Goal: Task Accomplishment & Management: Complete application form

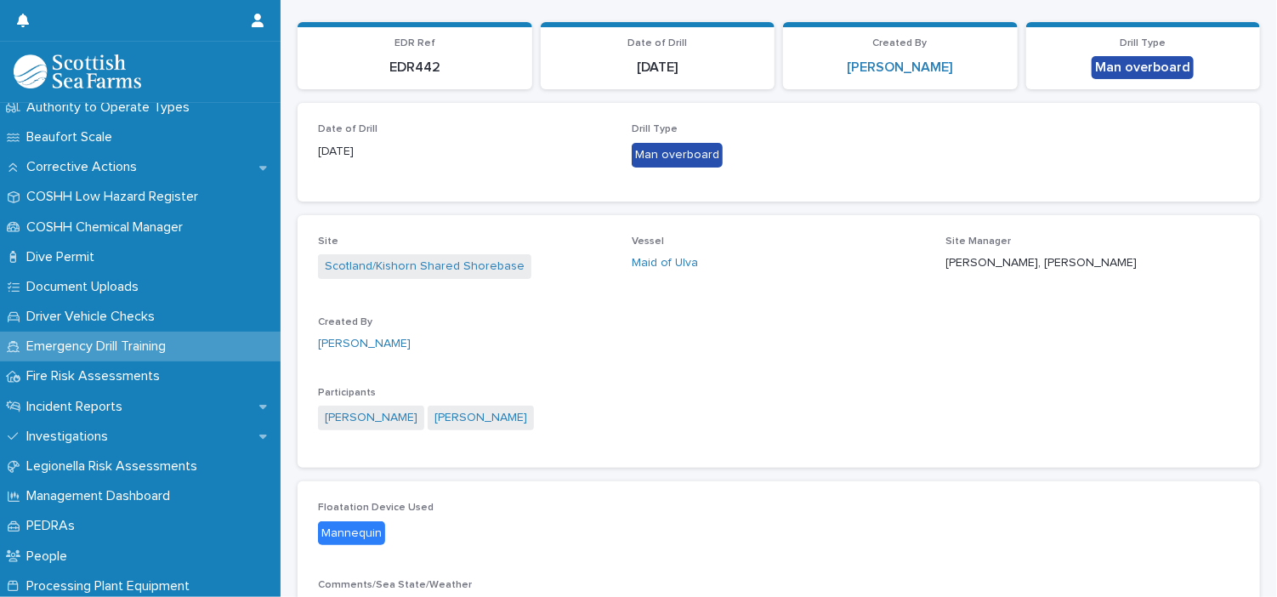
scroll to position [391, 0]
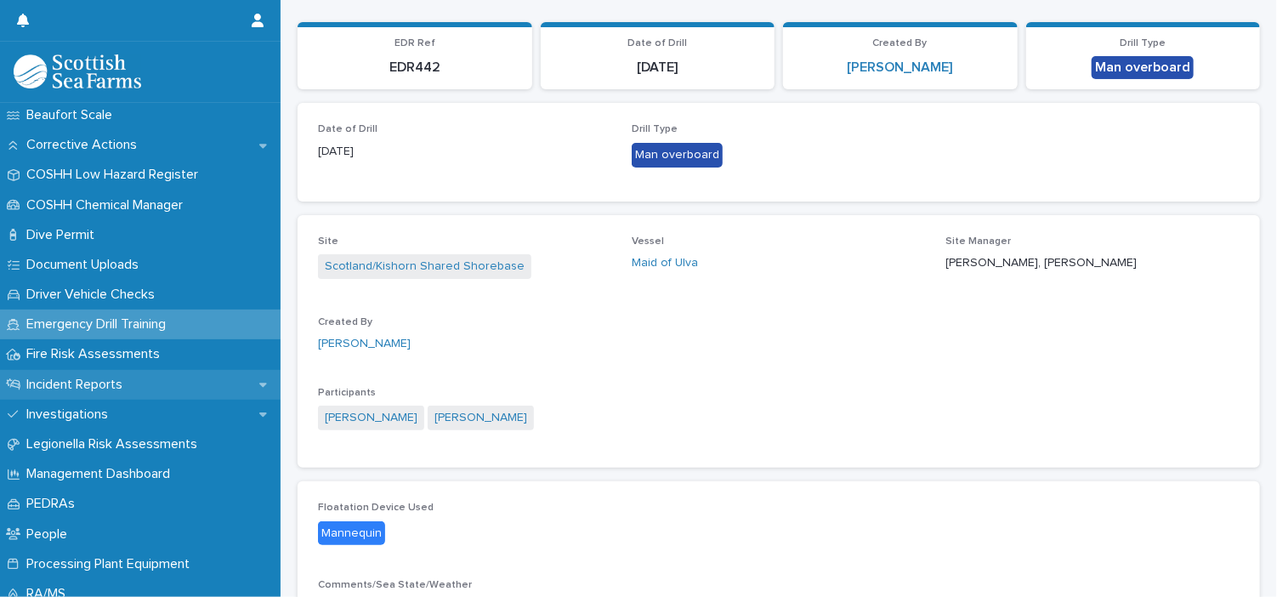
click at [98, 382] on p "Incident Reports" at bounding box center [78, 385] width 116 height 16
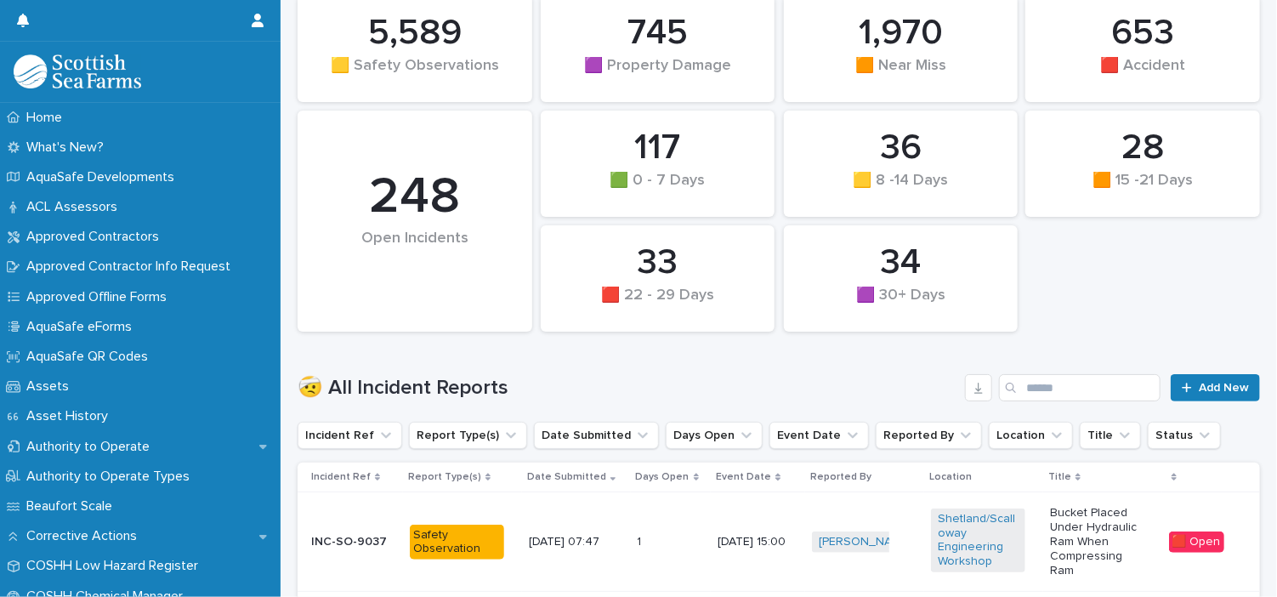
scroll to position [207, 0]
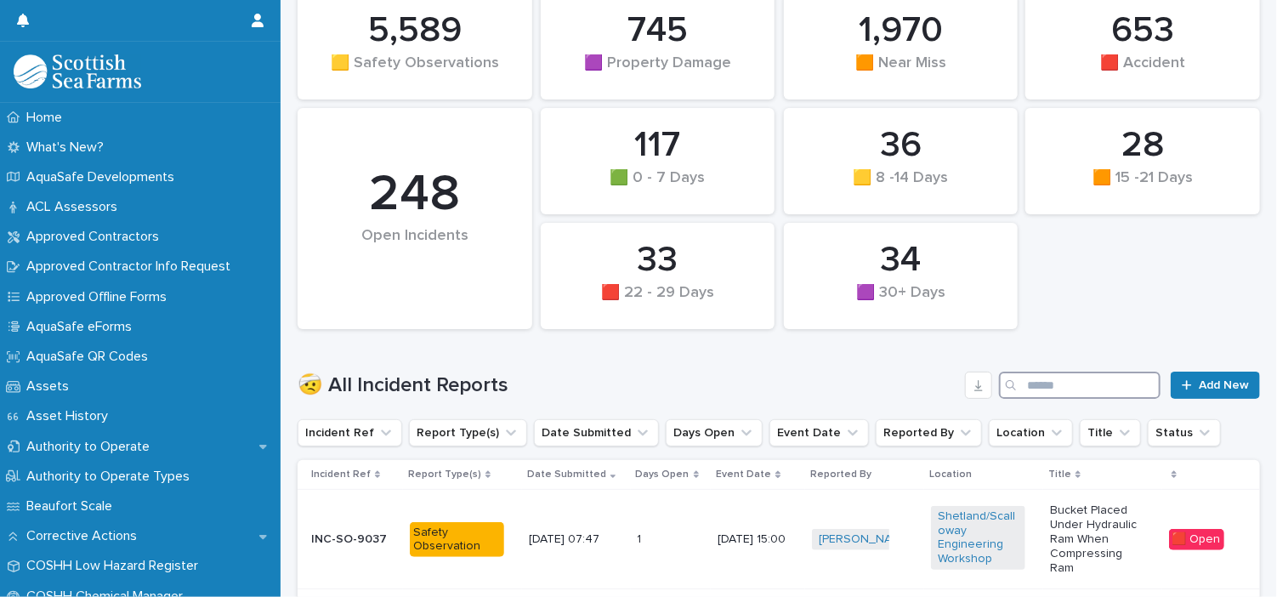
click at [1049, 392] on input "Search" at bounding box center [1080, 385] width 162 height 27
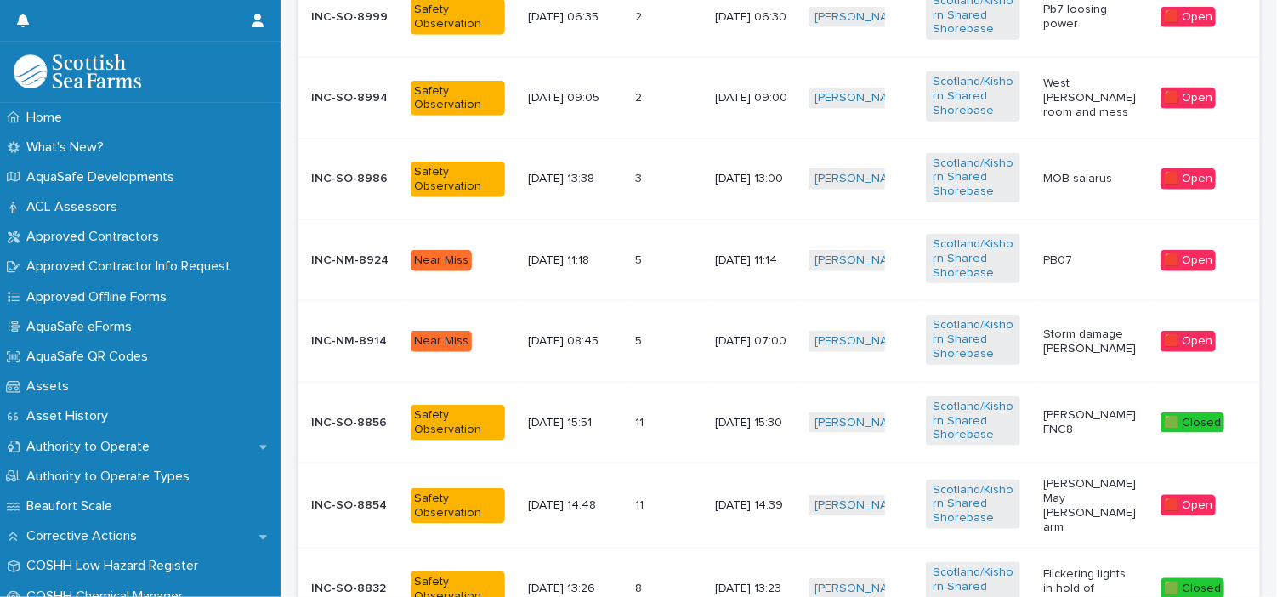
scroll to position [809, 0]
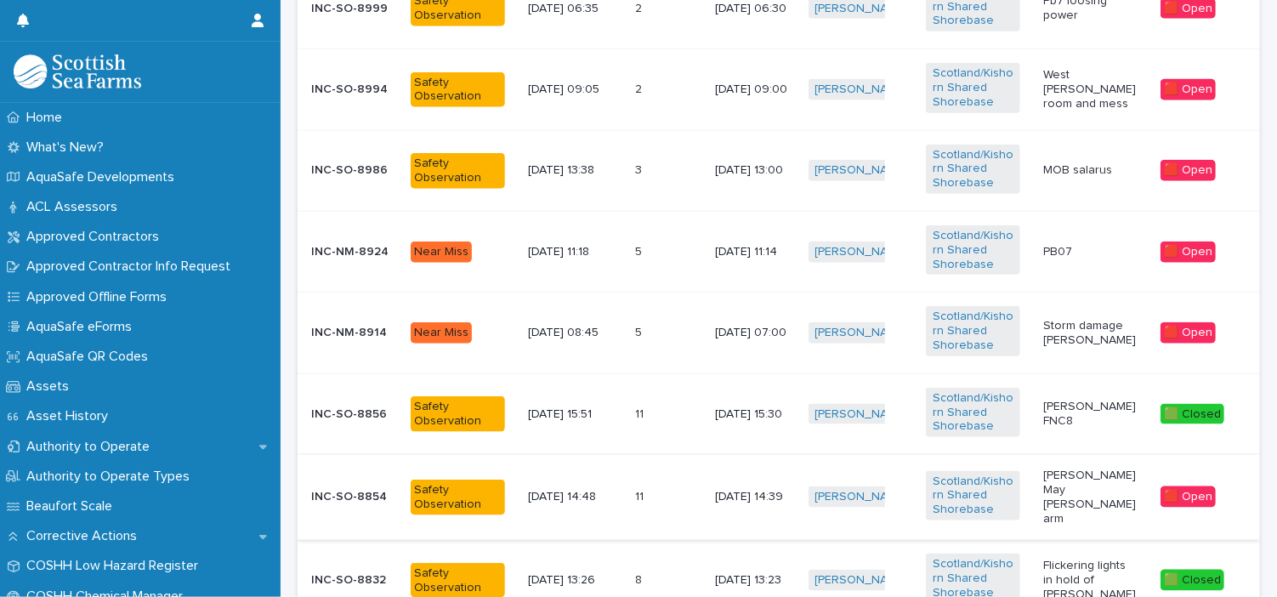
type input "*******"
click at [1179, 496] on div "🟥 Open" at bounding box center [1187, 496] width 55 height 21
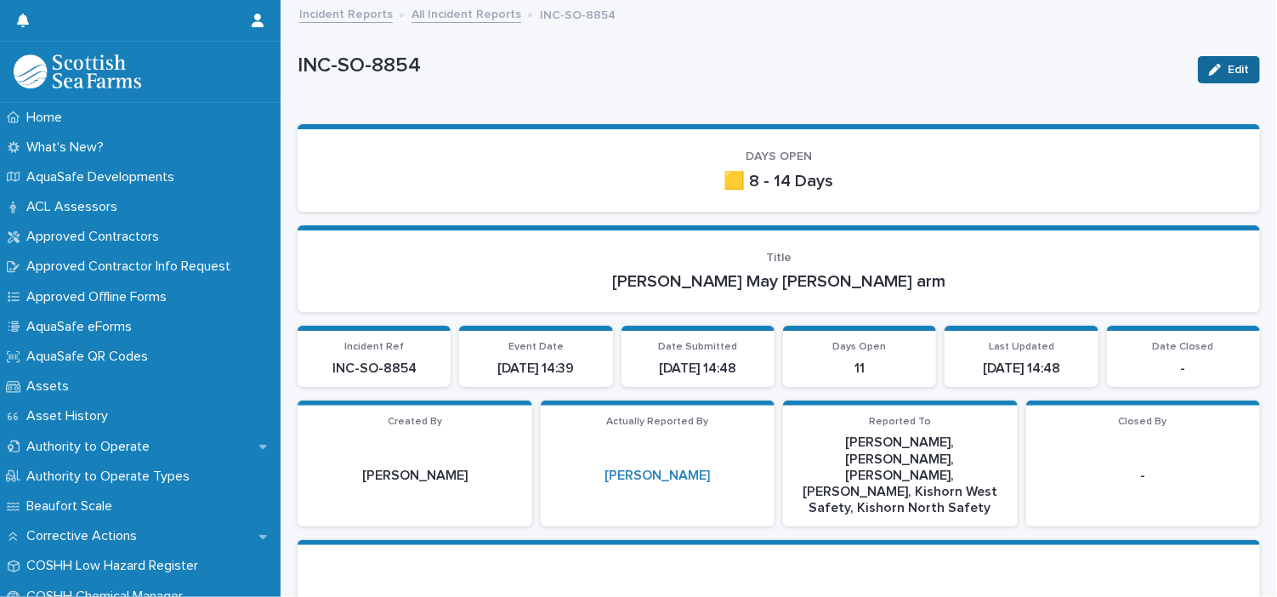
click at [1228, 69] on span "Edit" at bounding box center [1238, 70] width 21 height 12
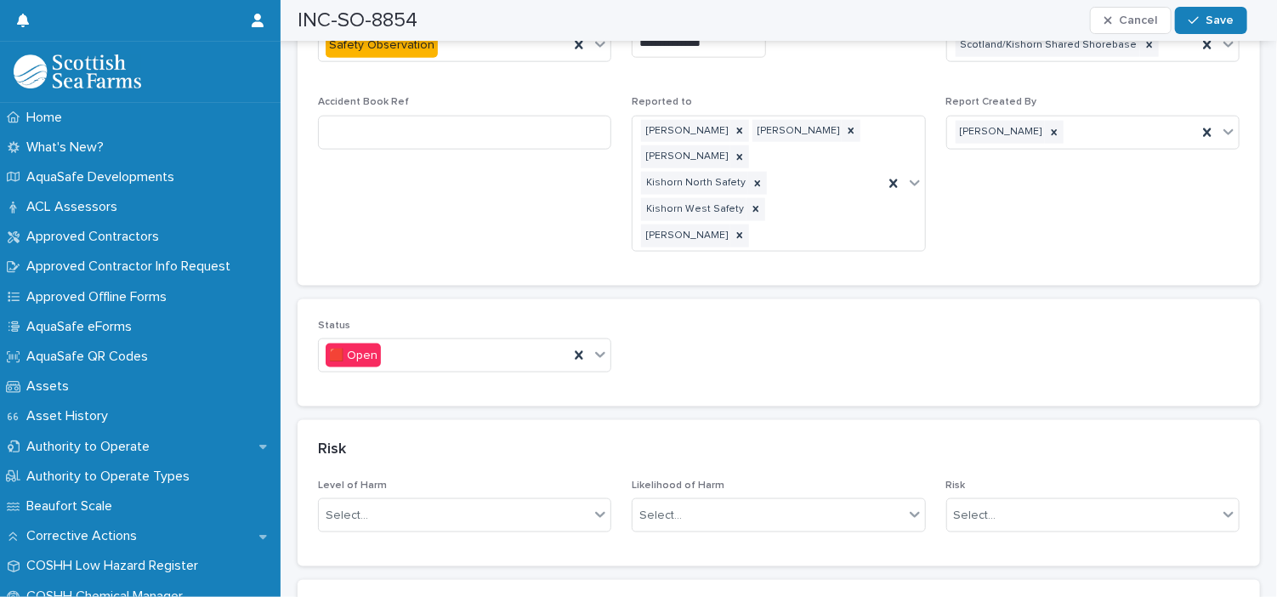
scroll to position [942, 0]
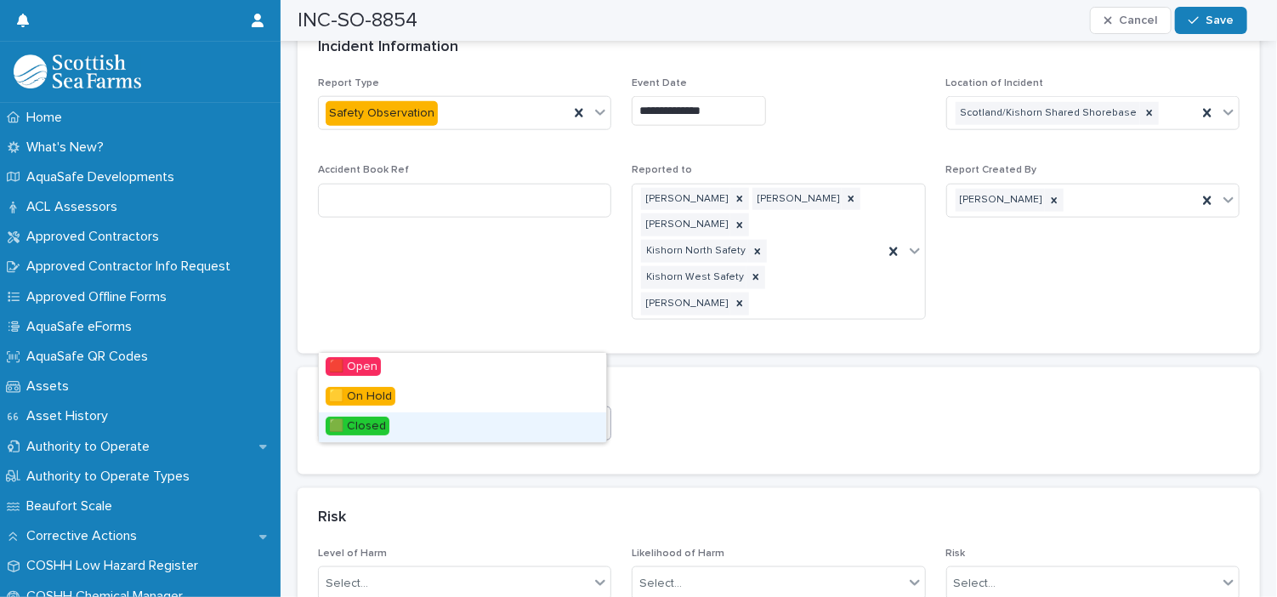
drag, startPoint x: 364, startPoint y: 410, endPoint x: 361, endPoint y: 430, distance: 20.6
click at [361, 430] on span "🟩 Closed" at bounding box center [358, 426] width 64 height 19
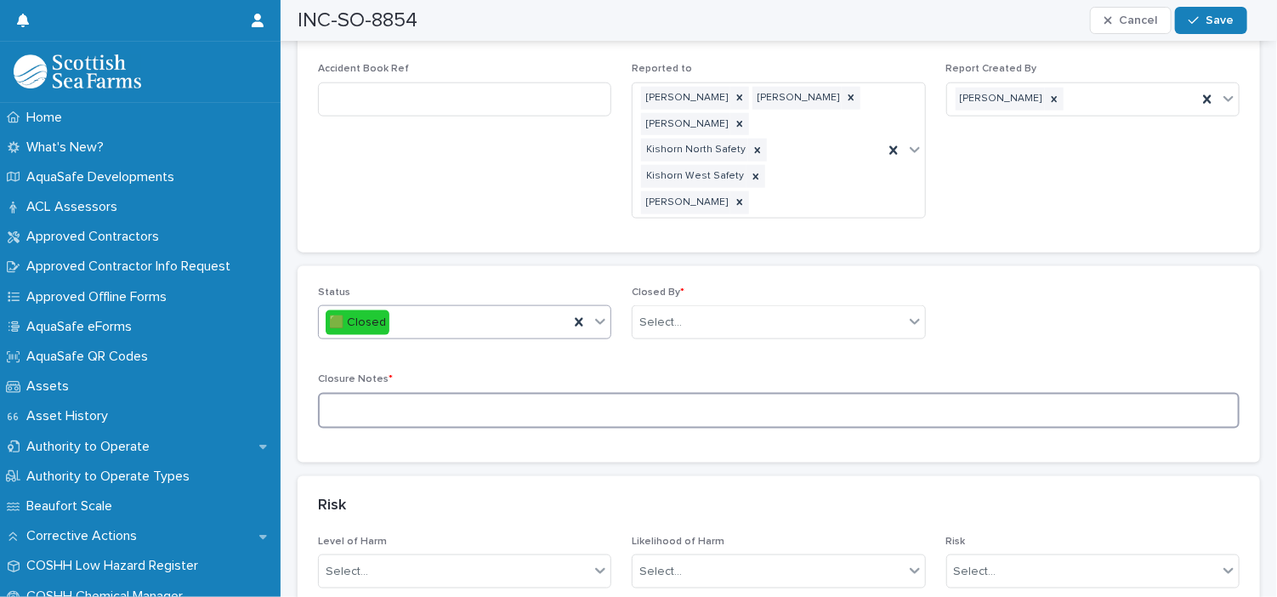
click at [510, 393] on textarea at bounding box center [779, 411] width 922 height 37
type textarea "****"
click at [870, 309] on div "Select..." at bounding box center [768, 323] width 270 height 28
click at [822, 275] on div "No options" at bounding box center [771, 266] width 287 height 28
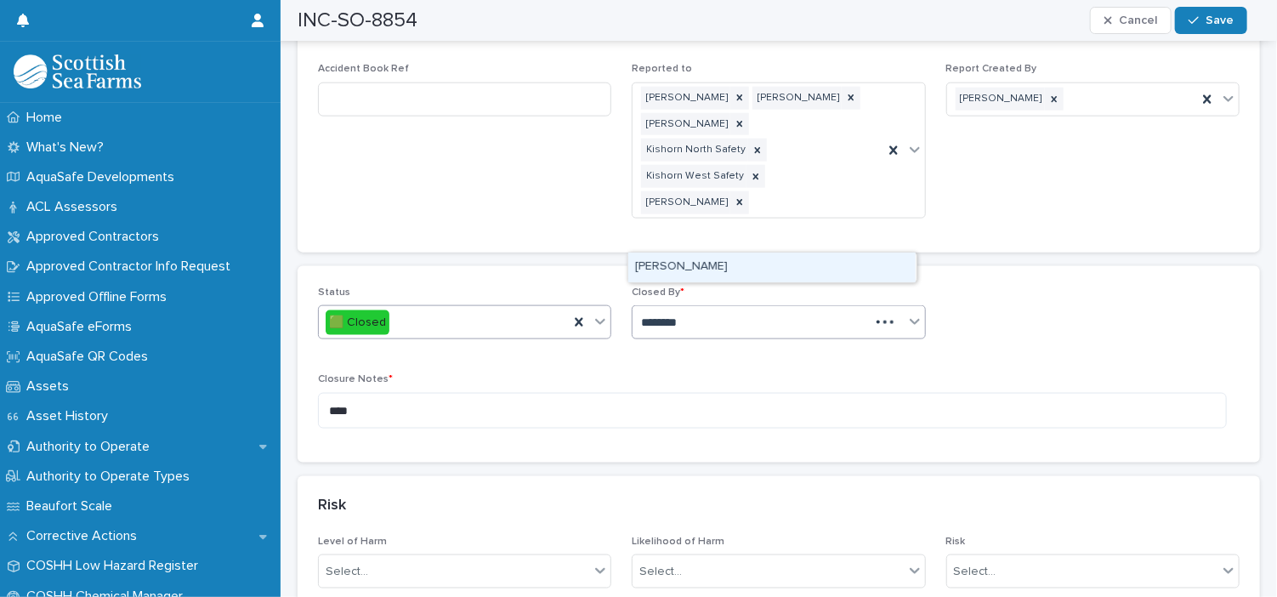
type input "*********"
click at [793, 268] on div "[PERSON_NAME]" at bounding box center [771, 267] width 287 height 30
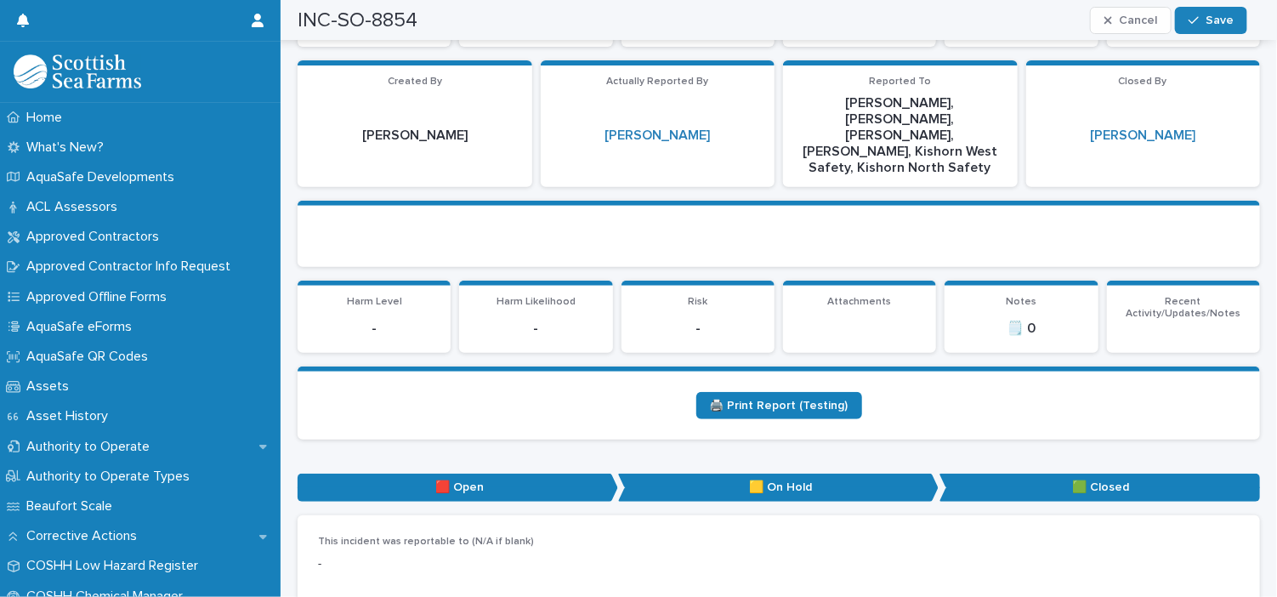
scroll to position [0, 0]
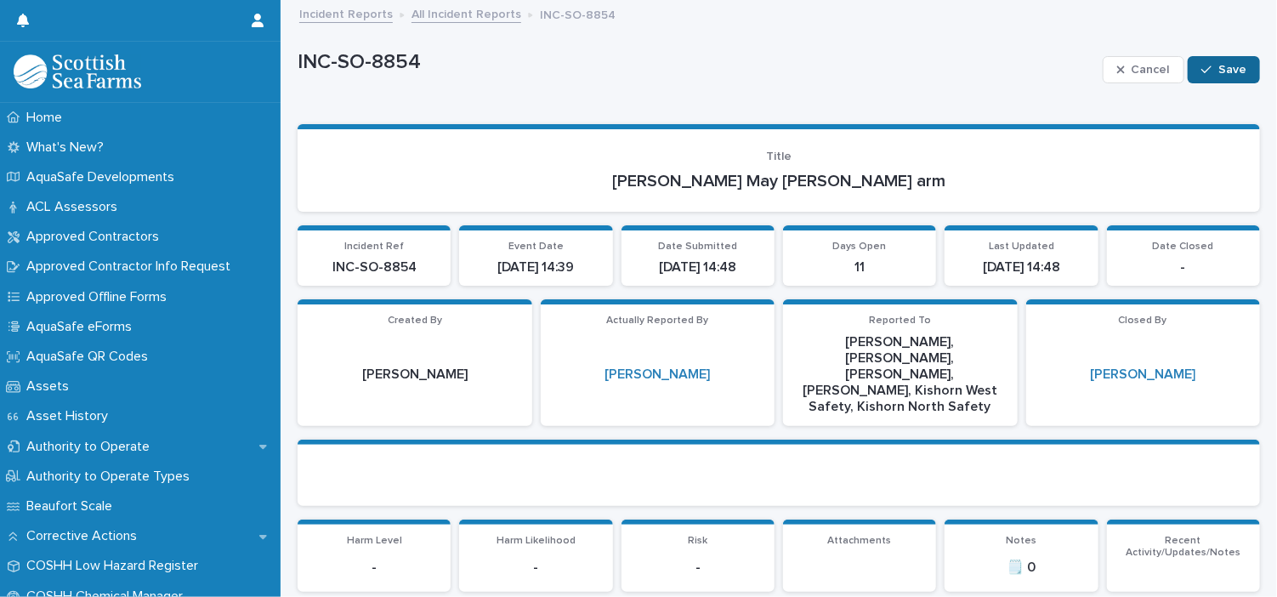
click at [1218, 71] on span "Save" at bounding box center [1232, 70] width 28 height 12
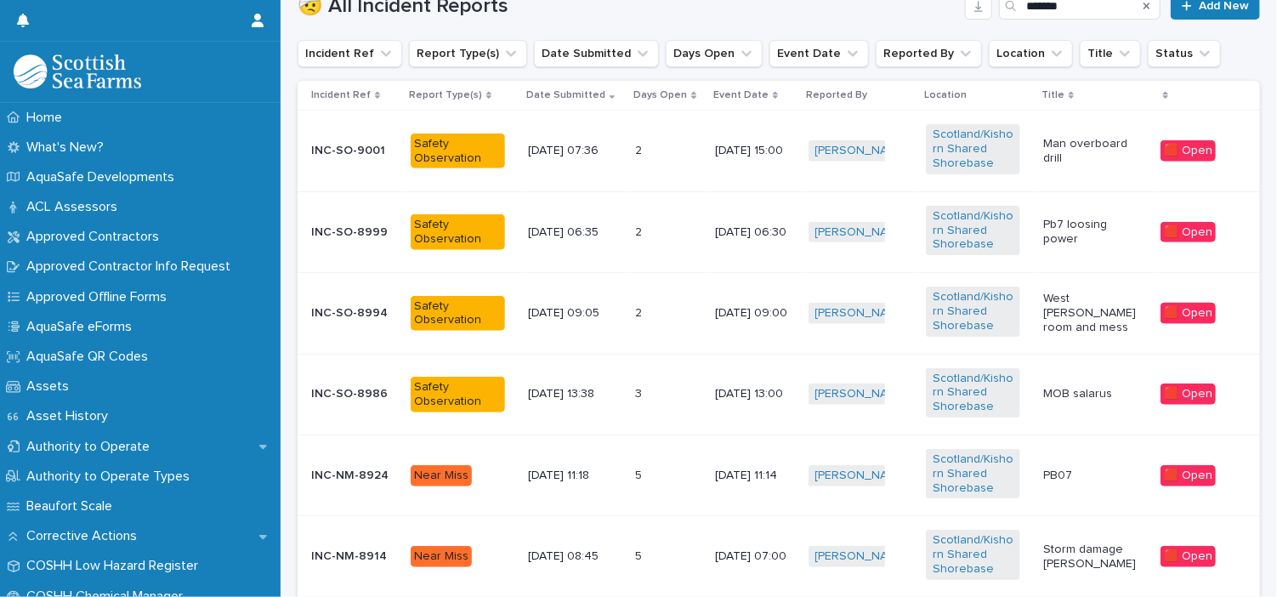
scroll to position [590, 0]
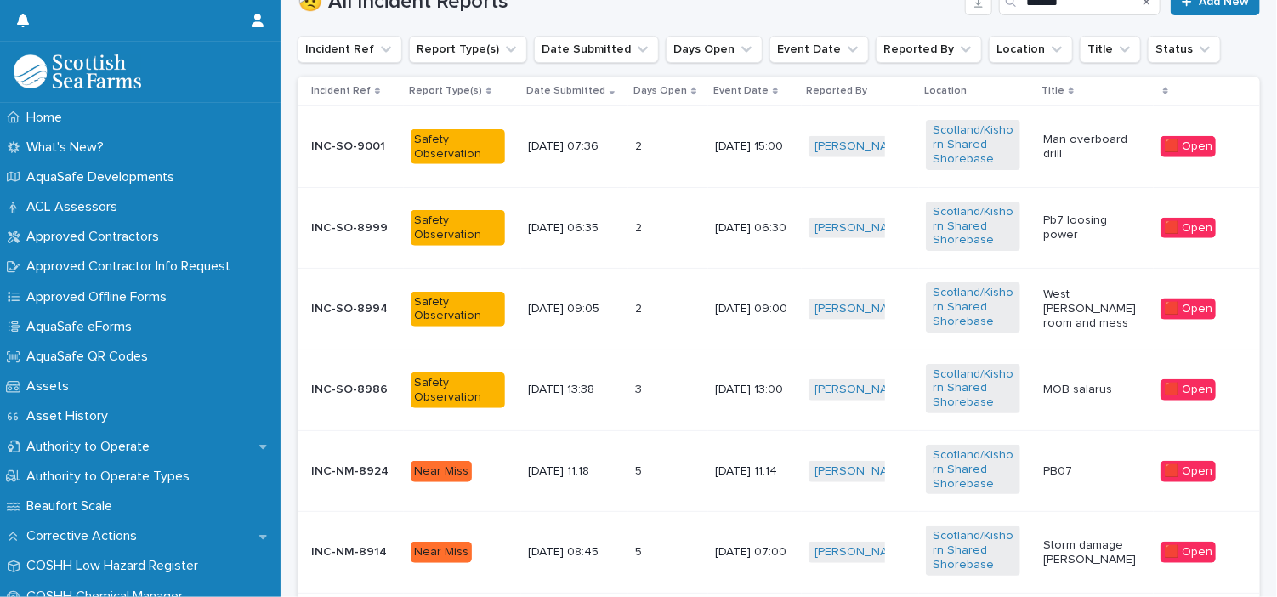
click at [1183, 392] on div "🟥 Open" at bounding box center [1187, 389] width 55 height 21
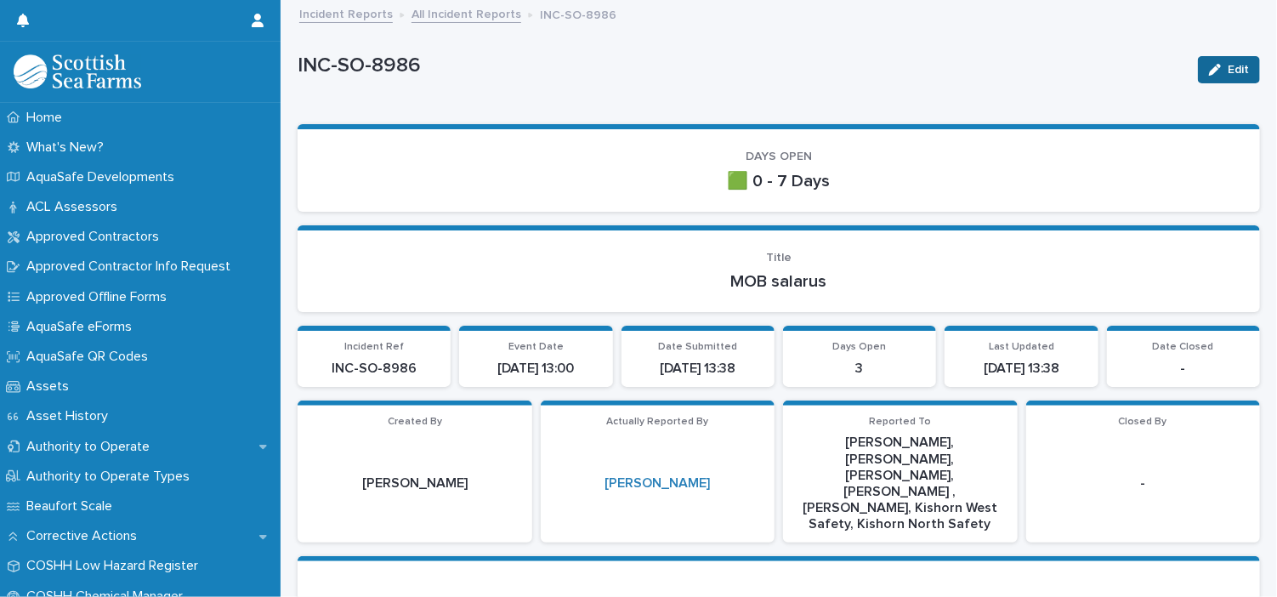
click at [1214, 61] on button "Edit" at bounding box center [1229, 69] width 62 height 27
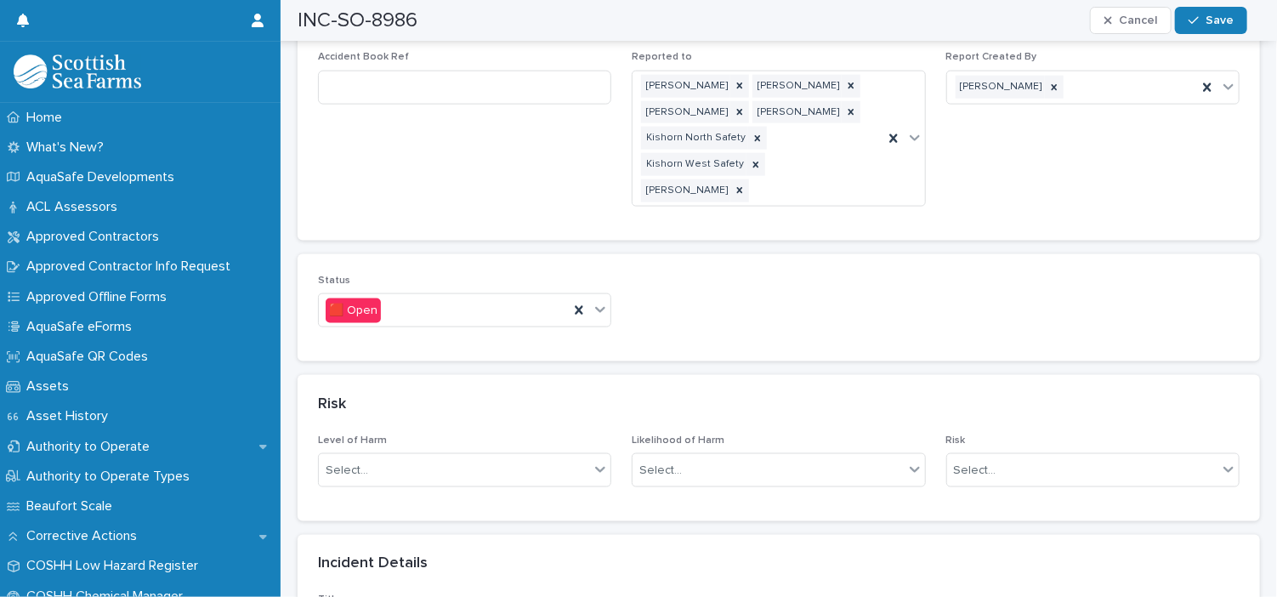
scroll to position [1077, 0]
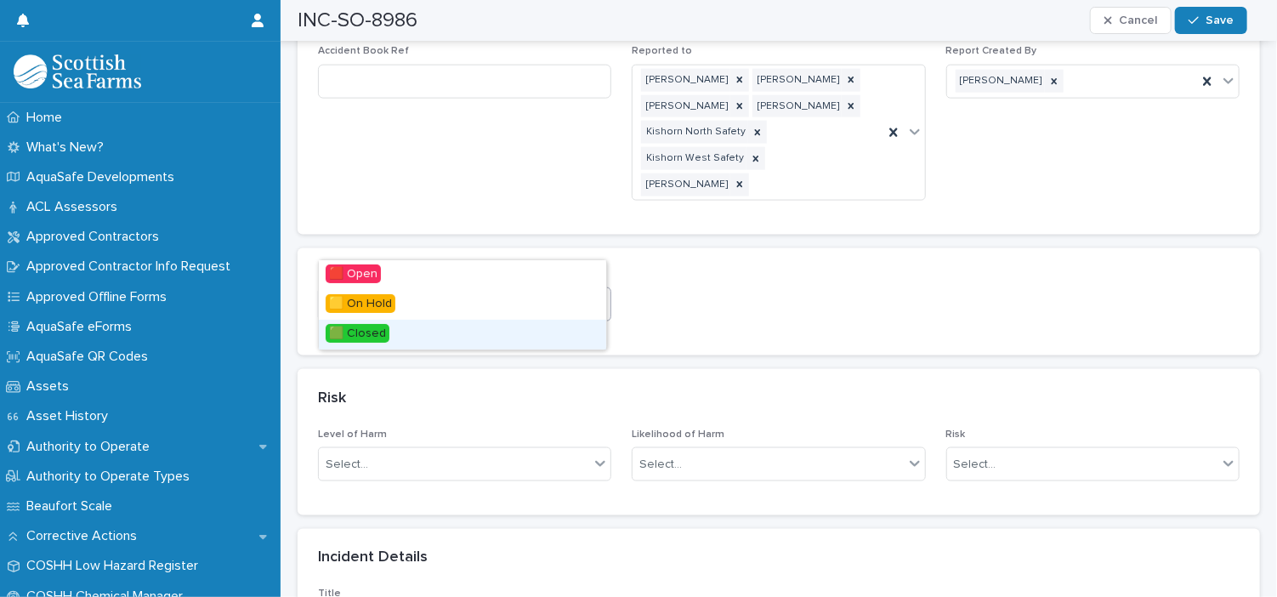
click at [374, 331] on span "🟩 Closed" at bounding box center [358, 333] width 64 height 19
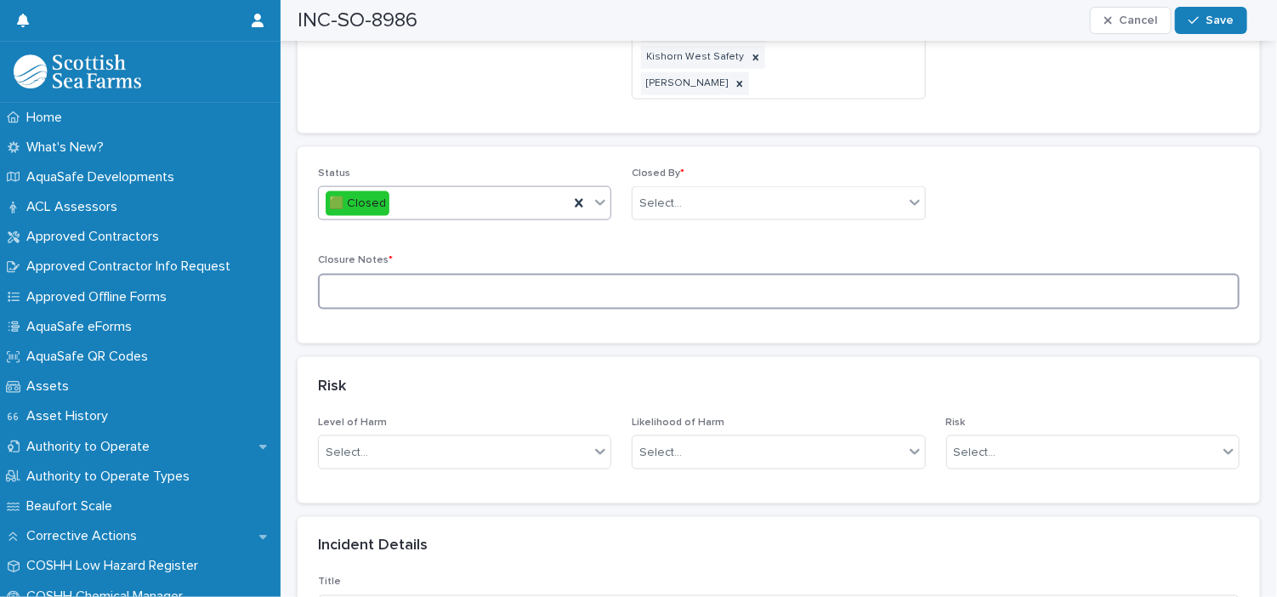
click at [424, 274] on textarea at bounding box center [779, 292] width 922 height 37
type textarea "****"
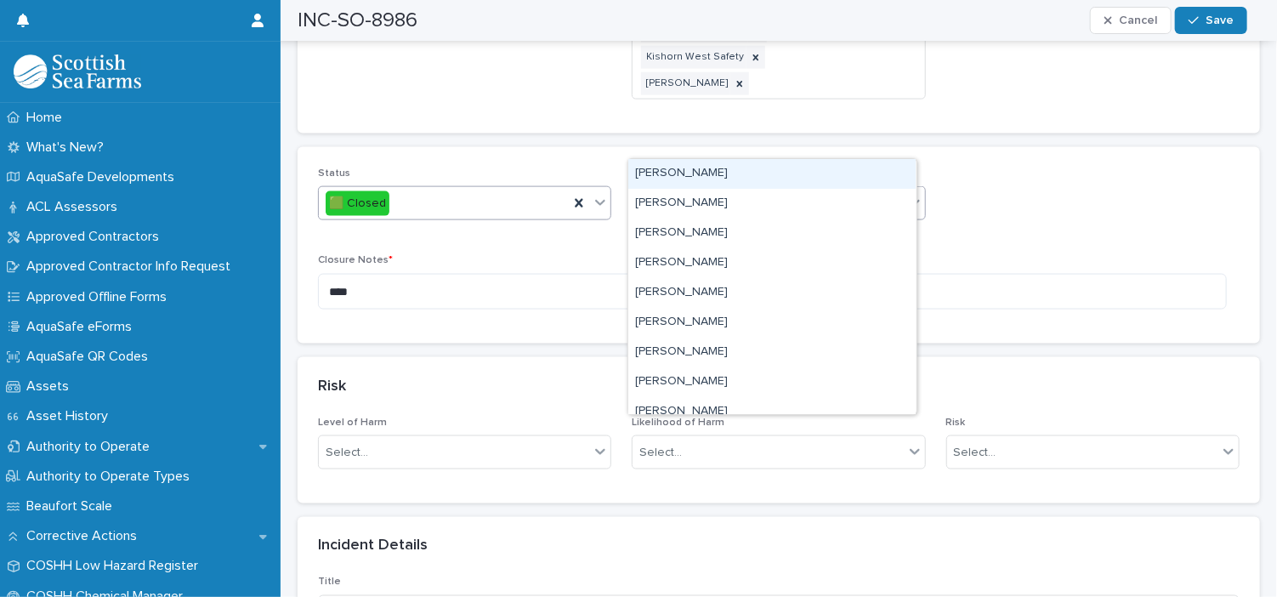
click at [709, 190] on div "Select..." at bounding box center [768, 204] width 270 height 28
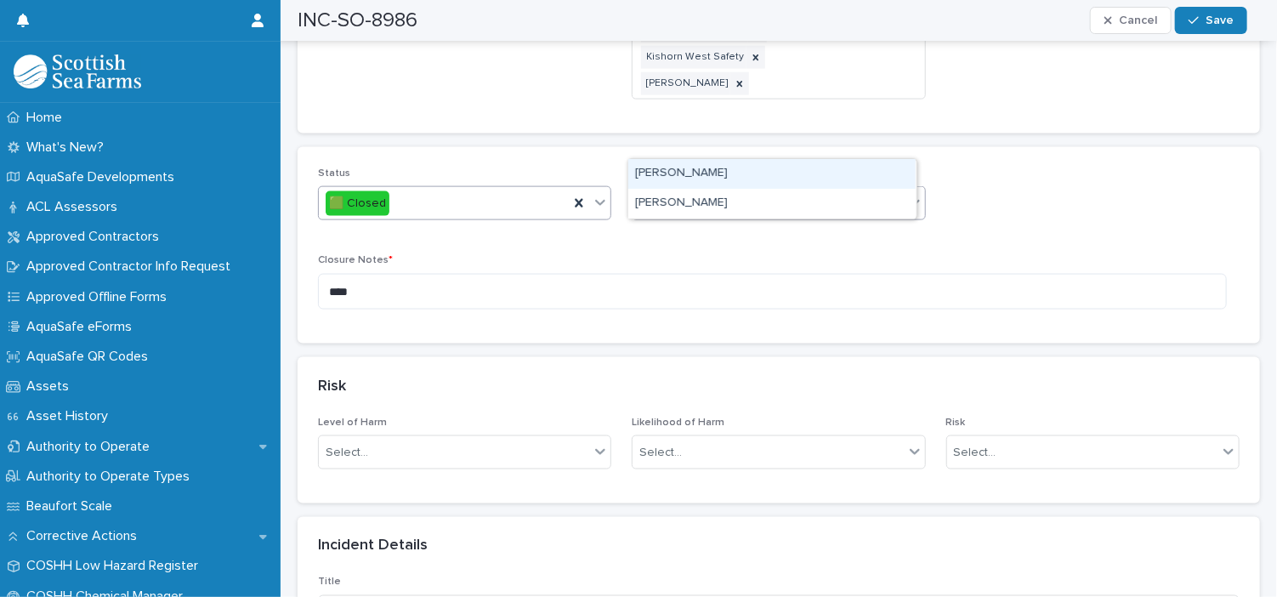
type input "********"
click at [726, 170] on div "[PERSON_NAME]" at bounding box center [771, 174] width 287 height 30
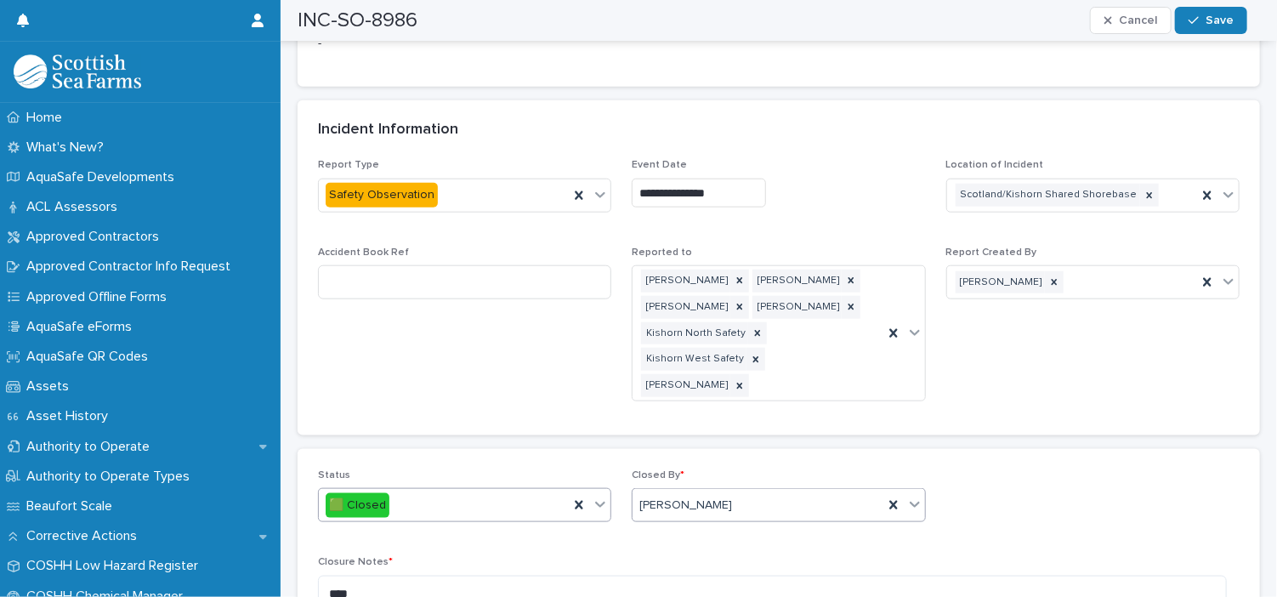
scroll to position [781, 0]
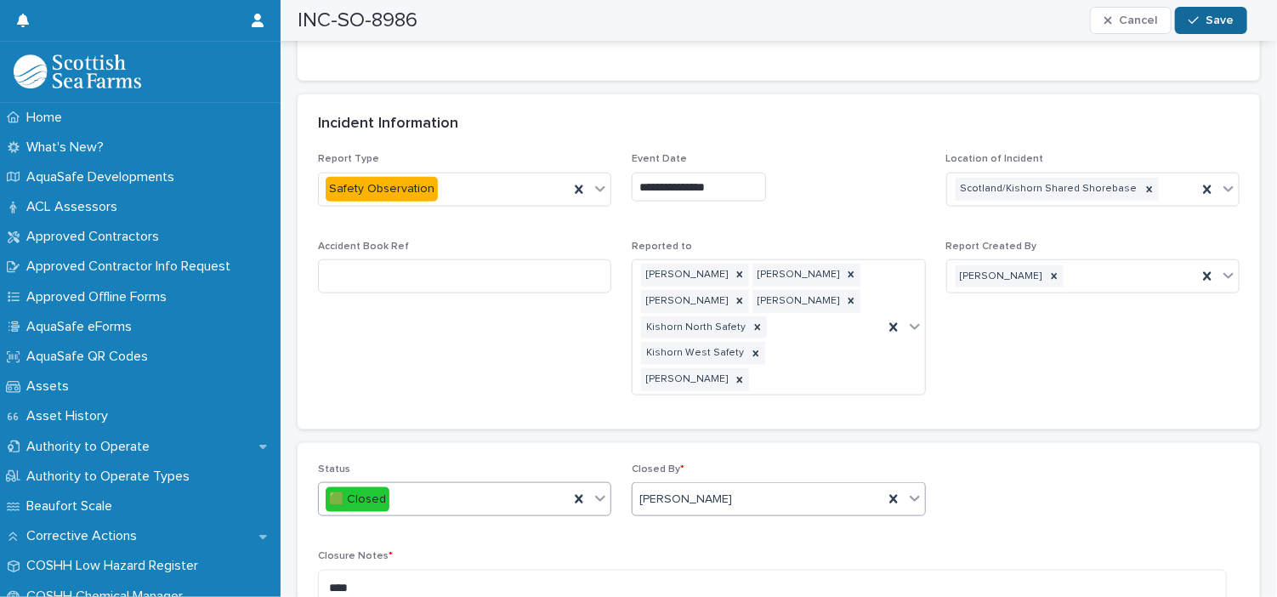
click at [1205, 13] on button "Save" at bounding box center [1211, 20] width 72 height 27
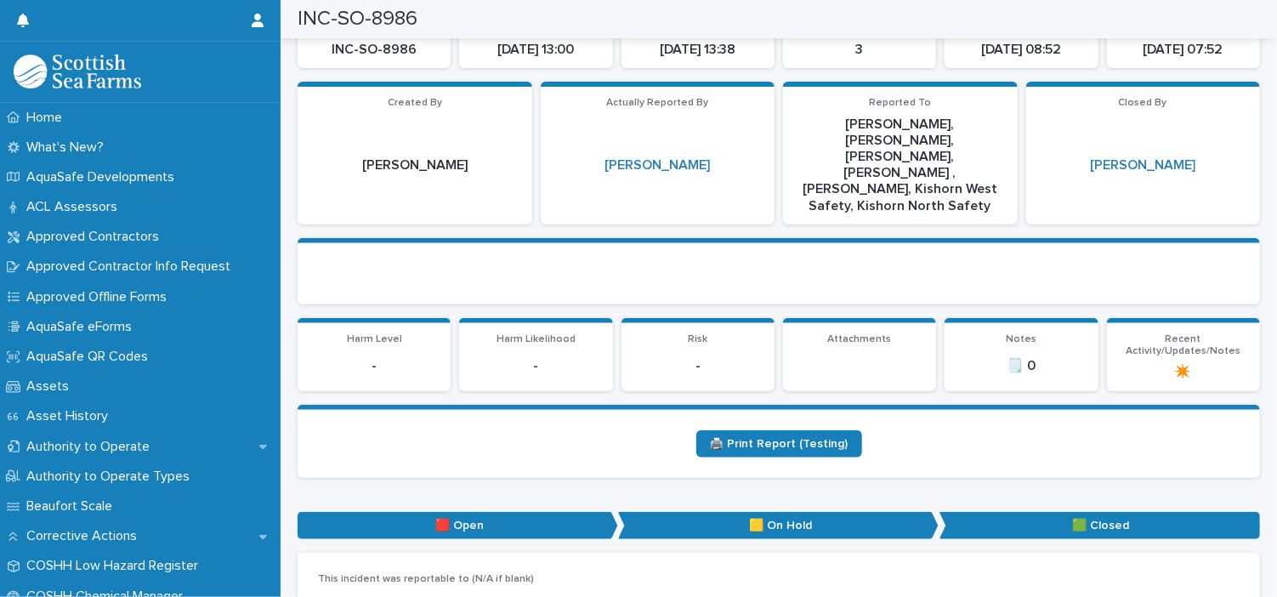
scroll to position [0, 0]
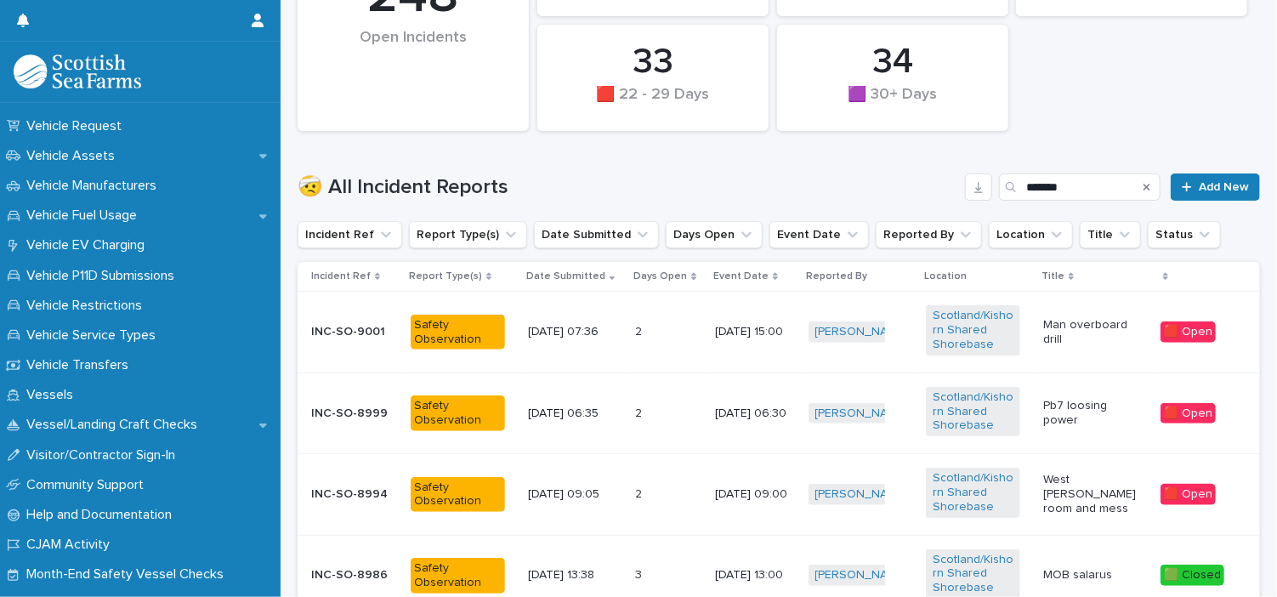
scroll to position [1370, 0]
click at [148, 564] on p "Month-End Safety Vessel Checks" at bounding box center [129, 572] width 218 height 16
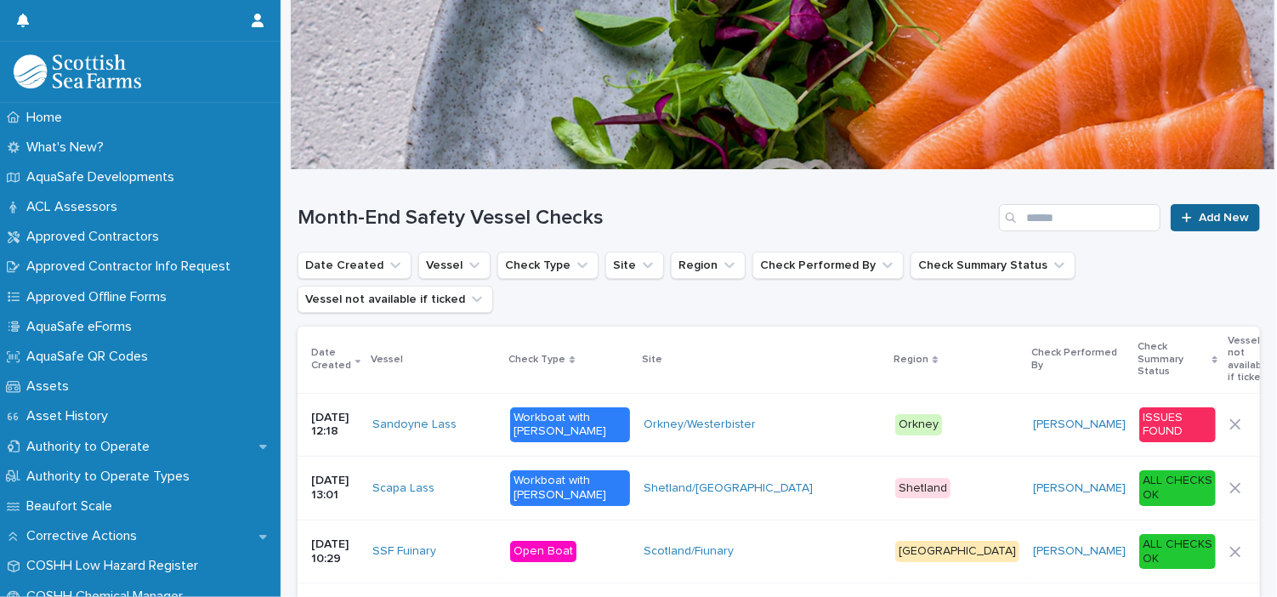
click at [1199, 215] on span "Add New" at bounding box center [1224, 218] width 50 height 12
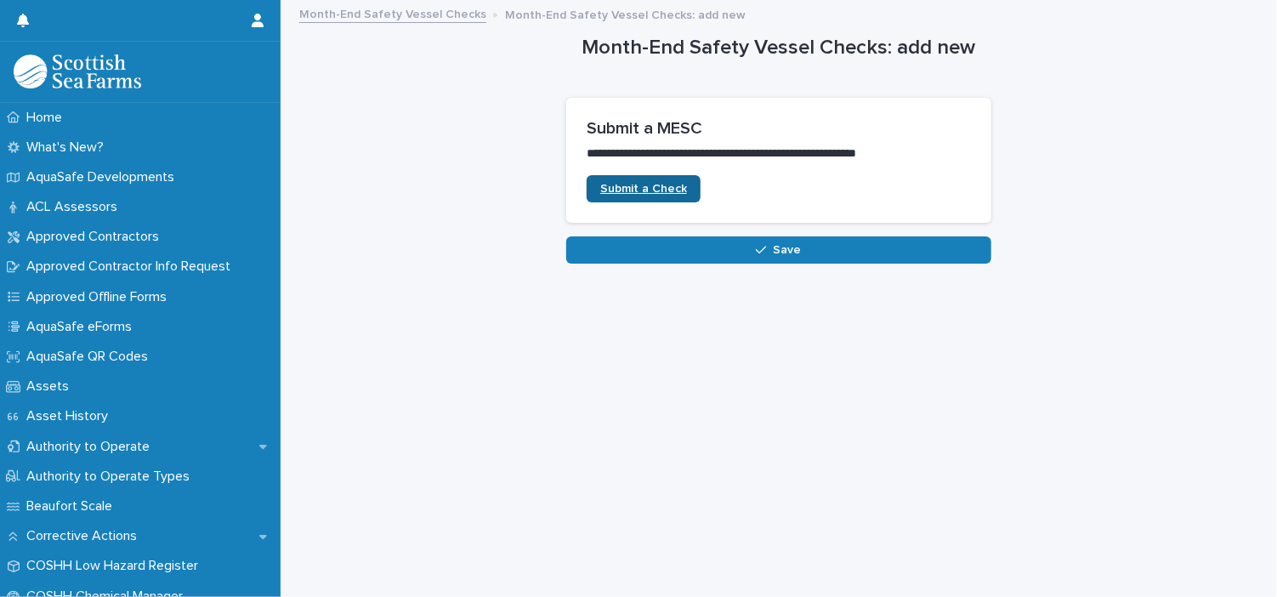
click at [673, 184] on span "Submit a Check" at bounding box center [643, 189] width 87 height 12
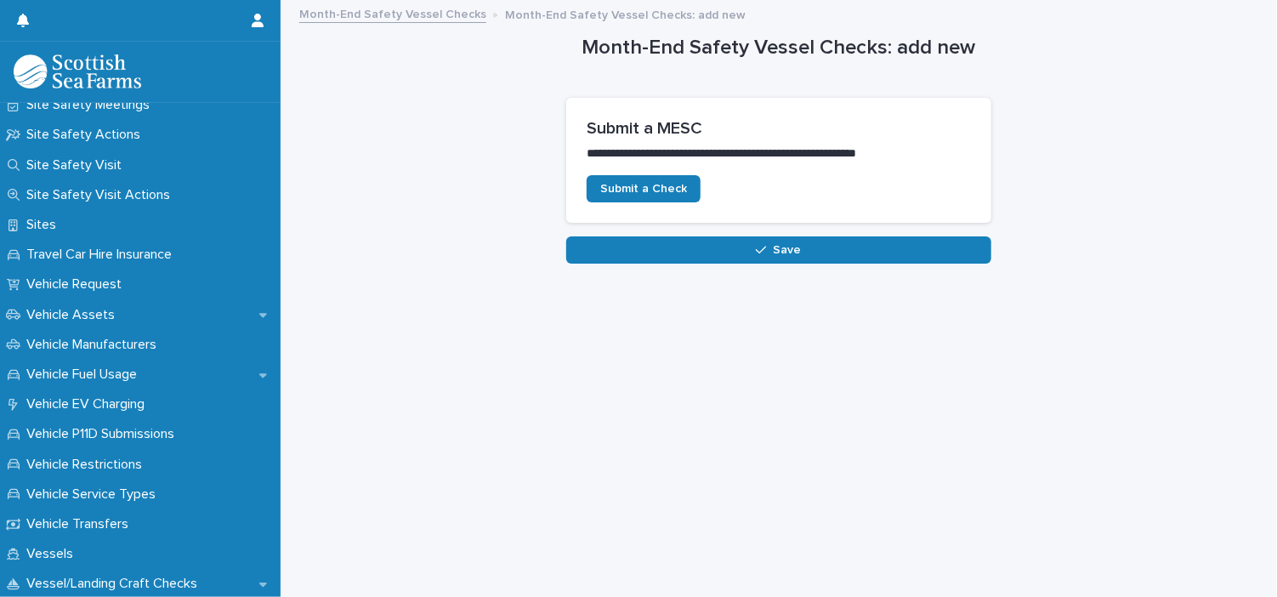
scroll to position [1078, 0]
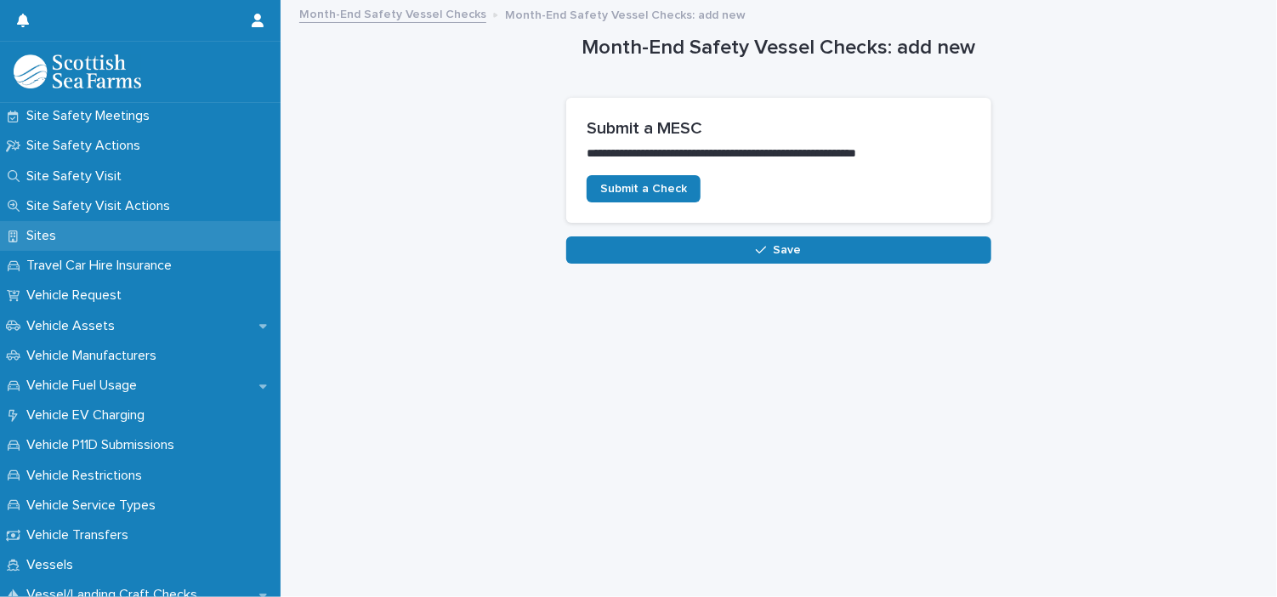
click at [41, 235] on p "Sites" at bounding box center [45, 236] width 50 height 16
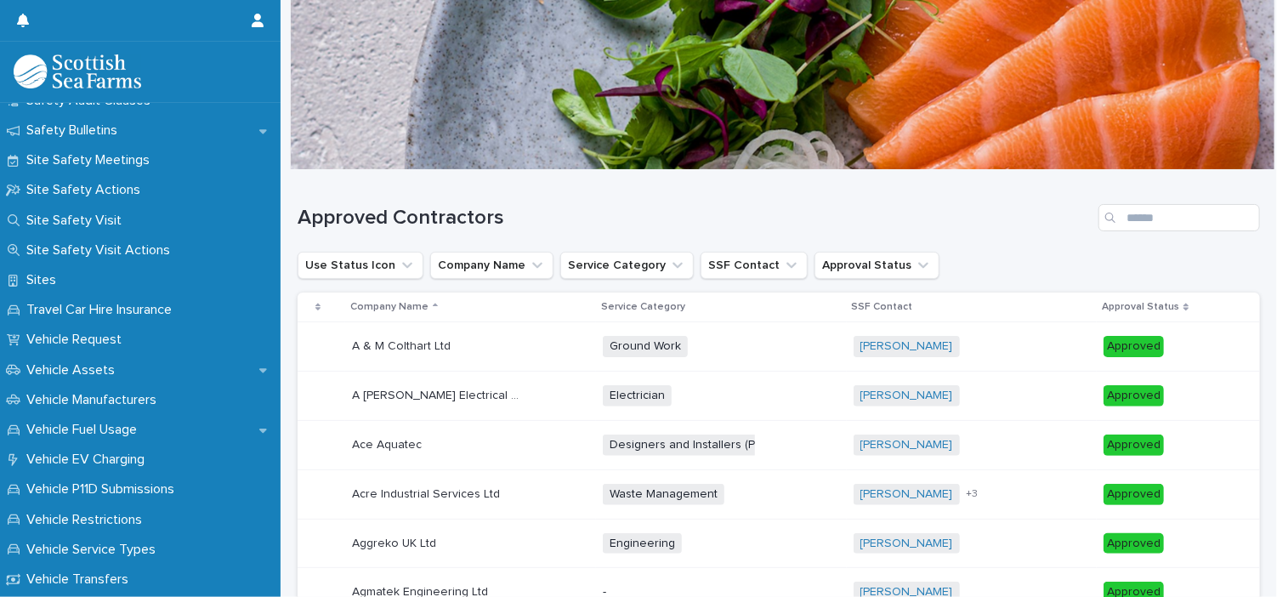
scroll to position [1030, 0]
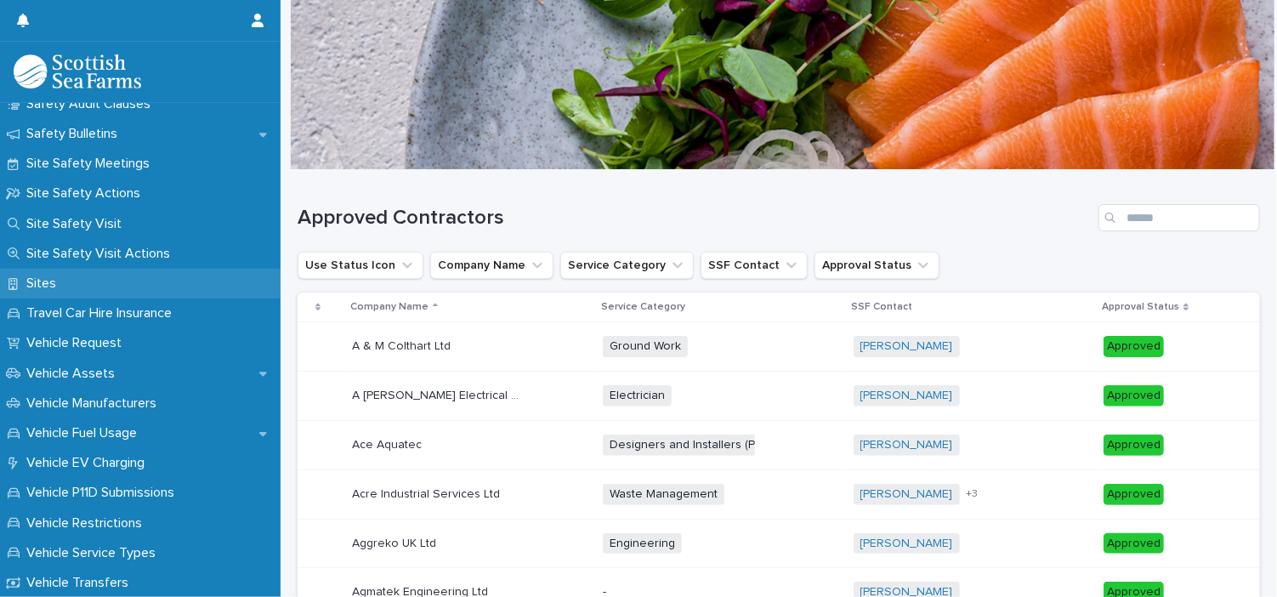
click at [43, 287] on p "Sites" at bounding box center [45, 283] width 50 height 16
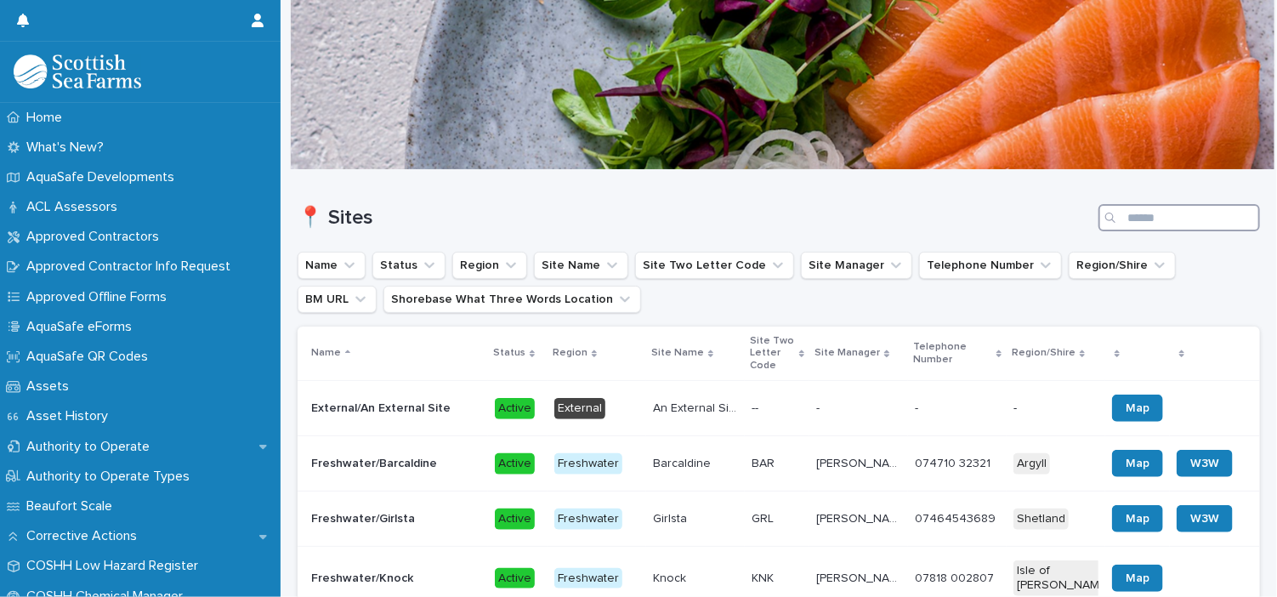
click at [1138, 217] on input "Search" at bounding box center [1179, 217] width 162 height 27
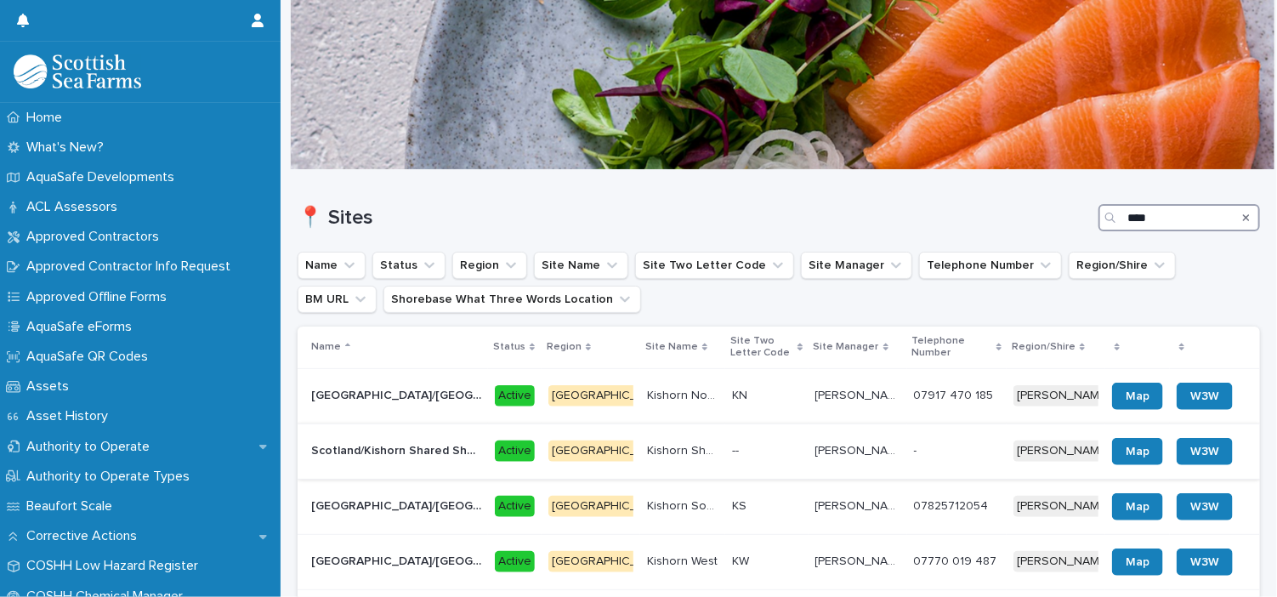
type input "****"
click at [590, 459] on div "[GEOGRAPHIC_DATA]" at bounding box center [610, 450] width 124 height 21
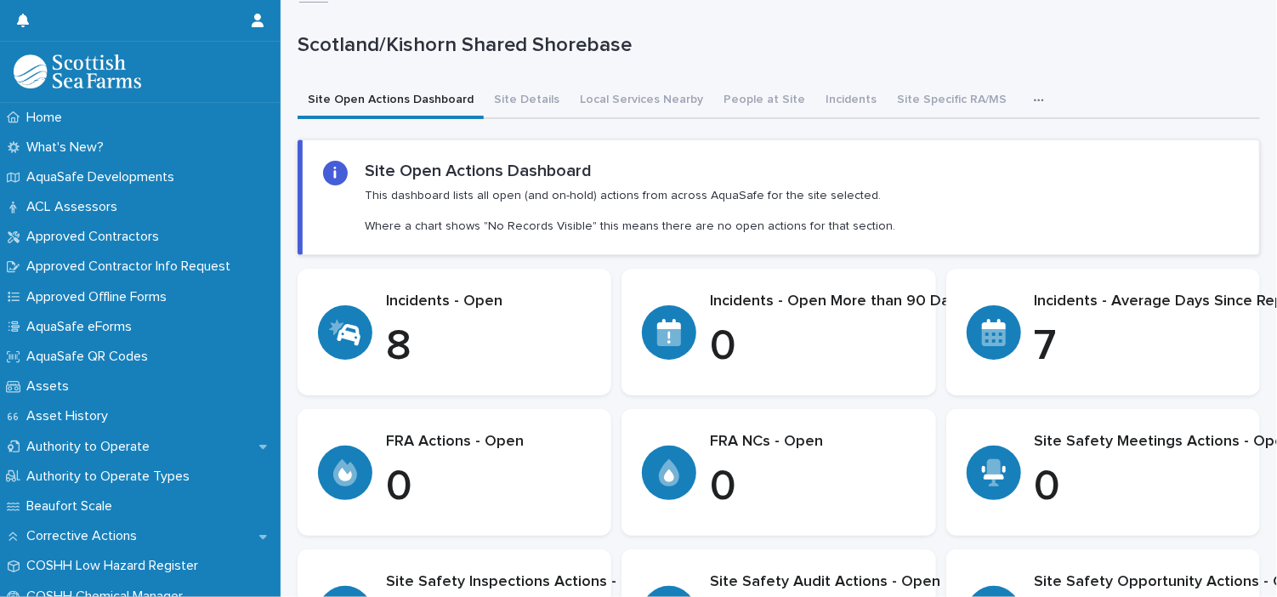
scroll to position [40, 0]
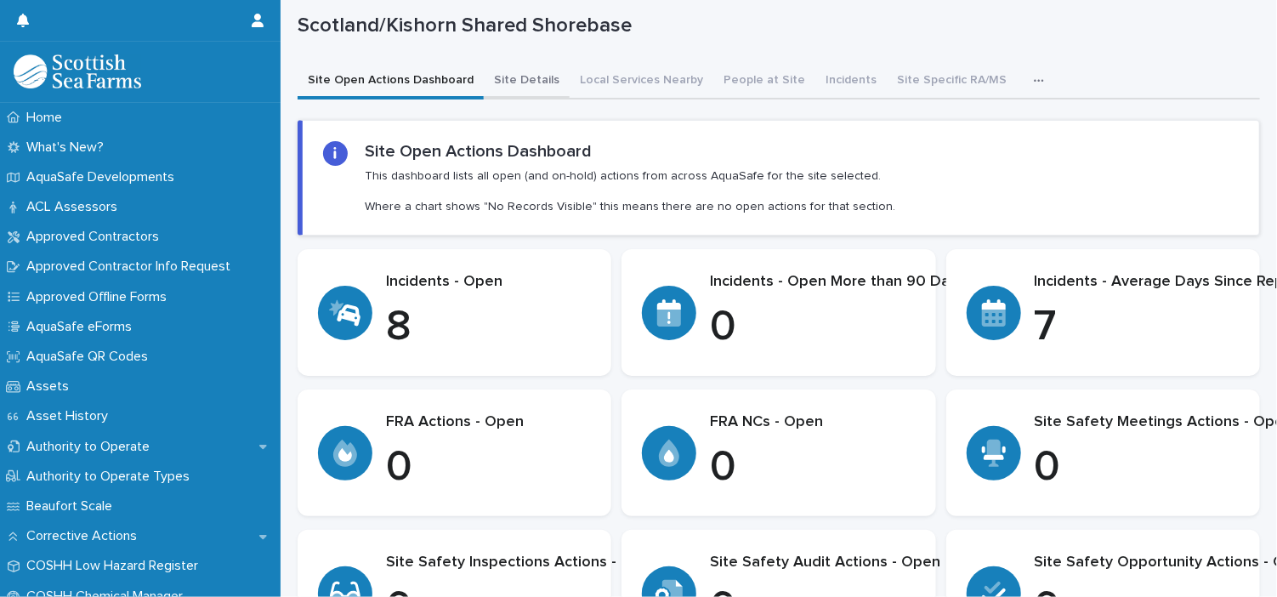
click at [527, 84] on button "Site Details" at bounding box center [527, 82] width 86 height 36
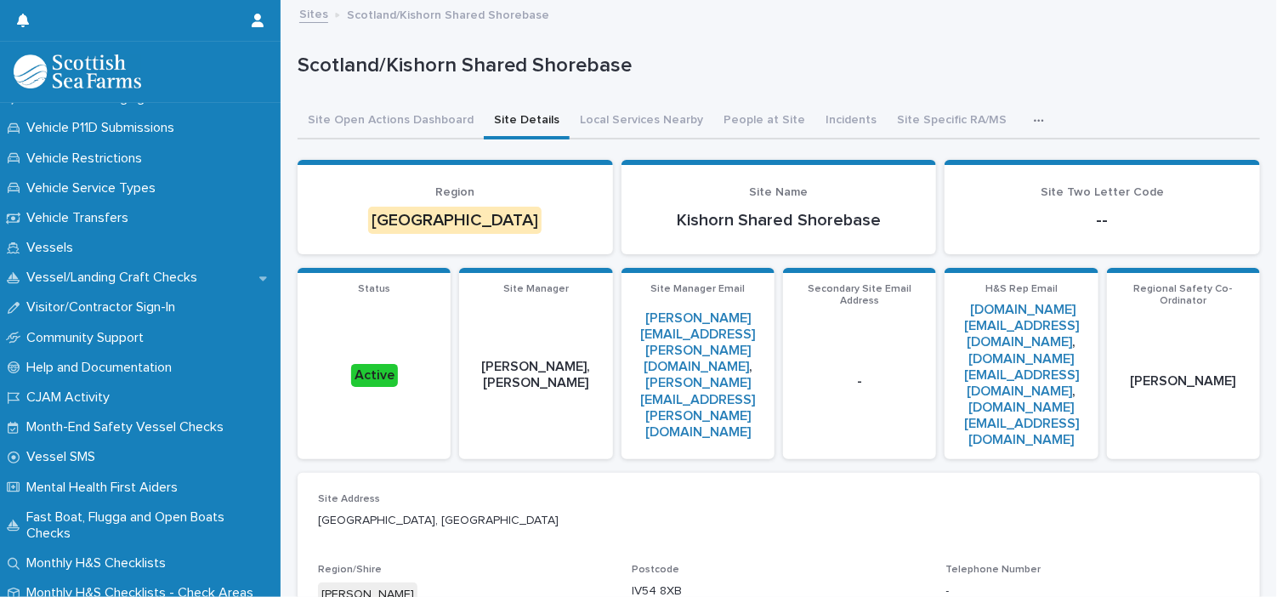
scroll to position [1390, 0]
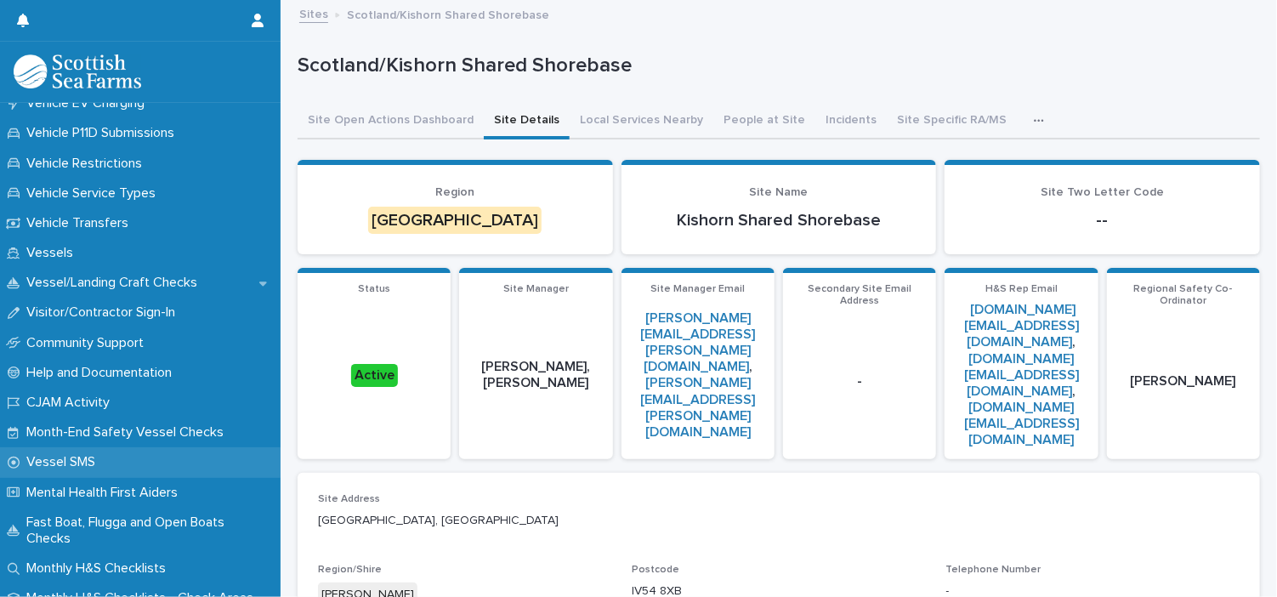
click at [85, 462] on p "Vessel SMS" at bounding box center [64, 462] width 89 height 16
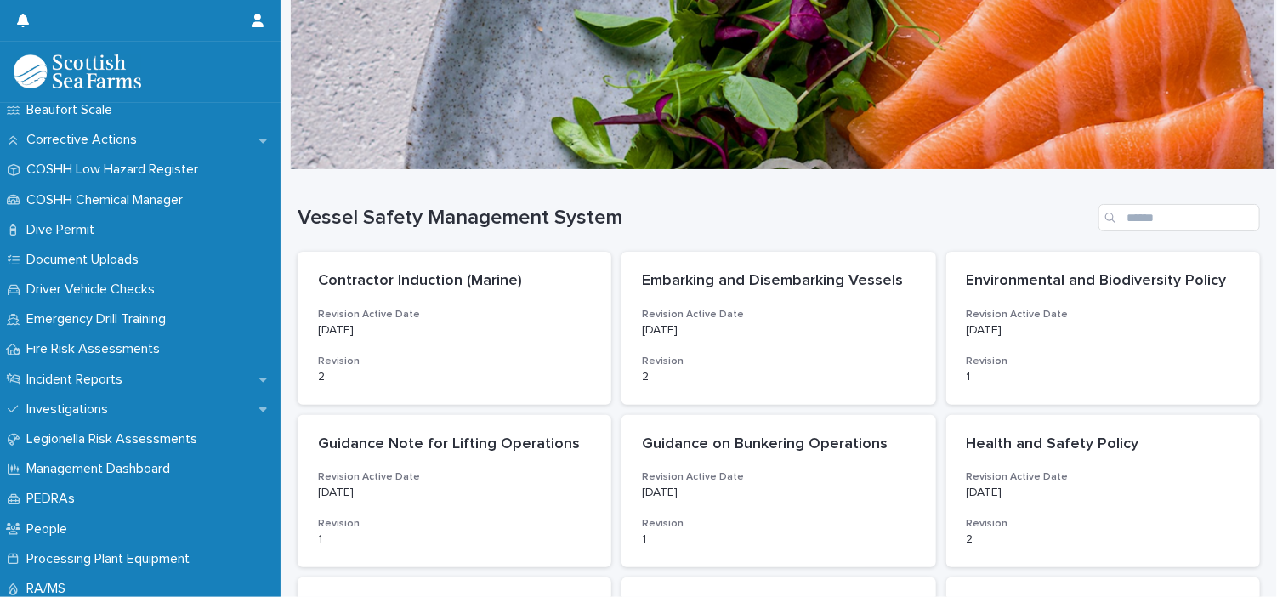
scroll to position [462, 0]
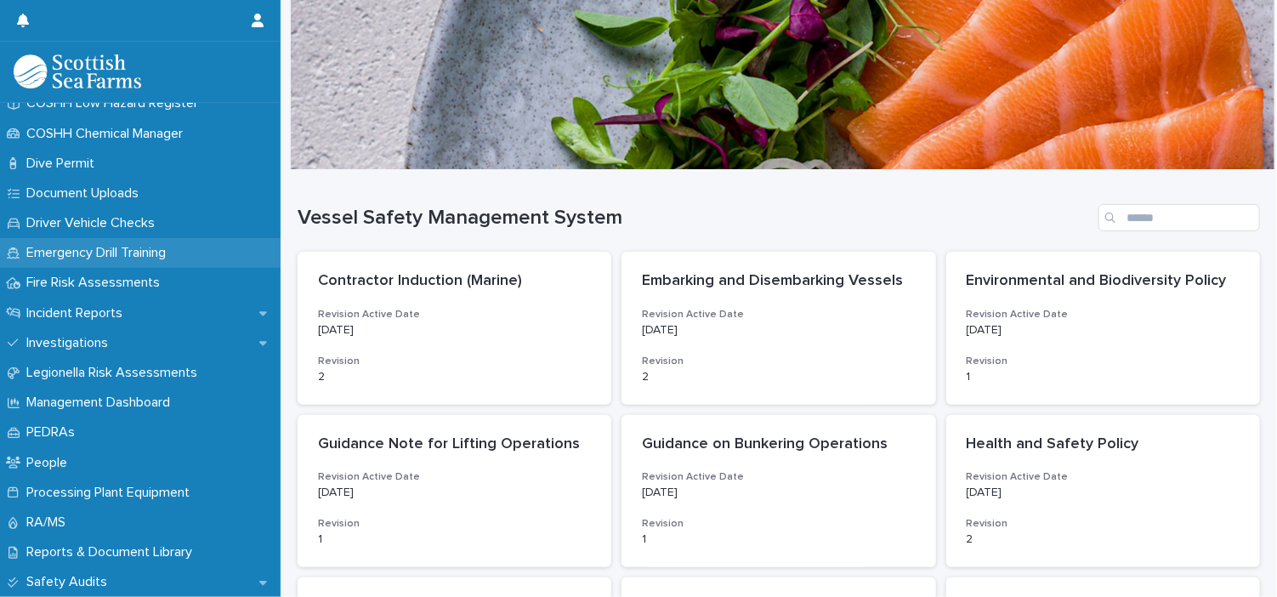
click at [163, 250] on p "Emergency Drill Training" at bounding box center [100, 253] width 160 height 16
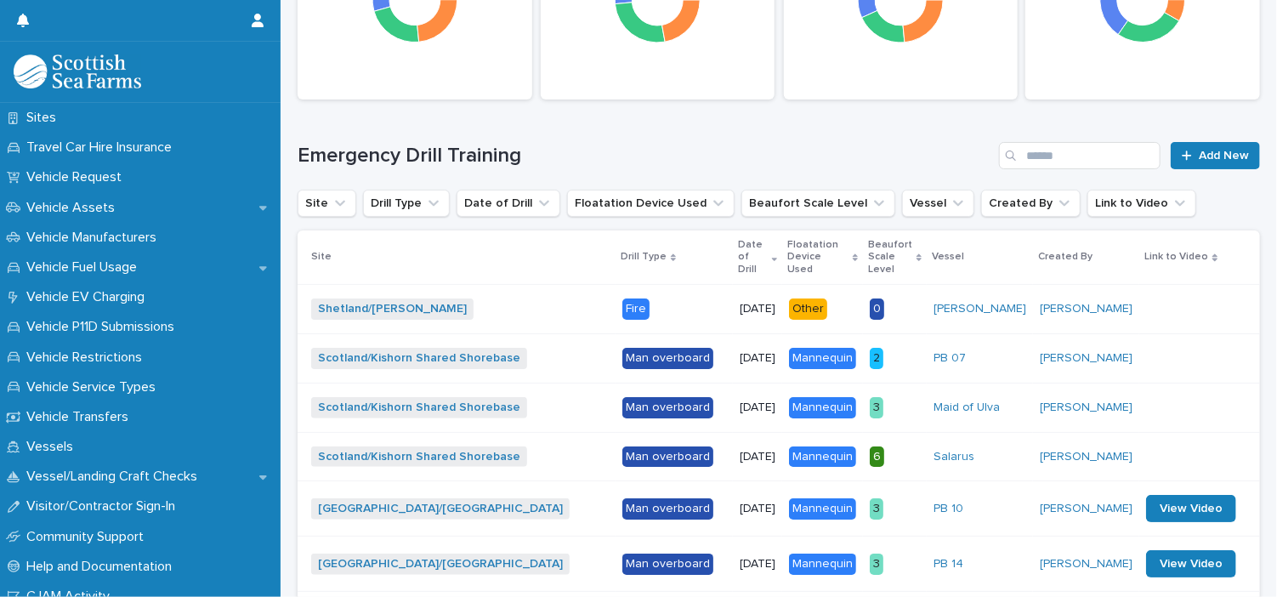
scroll to position [1238, 0]
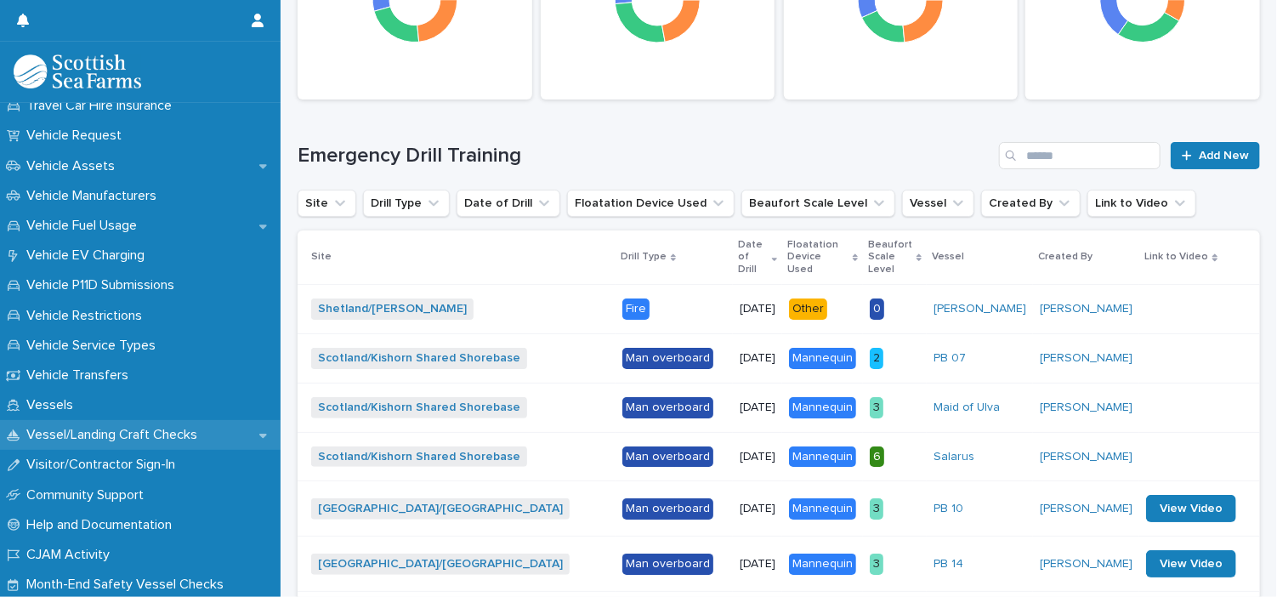
click at [145, 448] on div "Vessel/Landing Craft Checks" at bounding box center [140, 435] width 281 height 30
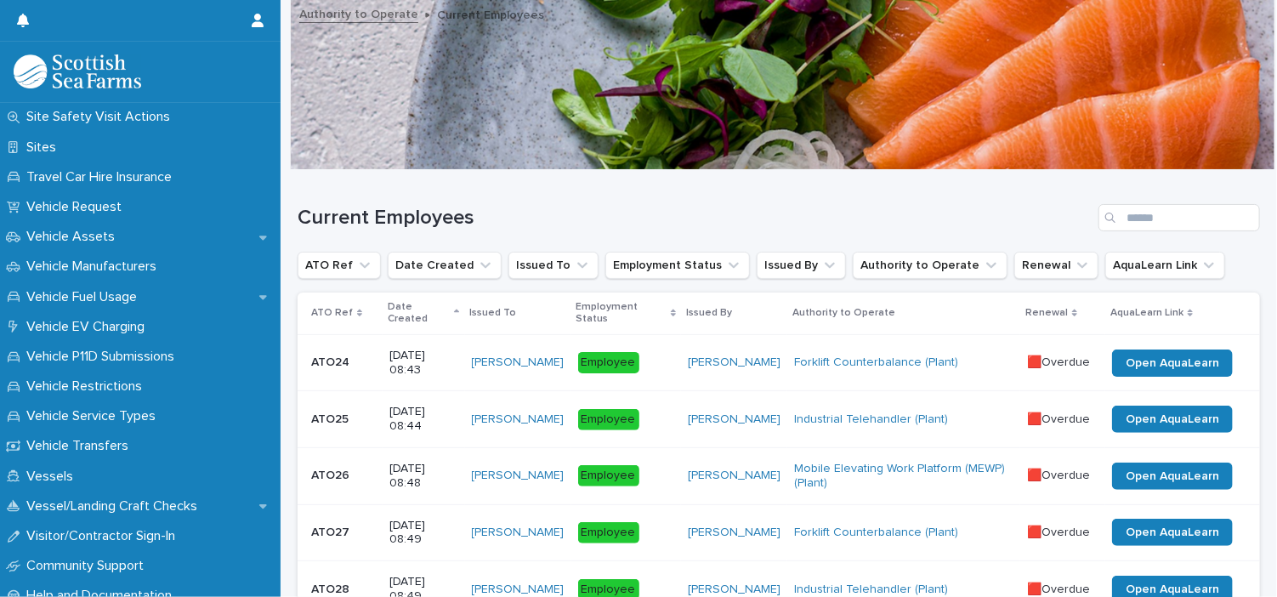
scroll to position [1219, 0]
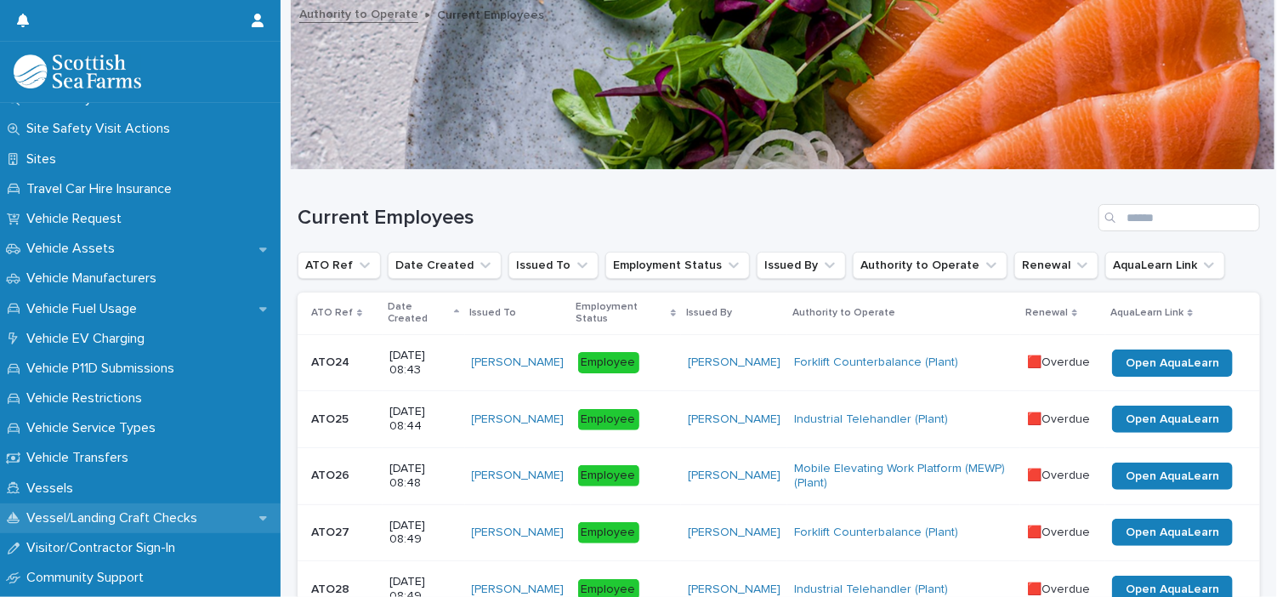
click at [157, 521] on p "Vessel/Landing Craft Checks" at bounding box center [115, 518] width 191 height 16
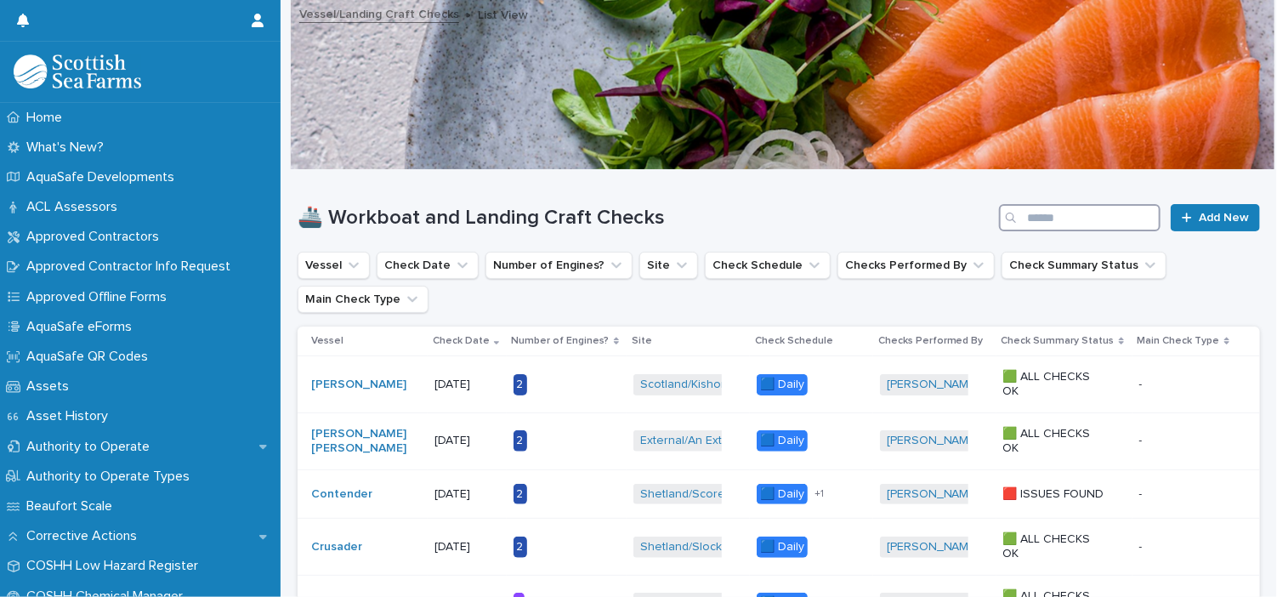
click at [1047, 226] on input "Search" at bounding box center [1080, 217] width 162 height 27
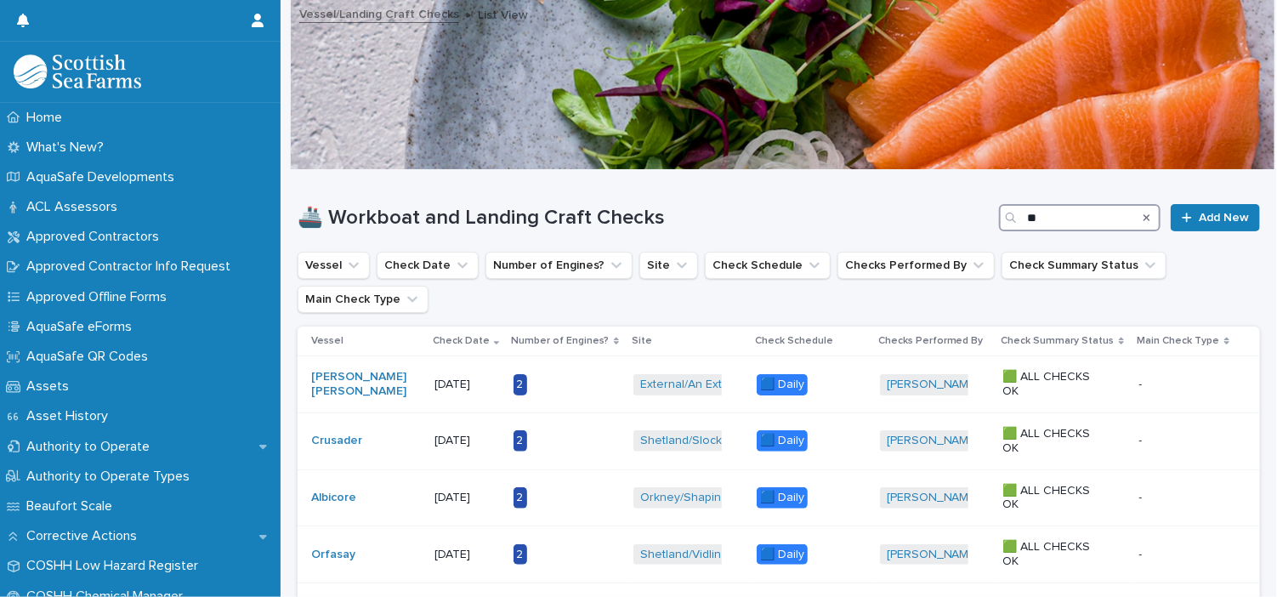
type input "*"
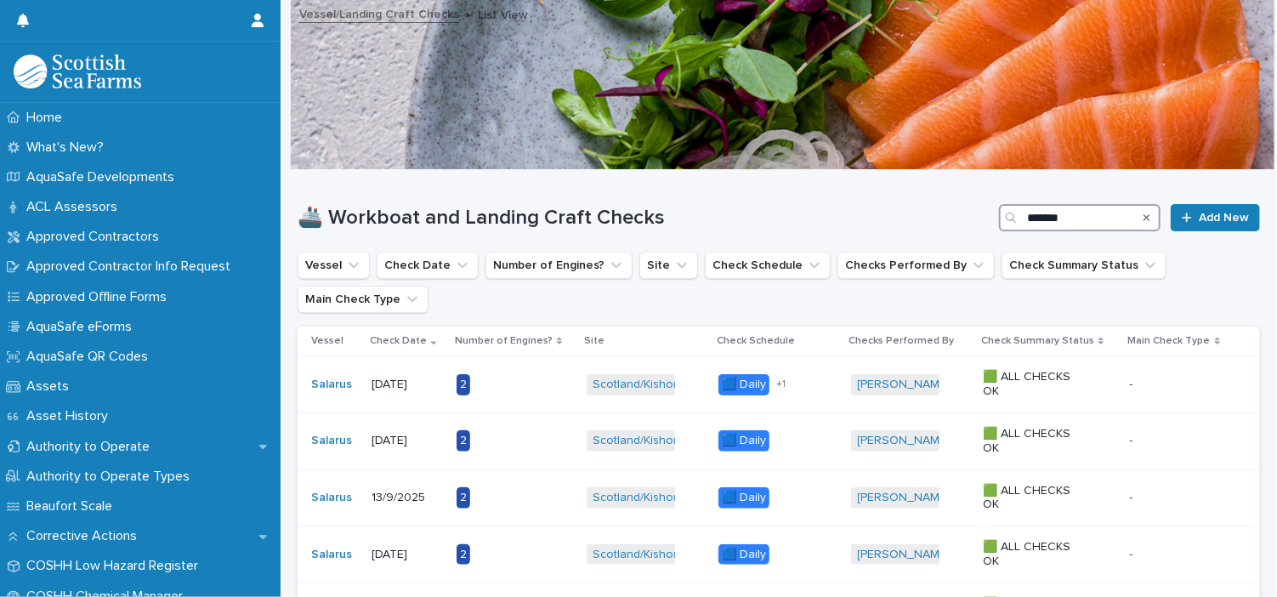
type input "*******"
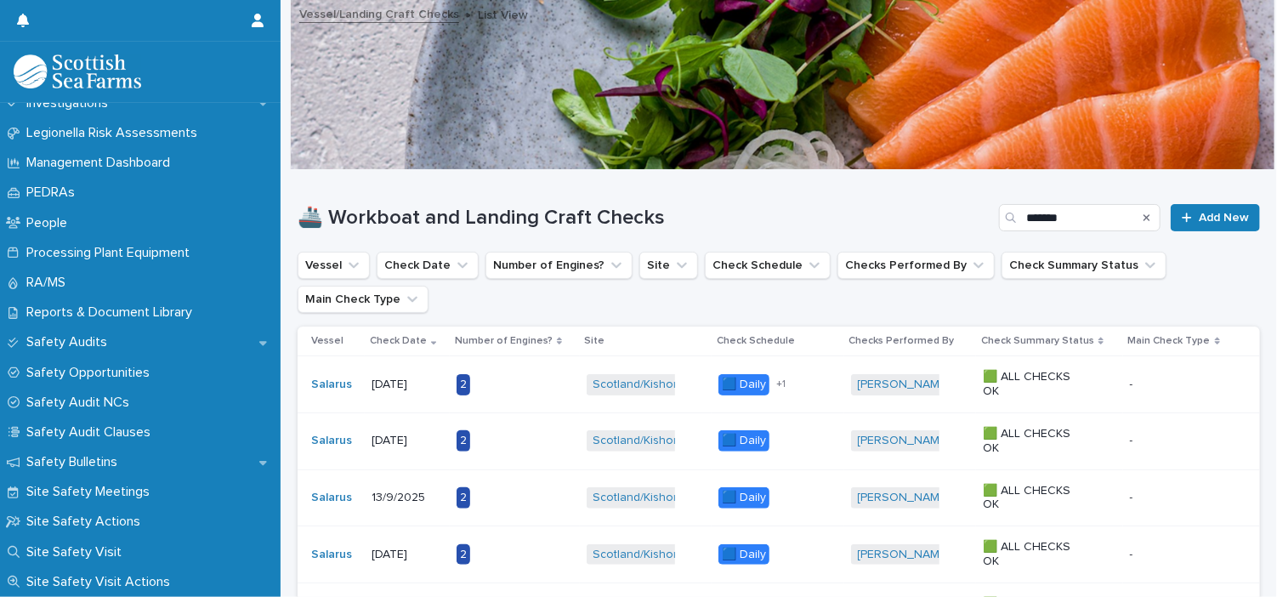
scroll to position [719, 0]
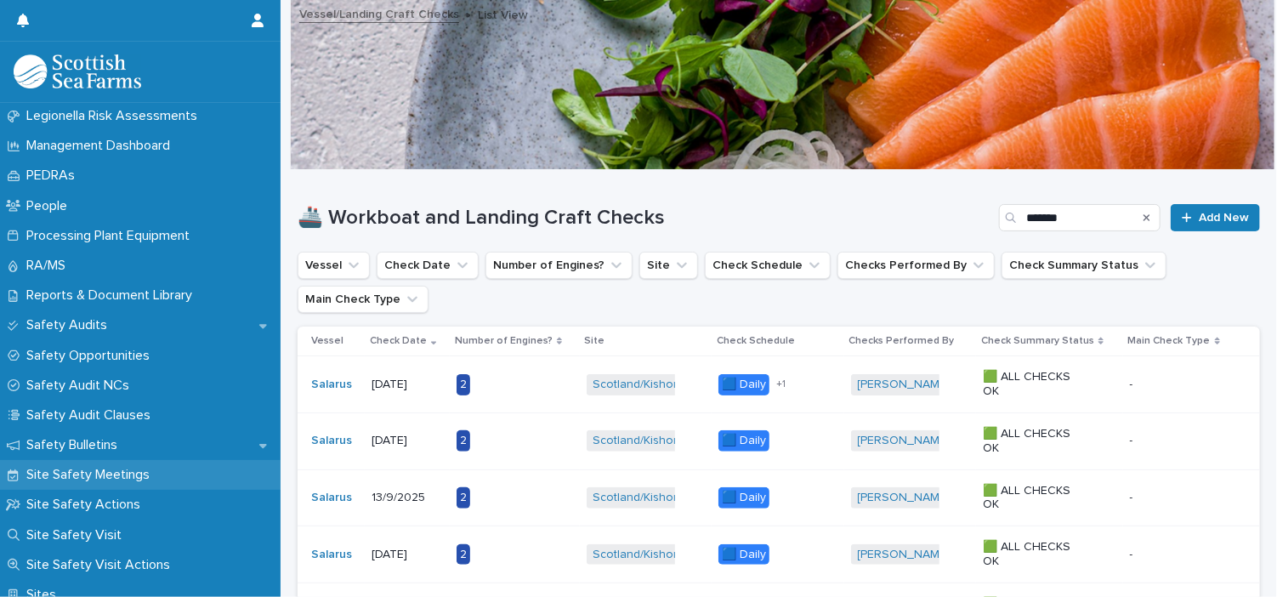
click at [122, 469] on p "Site Safety Meetings" at bounding box center [92, 475] width 144 height 16
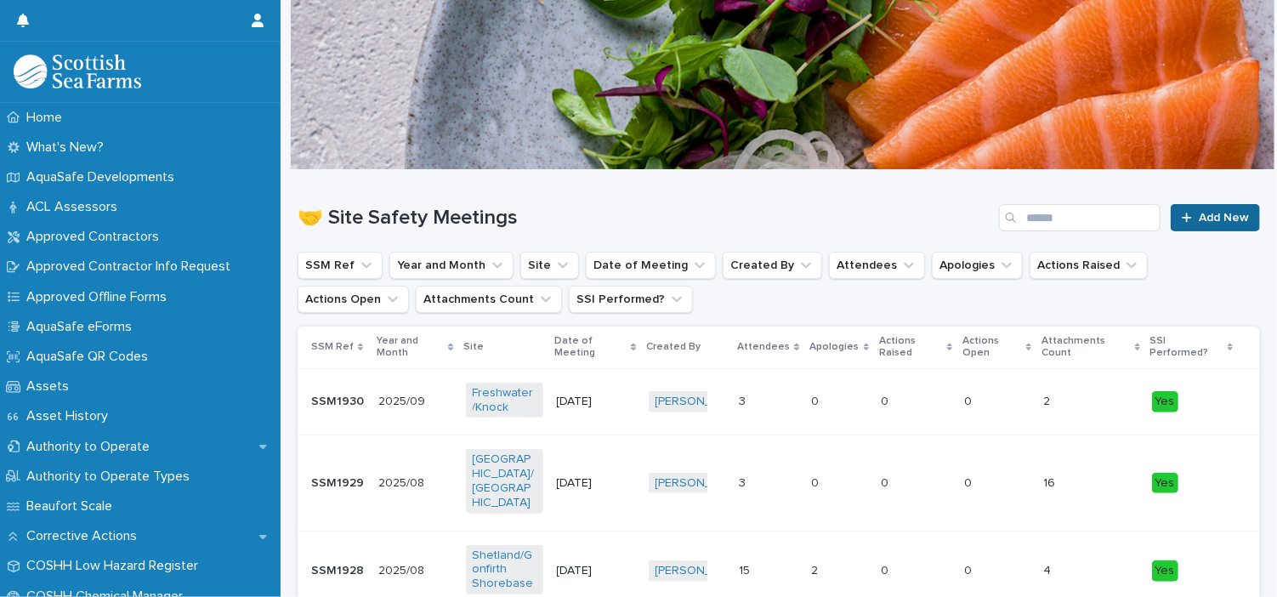
click at [1200, 223] on span "Add New" at bounding box center [1224, 218] width 50 height 12
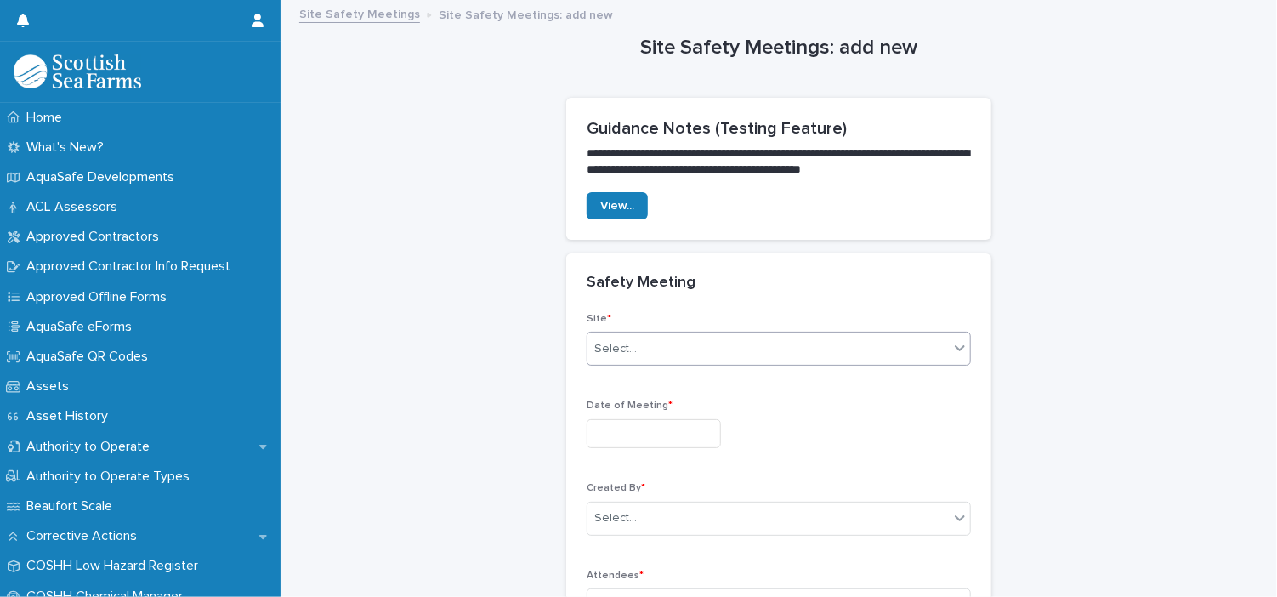
click at [616, 348] on div "Select..." at bounding box center [615, 349] width 43 height 18
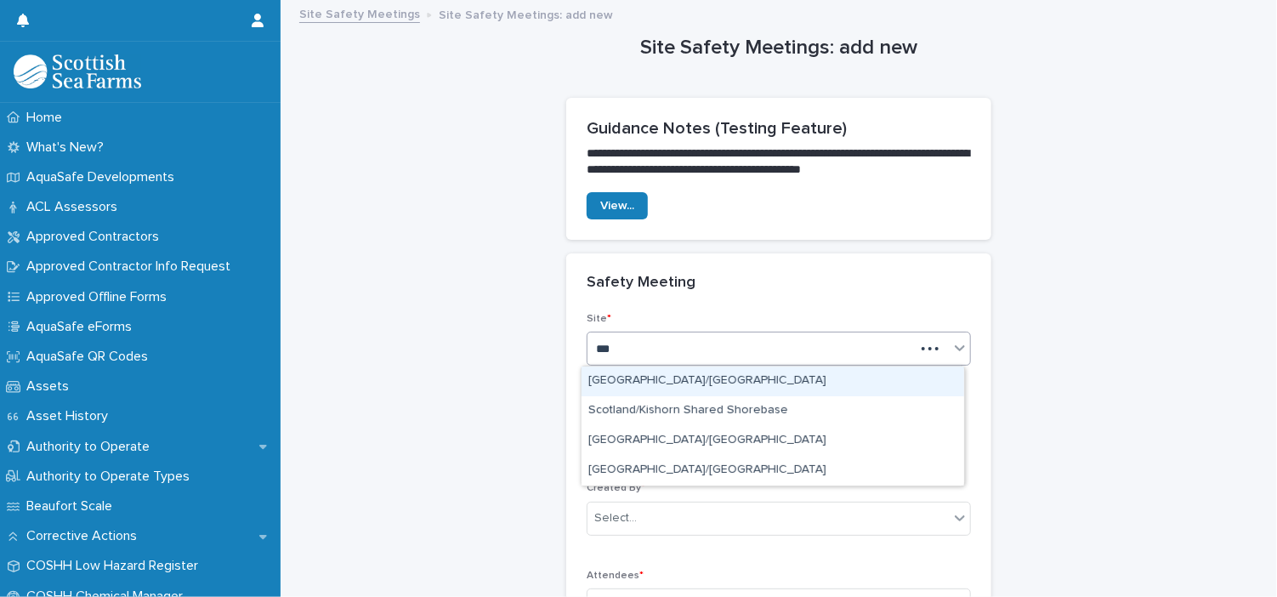
type input "****"
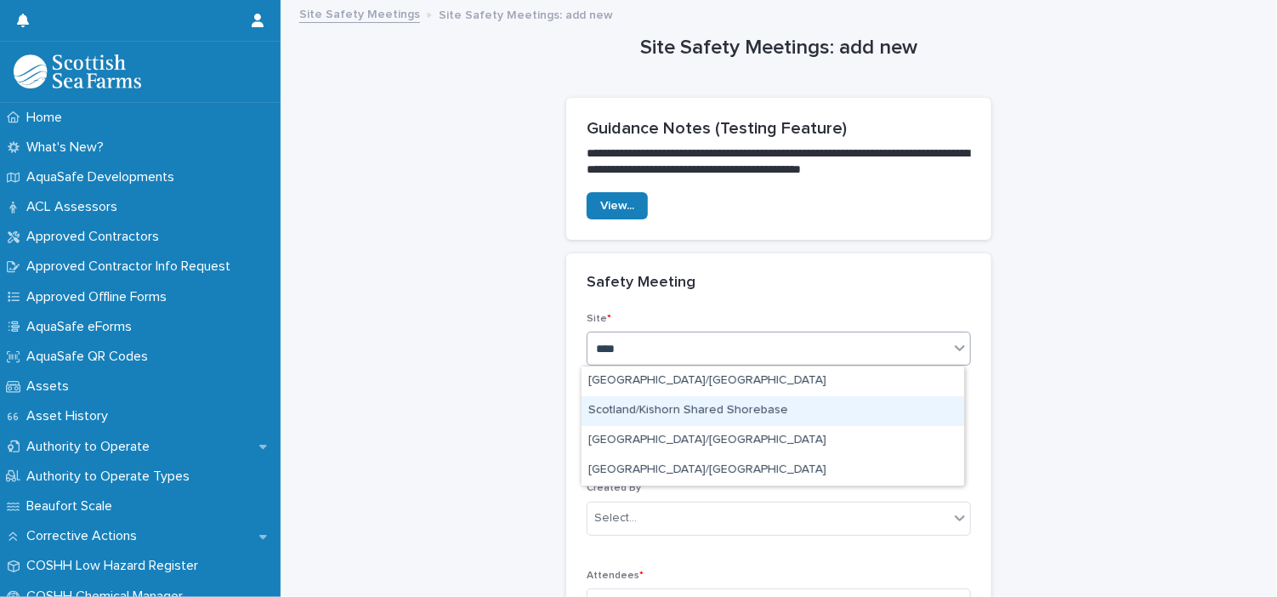
click at [708, 420] on div "Scotland/Kishorn Shared Shorebase" at bounding box center [773, 411] width 383 height 30
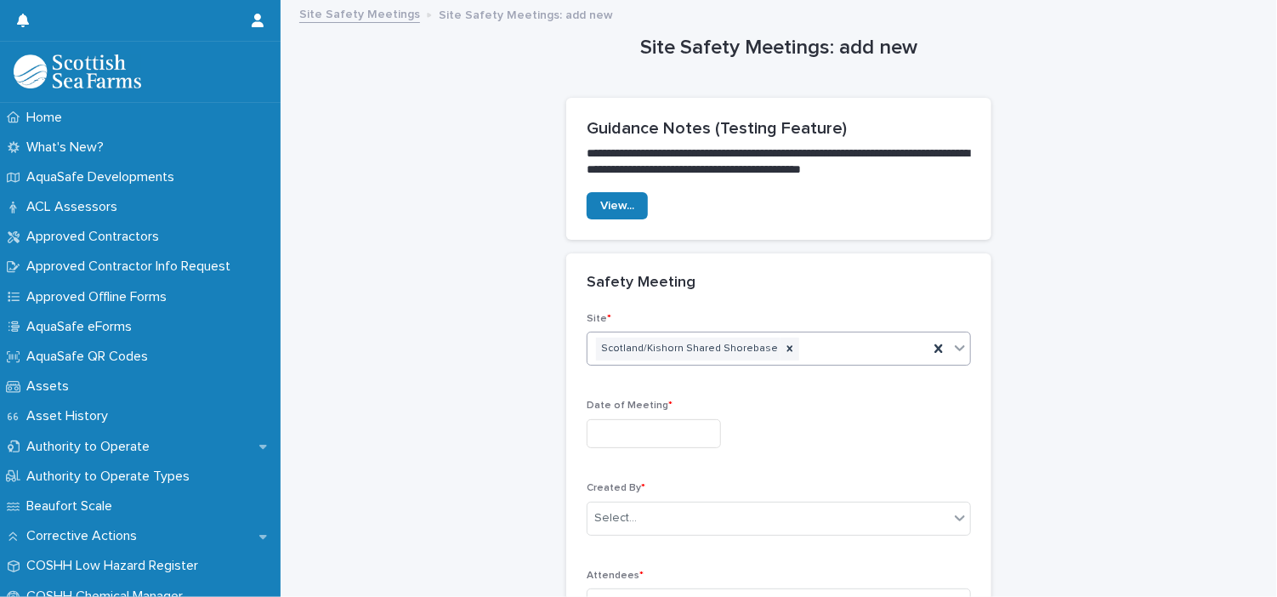
click at [689, 432] on input "text" at bounding box center [654, 434] width 134 height 30
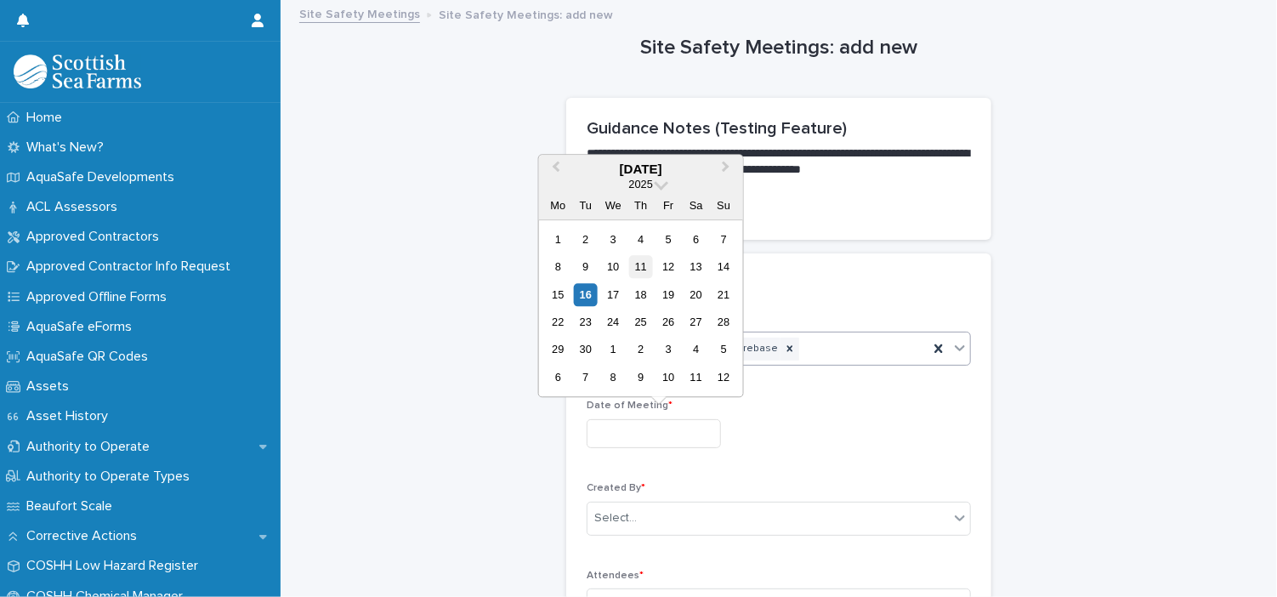
click at [648, 270] on div "11" at bounding box center [640, 266] width 23 height 23
type input "*********"
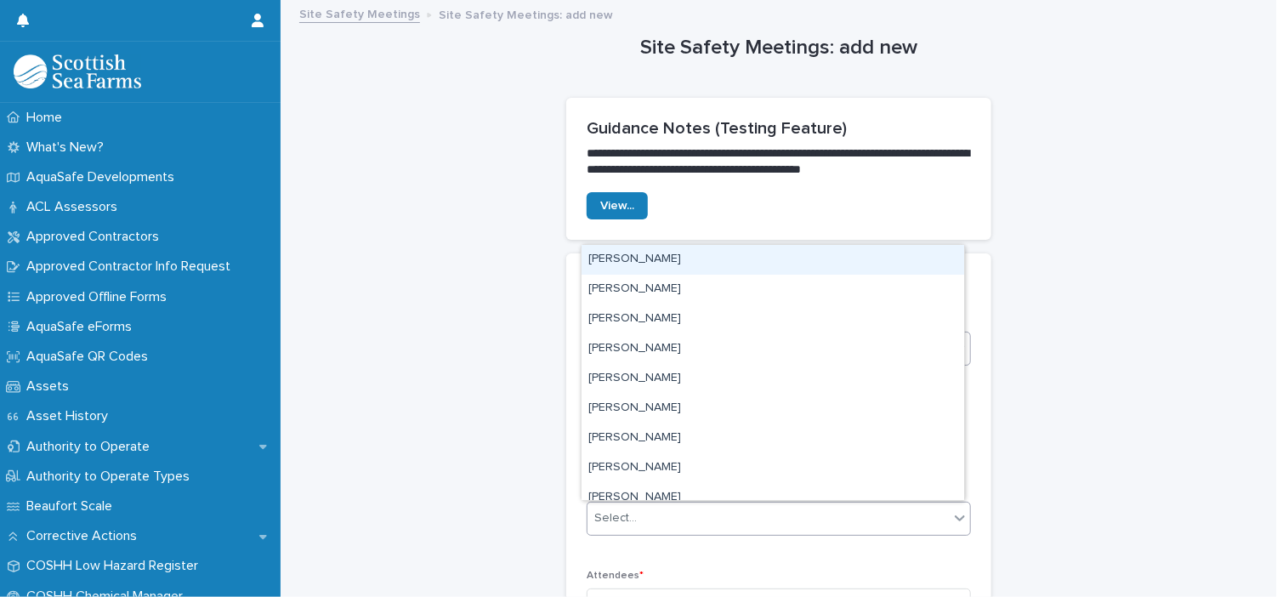
click at [836, 518] on div "Select..." at bounding box center [767, 518] width 361 height 28
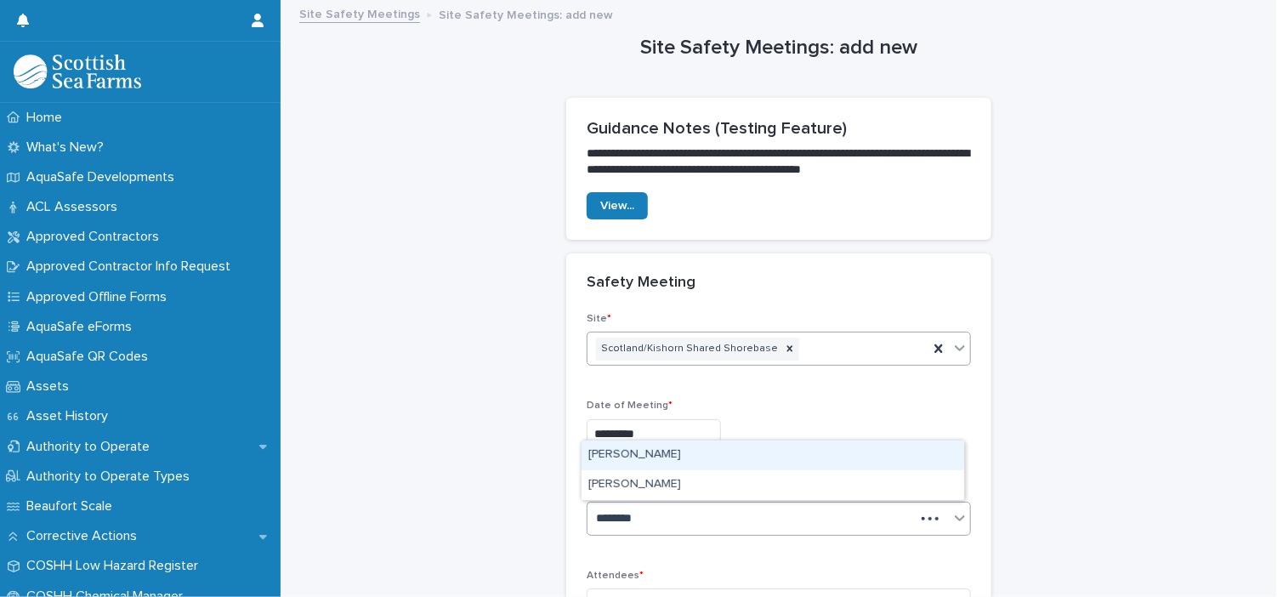
type input "*********"
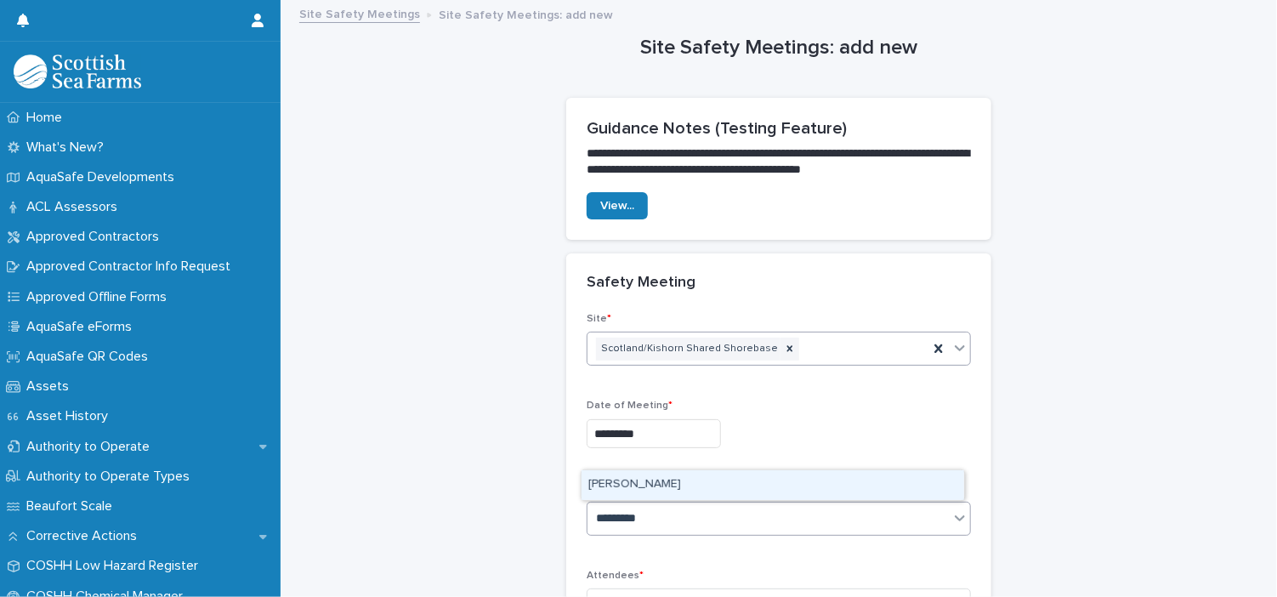
click at [882, 477] on div "[PERSON_NAME]" at bounding box center [773, 485] width 383 height 30
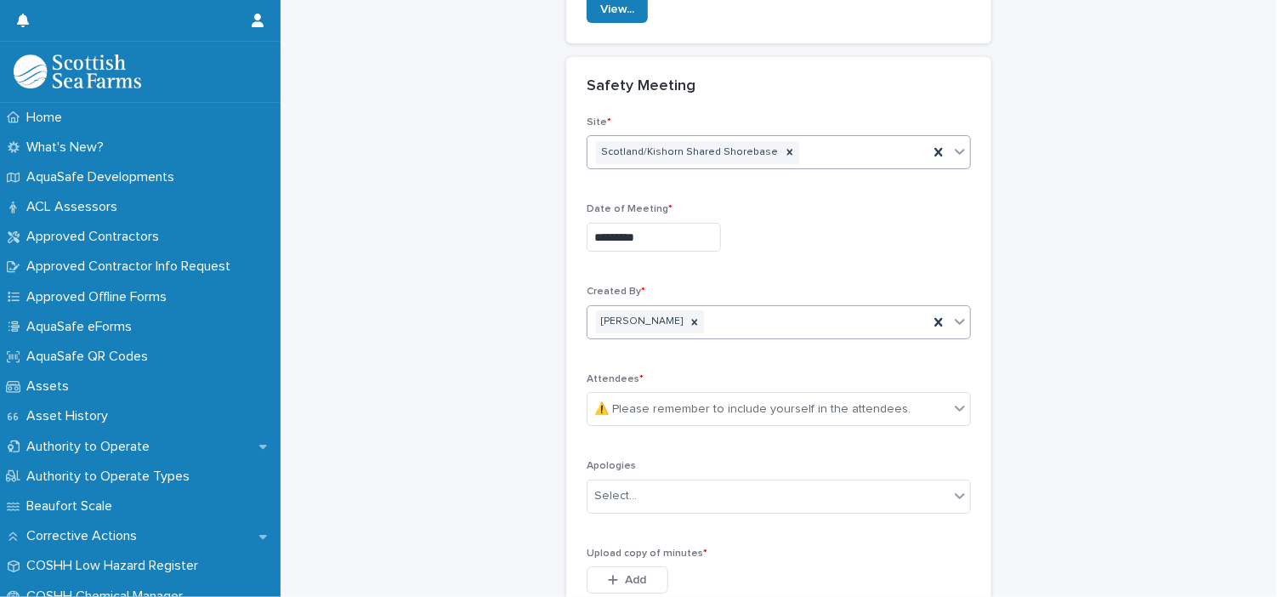
scroll to position [215, 0]
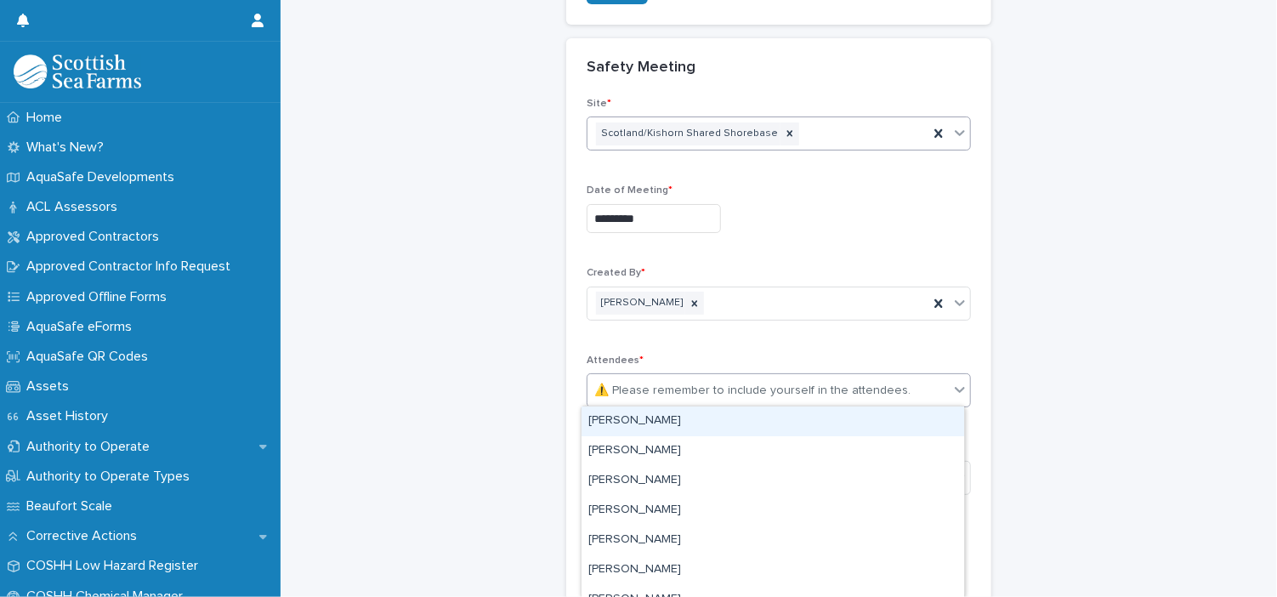
click at [689, 392] on div "⚠️ Please remember to include yourself in the attendees." at bounding box center [752, 391] width 316 height 18
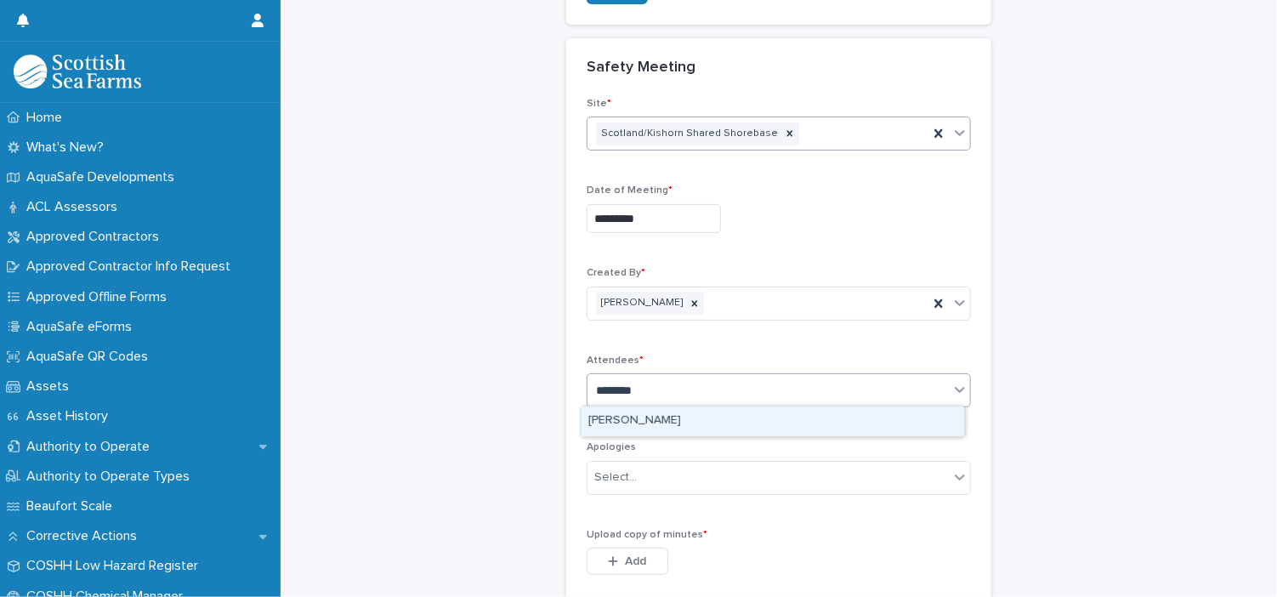
type input "*********"
click at [684, 416] on div "[PERSON_NAME]" at bounding box center [773, 421] width 383 height 30
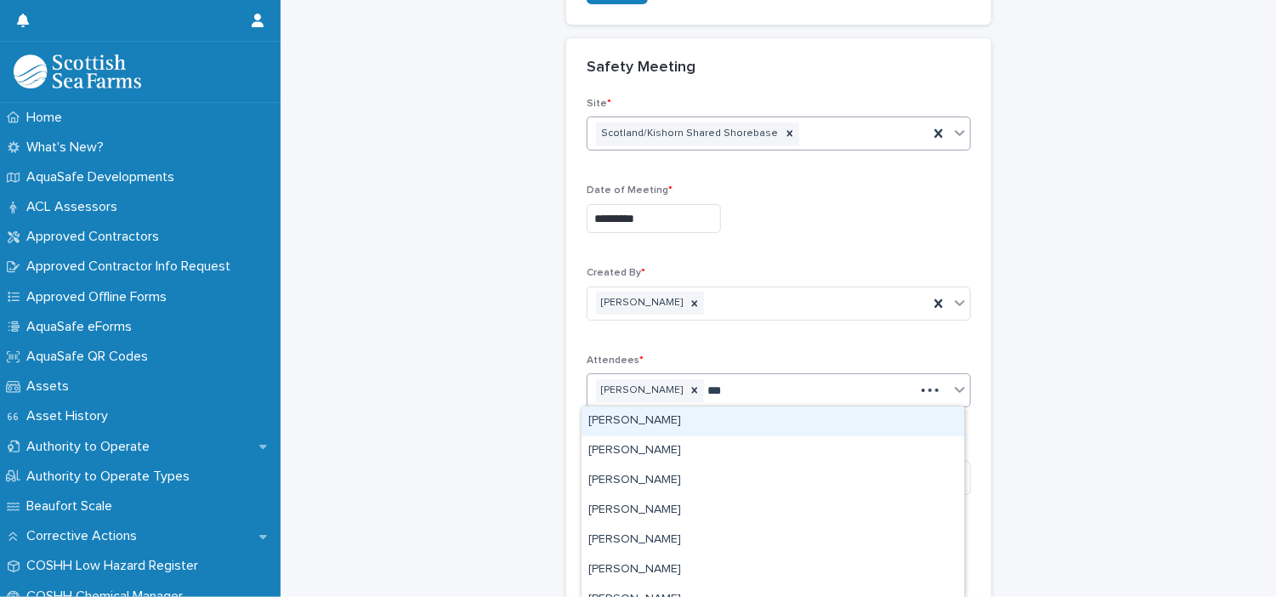
type input "****"
click at [657, 423] on div "[PERSON_NAME]" at bounding box center [773, 421] width 383 height 30
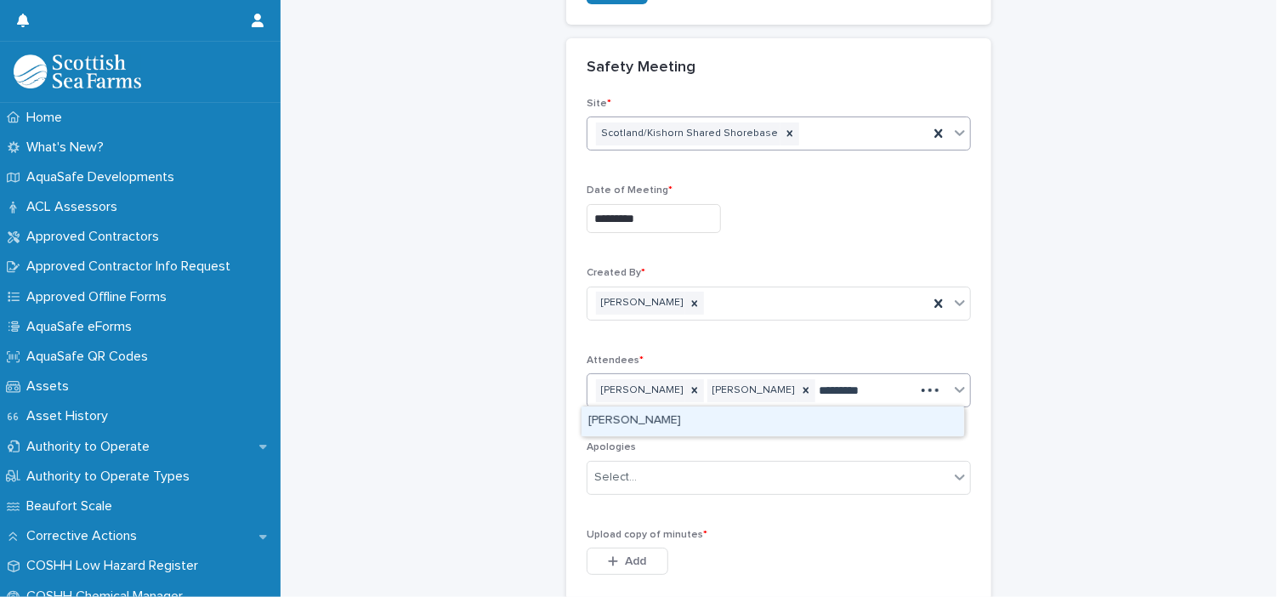
type input "**********"
click at [657, 423] on div "[PERSON_NAME]" at bounding box center [773, 421] width 383 height 30
type input "****"
click at [657, 423] on div "[PERSON_NAME]" at bounding box center [773, 421] width 383 height 30
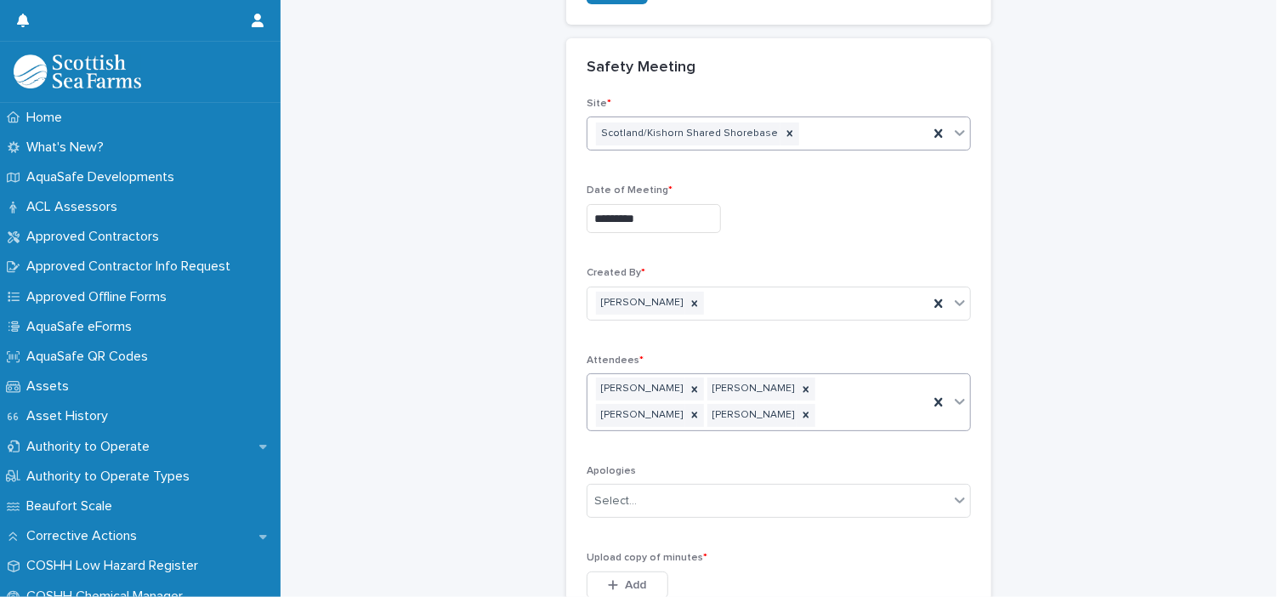
scroll to position [228, 0]
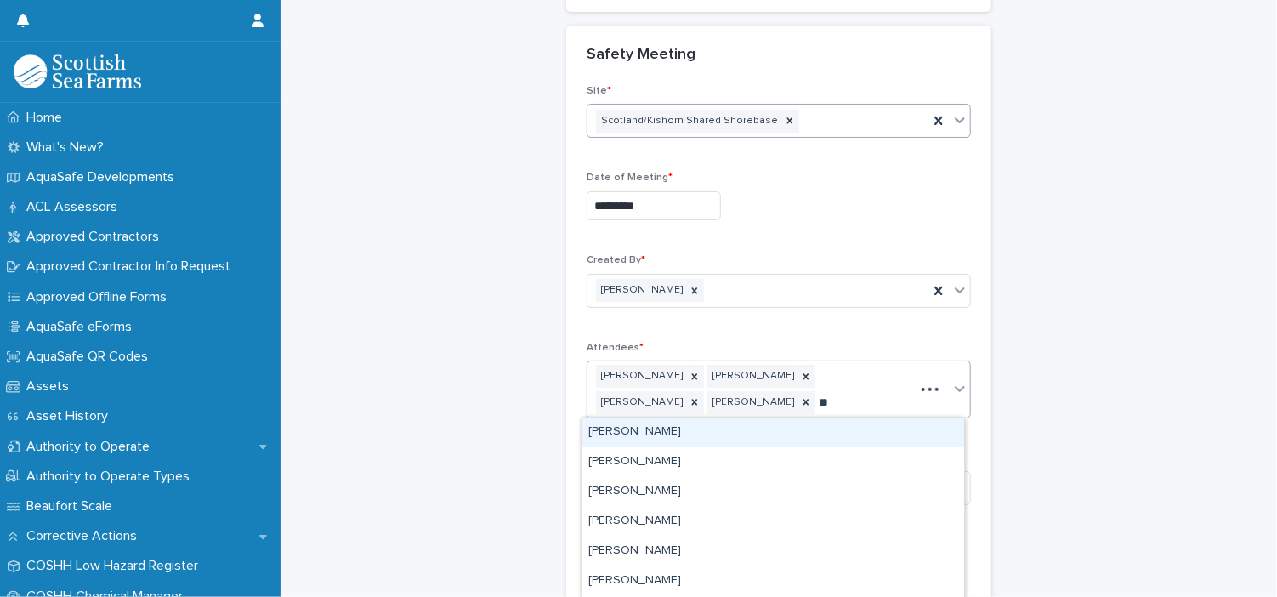
type input "***"
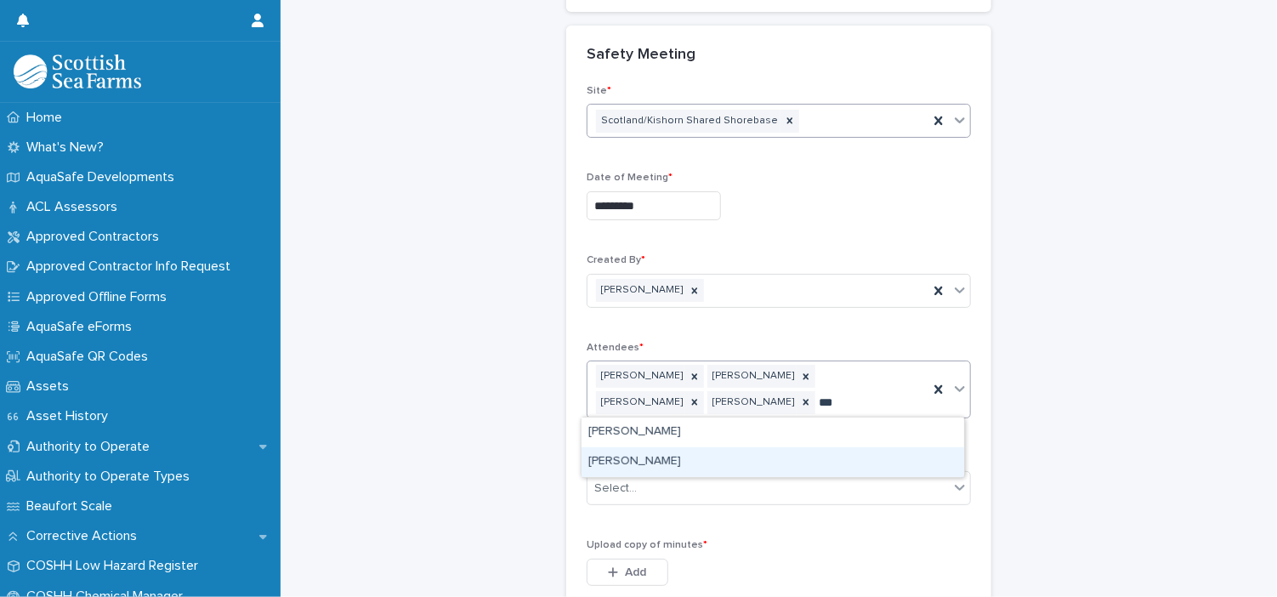
click at [665, 457] on div "[PERSON_NAME]" at bounding box center [773, 462] width 383 height 30
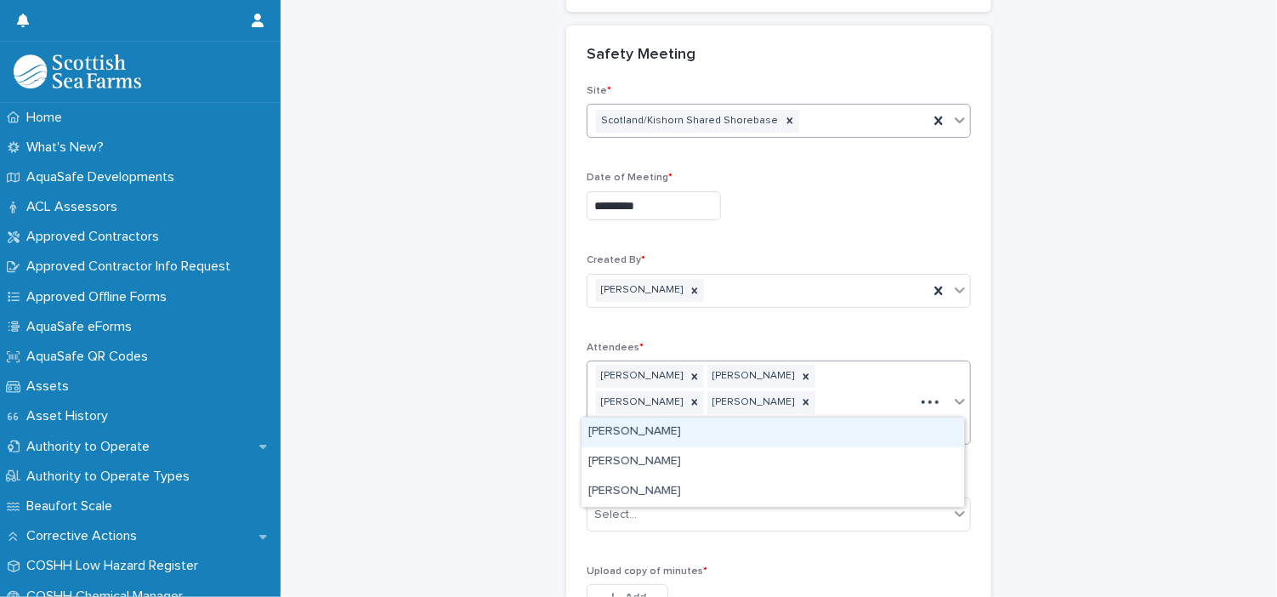
type input "*********"
click at [680, 440] on div "[PERSON_NAME]" at bounding box center [773, 432] width 383 height 30
type input "*******"
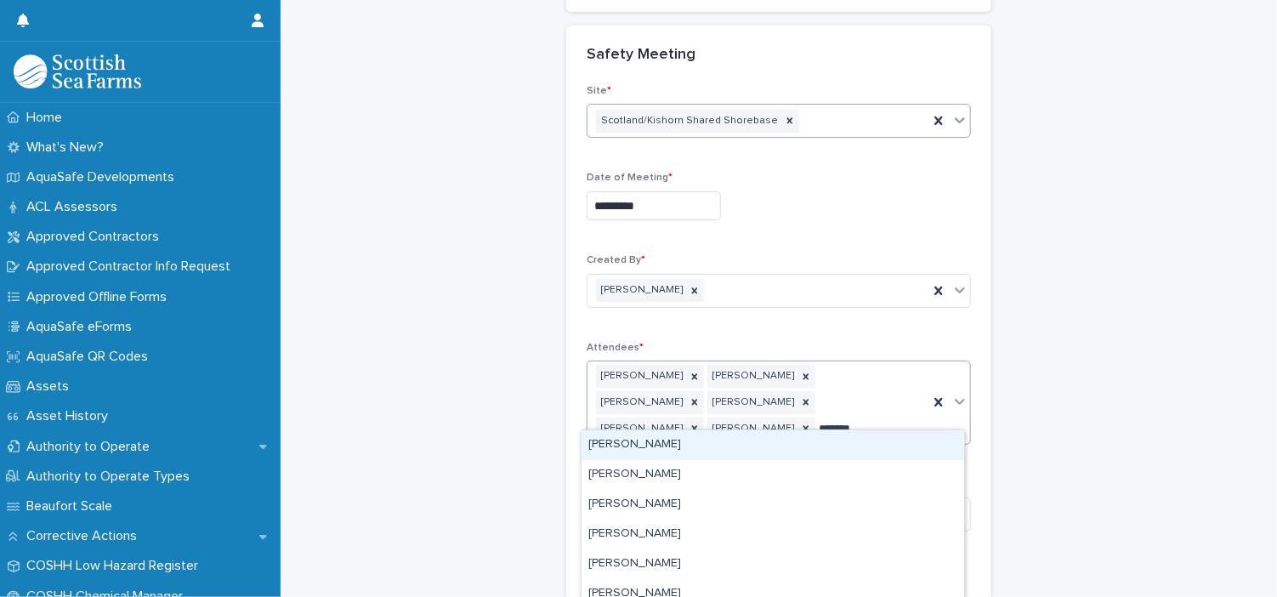
click at [680, 440] on div "[PERSON_NAME]" at bounding box center [773, 445] width 383 height 30
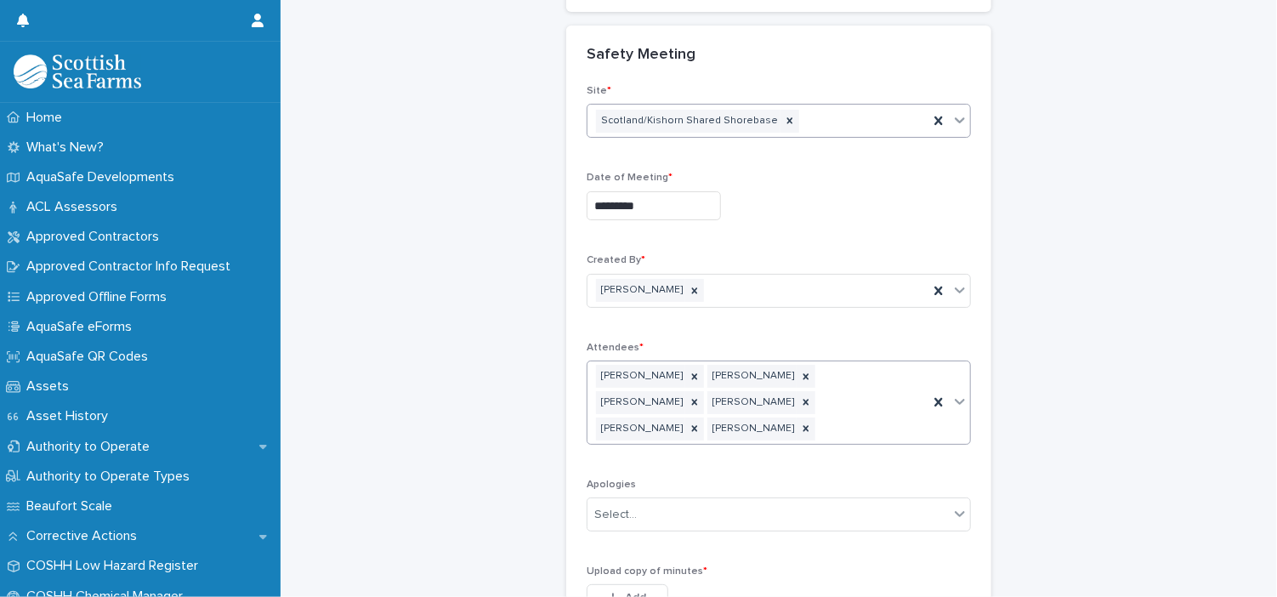
scroll to position [241, 0]
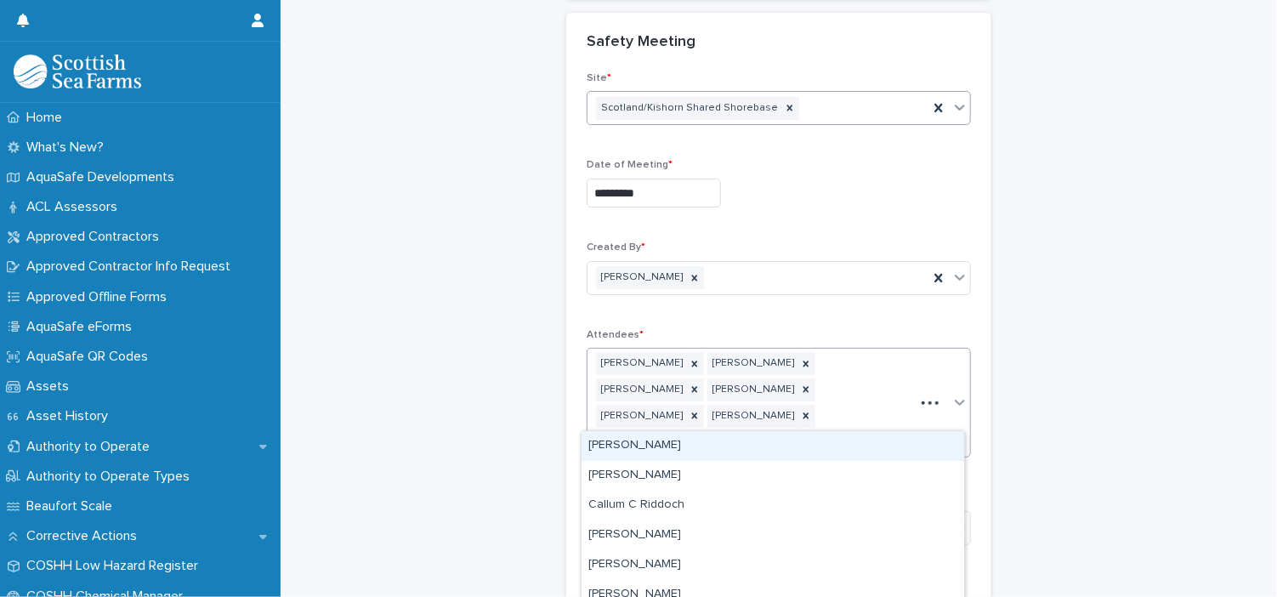
type input "***"
click at [680, 440] on div "[PERSON_NAME]" at bounding box center [773, 446] width 383 height 30
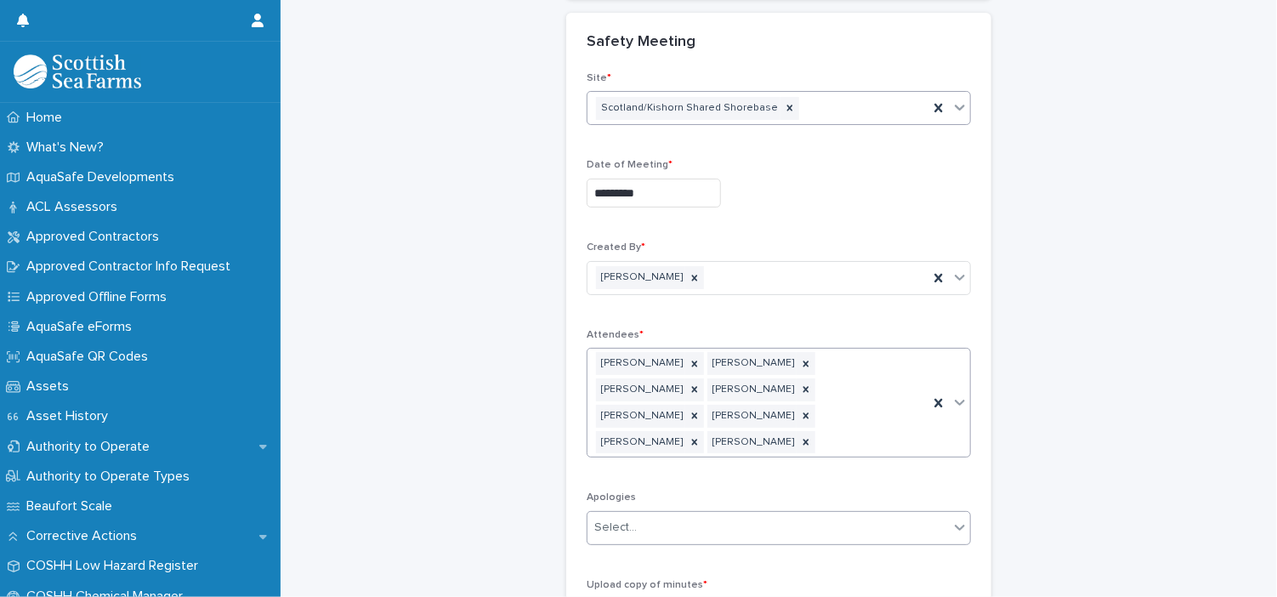
click at [676, 513] on div "Select..." at bounding box center [767, 527] width 361 height 28
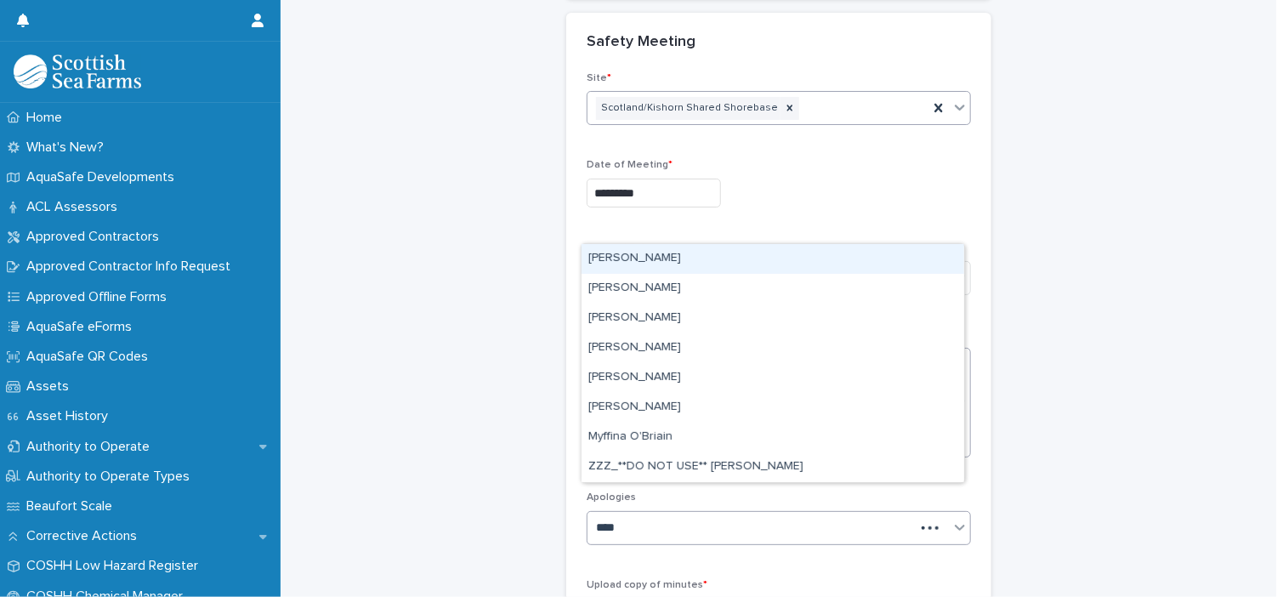
type input "****"
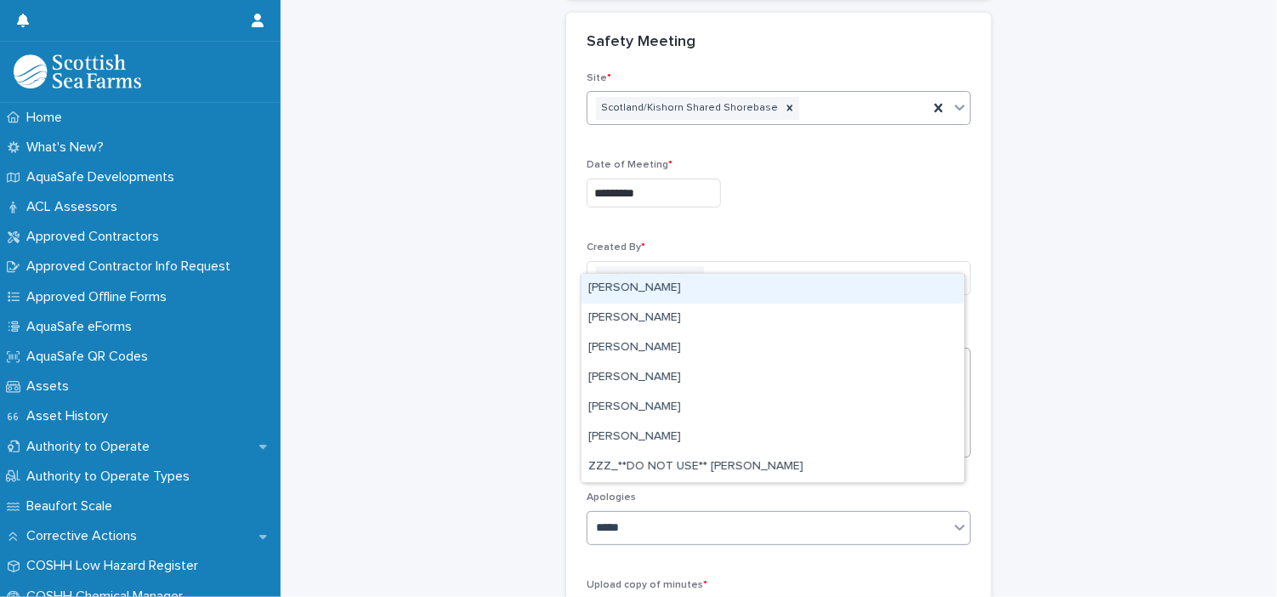
click at [732, 286] on div "[PERSON_NAME]" at bounding box center [773, 289] width 383 height 30
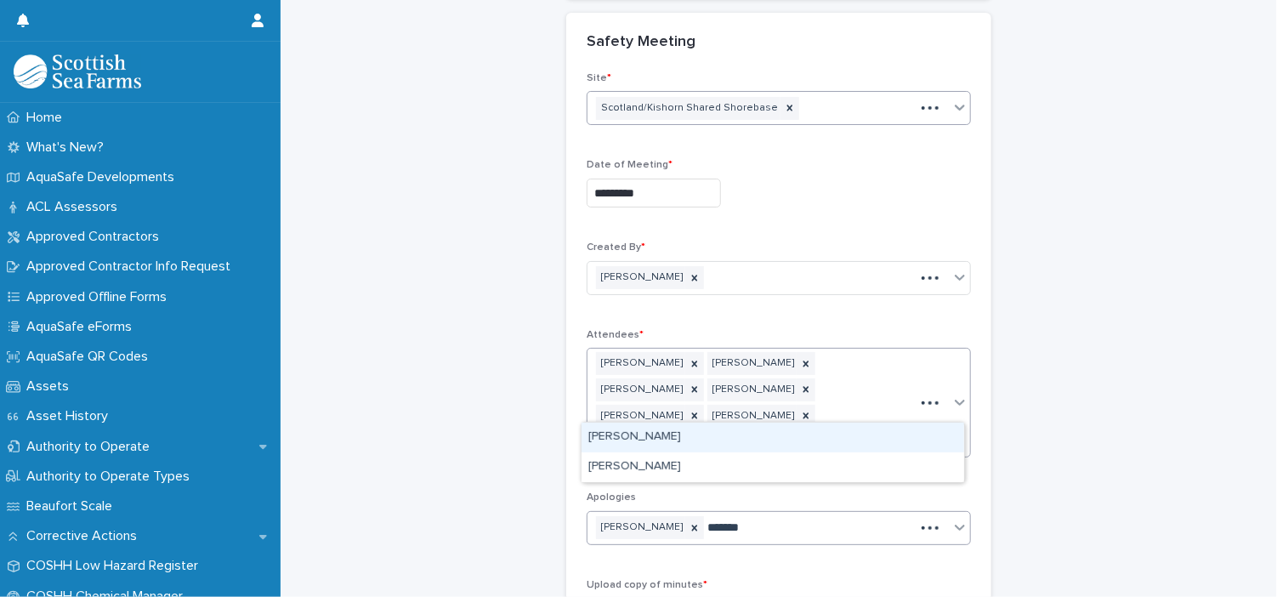
type input "********"
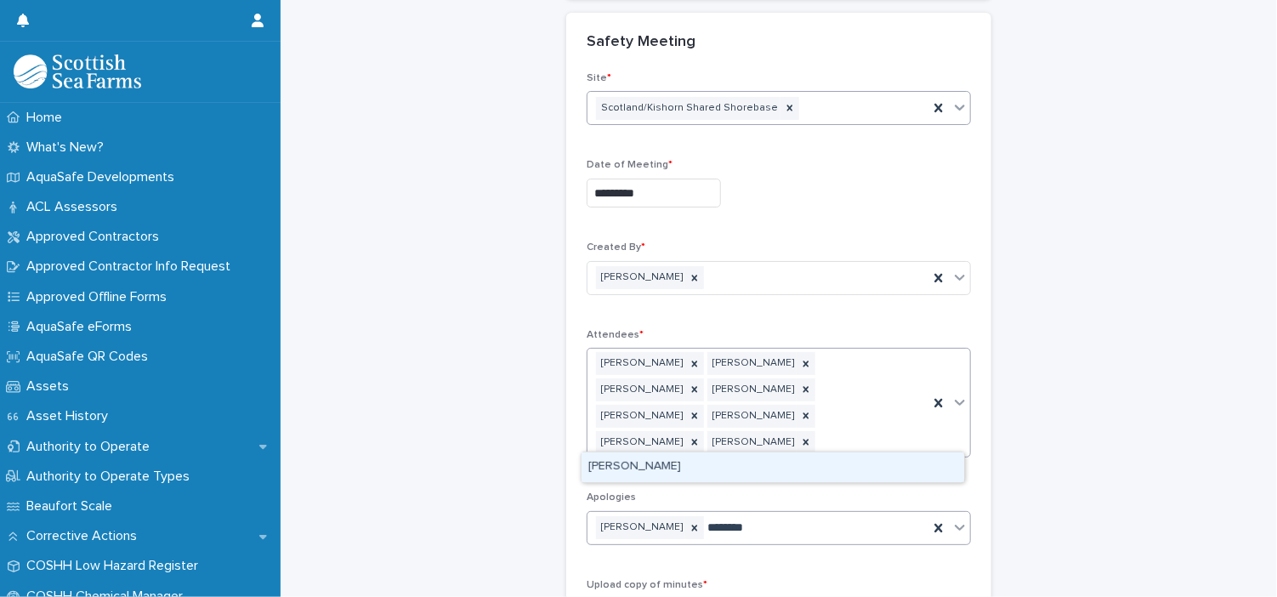
click at [659, 476] on div "[PERSON_NAME]" at bounding box center [773, 467] width 383 height 30
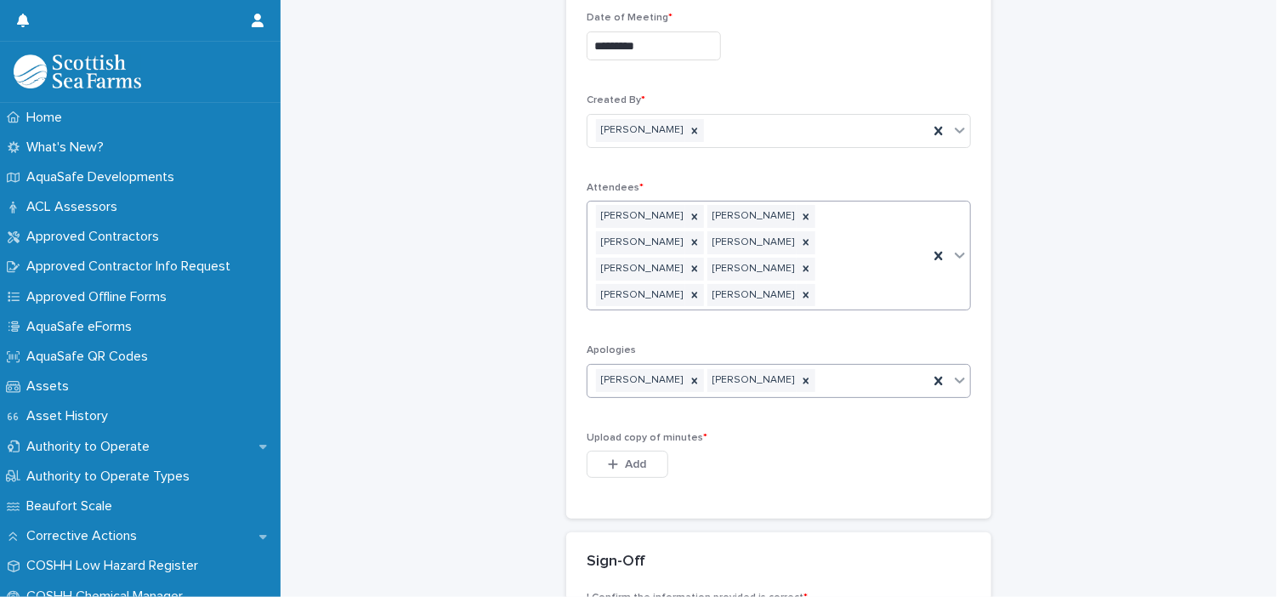
scroll to position [393, 0]
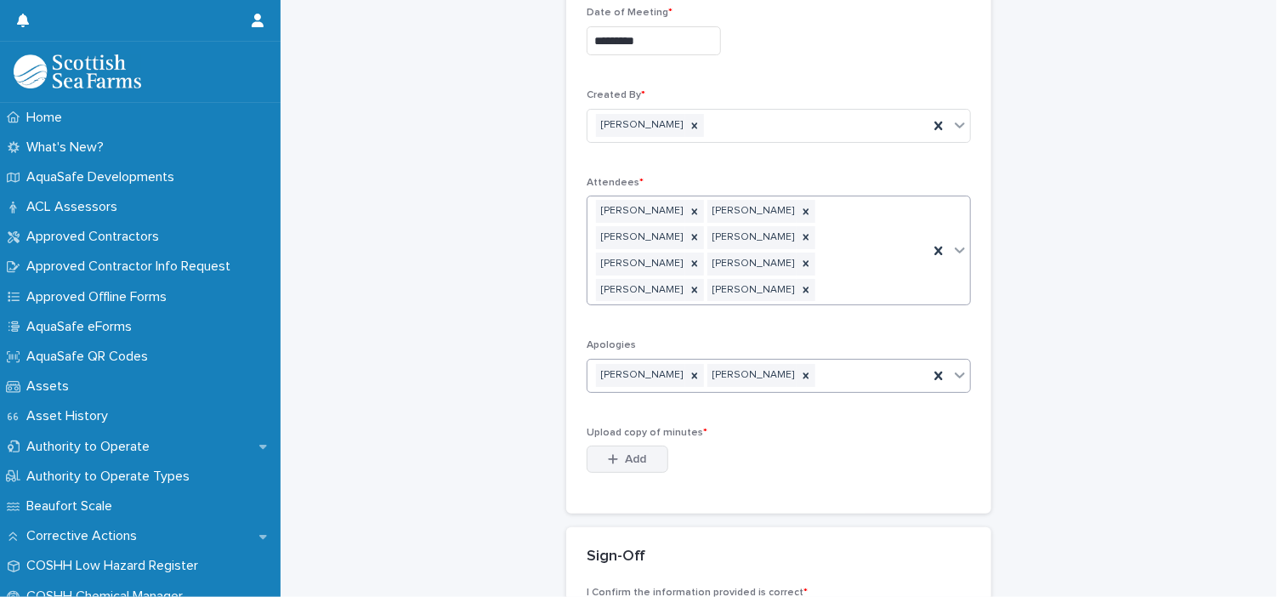
click at [628, 453] on span "Add" at bounding box center [636, 459] width 21 height 12
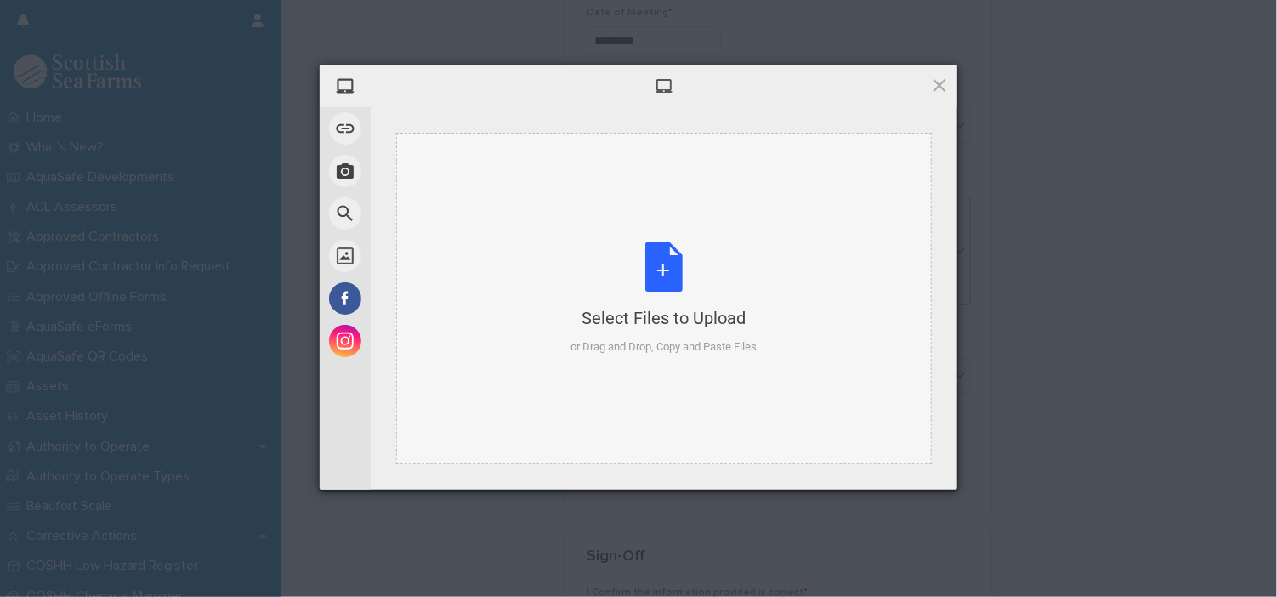
click at [660, 274] on div "Select Files to Upload or Drag and Drop, Copy and Paste Files" at bounding box center [664, 298] width 186 height 113
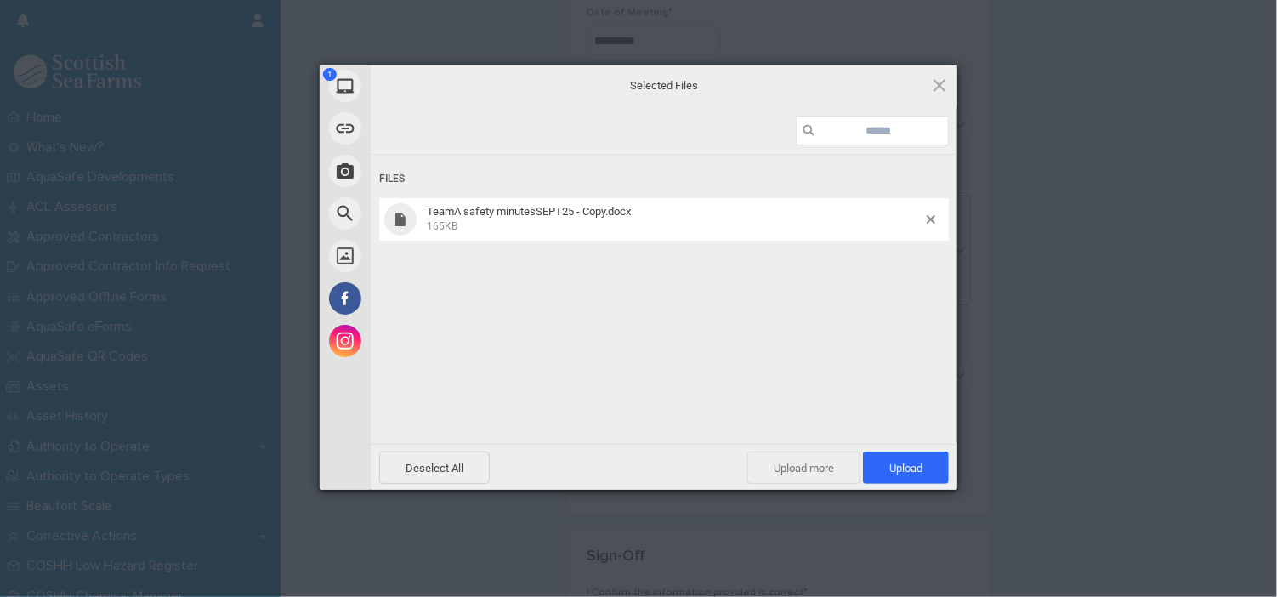
click at [803, 460] on span "Upload more" at bounding box center [803, 467] width 113 height 32
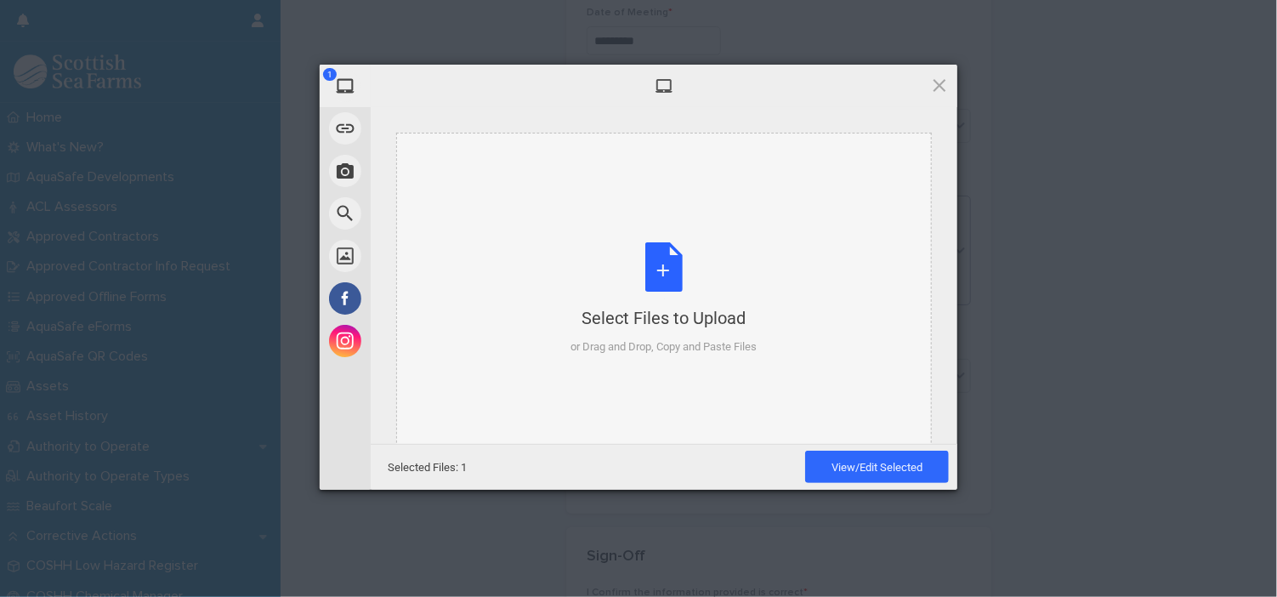
click at [660, 258] on div "Select Files to Upload or Drag and Drop, Copy and Paste Files" at bounding box center [664, 298] width 186 height 113
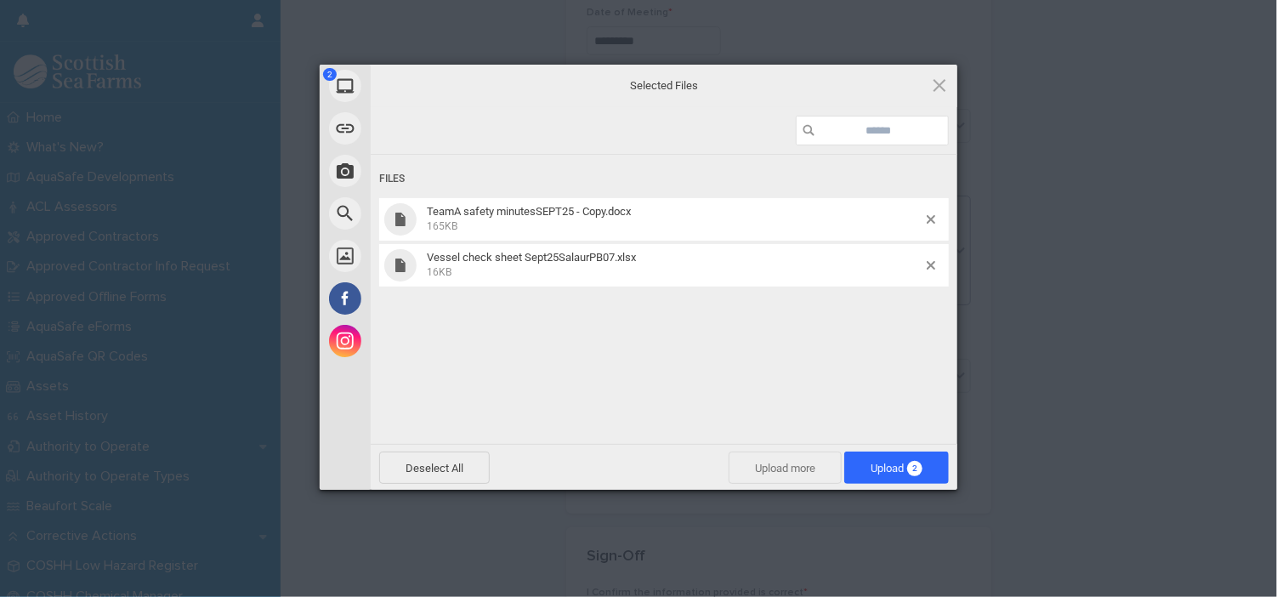
click at [788, 463] on span "Upload more" at bounding box center [785, 467] width 113 height 32
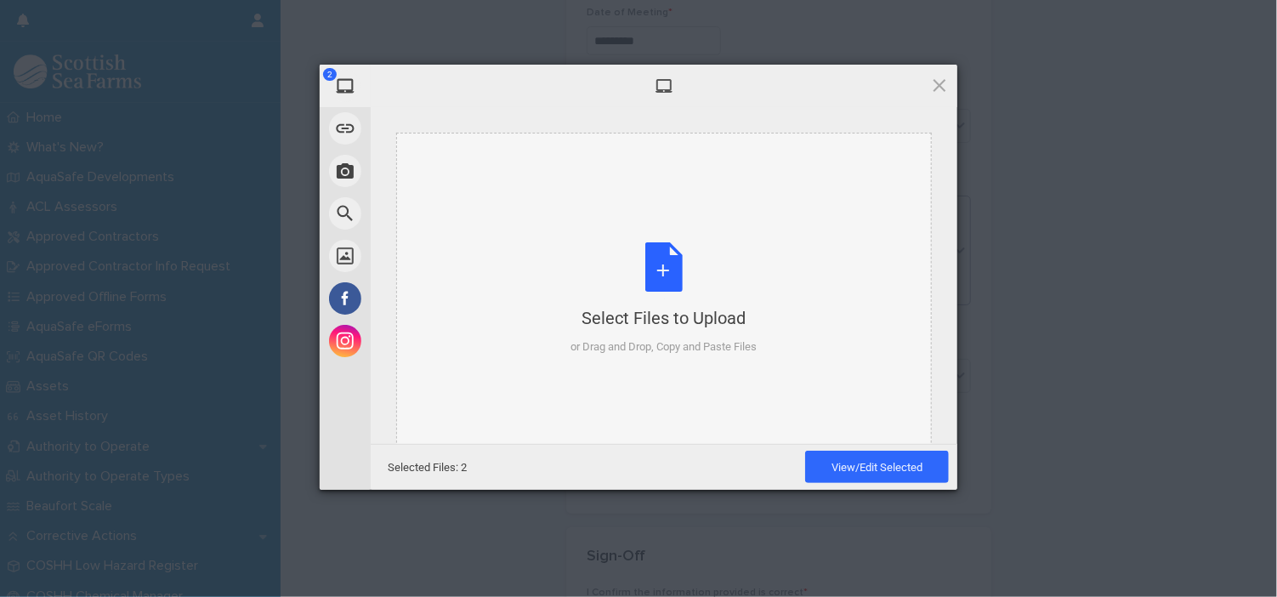
click at [662, 271] on div "Select Files to Upload or Drag and Drop, Copy and Paste Files" at bounding box center [664, 298] width 186 height 113
click at [659, 279] on div "Select Files to Upload or Drag and Drop, Copy and Paste Files" at bounding box center [664, 298] width 186 height 113
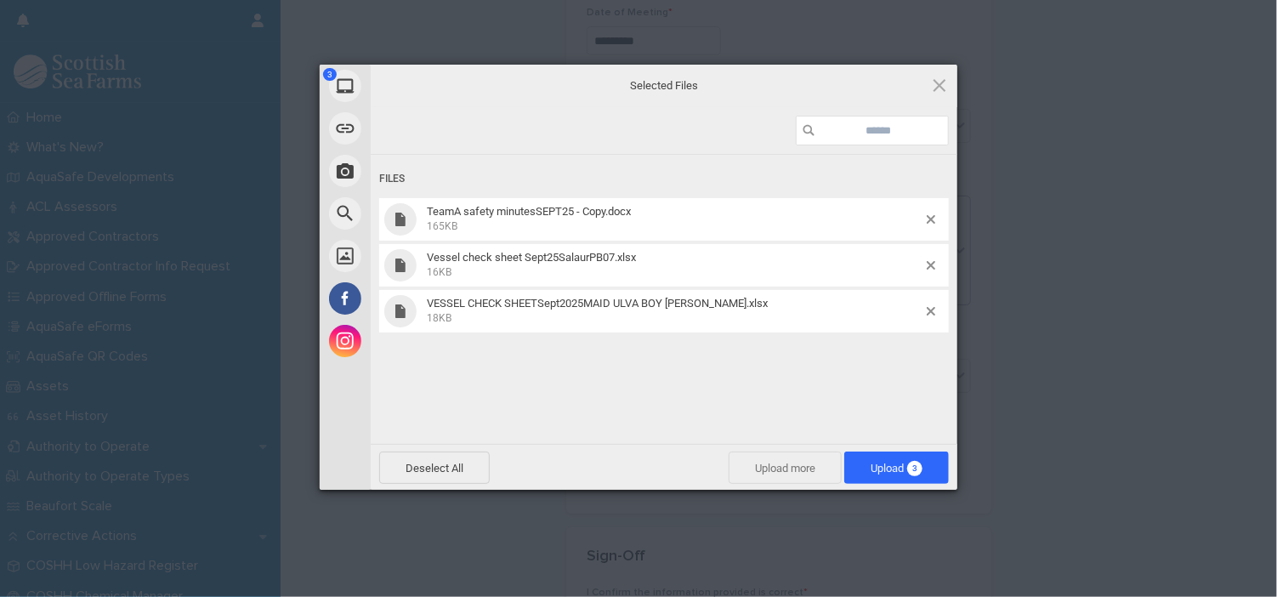
click at [796, 470] on span "Upload more" at bounding box center [785, 467] width 113 height 32
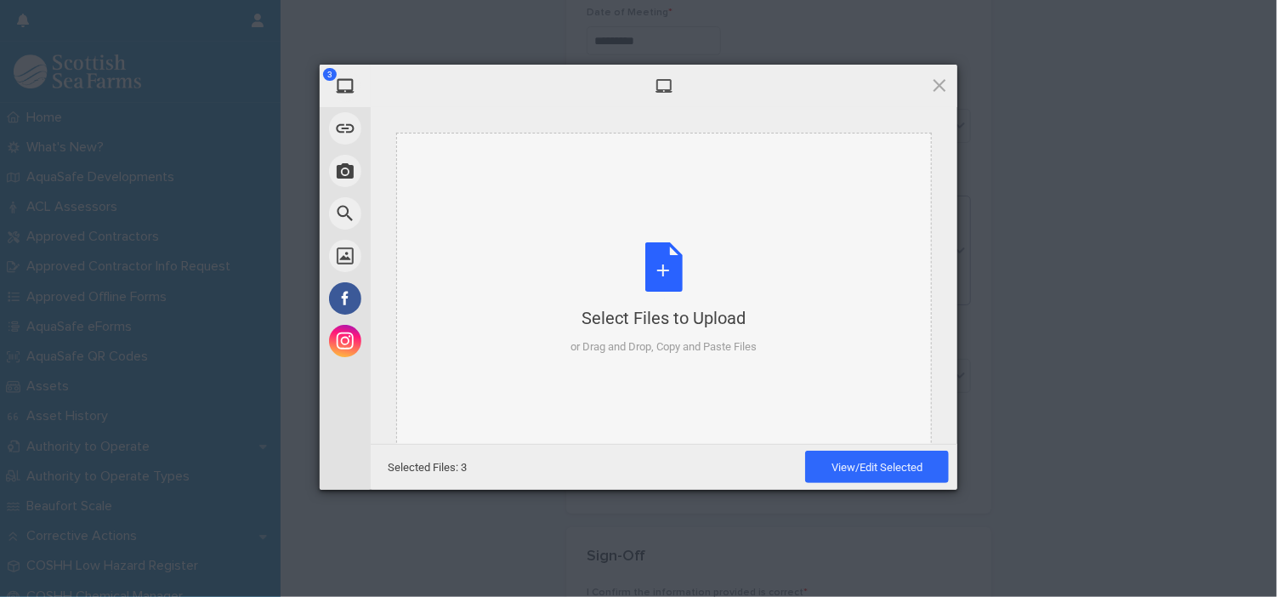
click at [667, 275] on div "Select Files to Upload or Drag and Drop, Copy and Paste Files" at bounding box center [664, 298] width 186 height 113
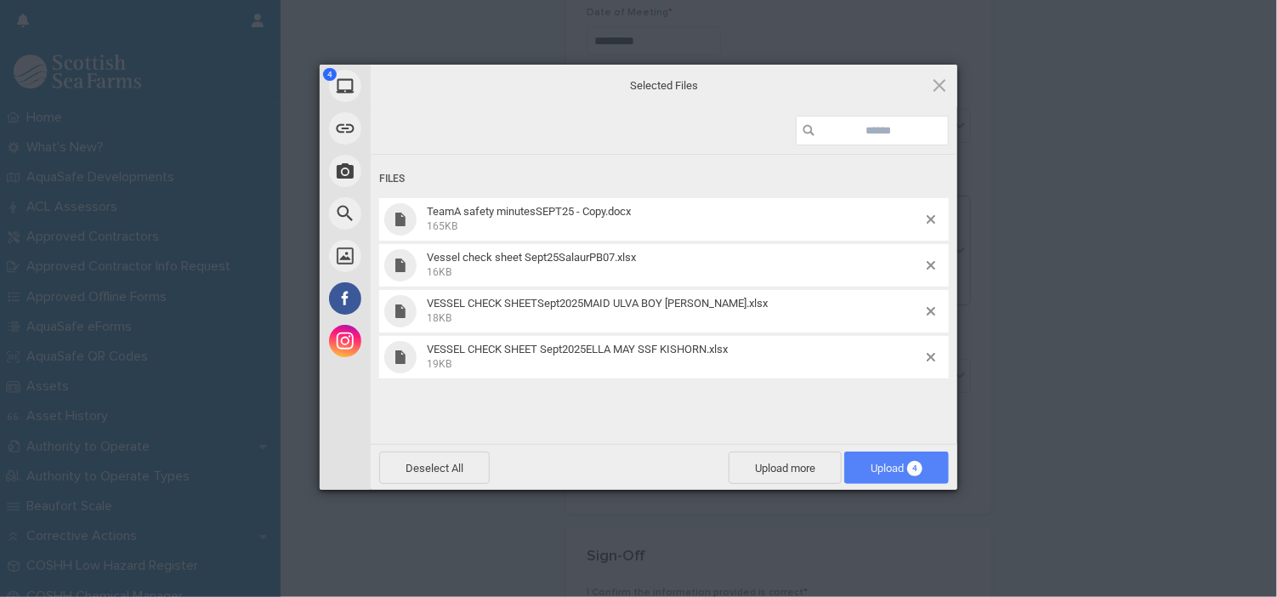
click at [880, 460] on span "Upload 4" at bounding box center [896, 467] width 105 height 32
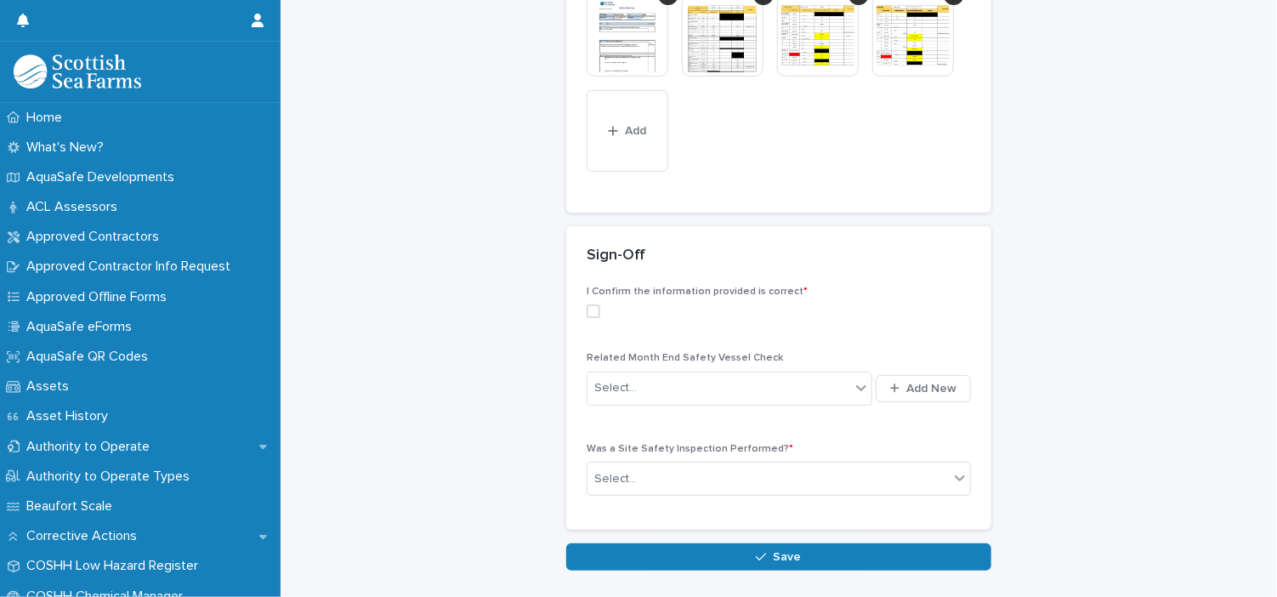
scroll to position [865, 0]
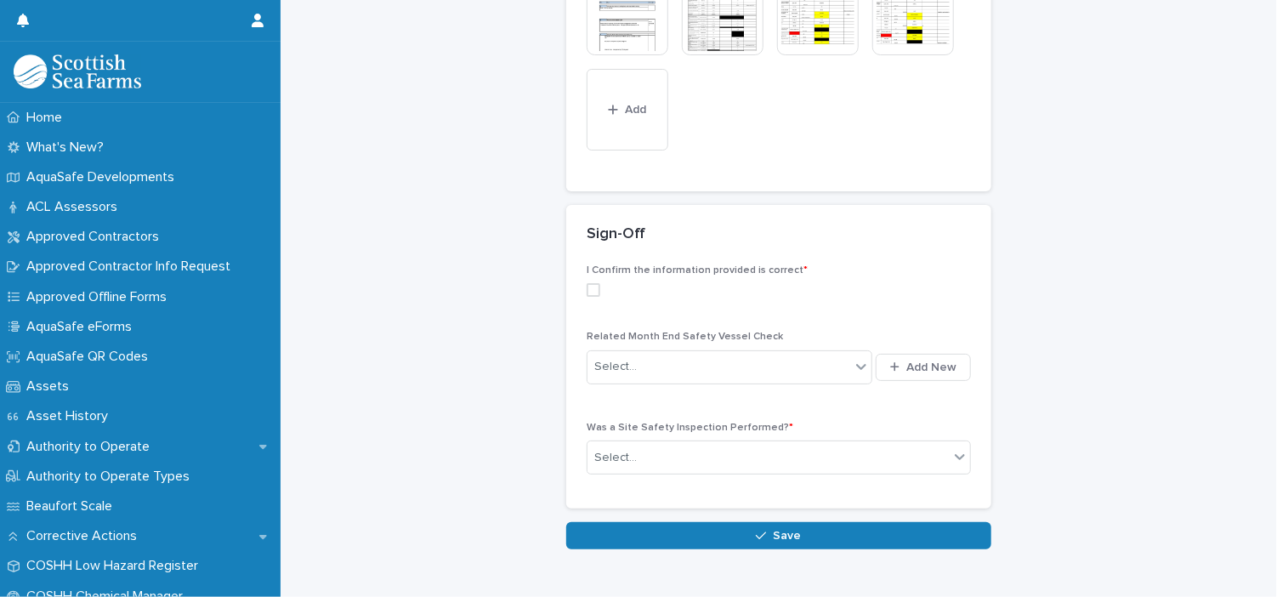
click at [587, 264] on div "I Confirm the information provided is correct *" at bounding box center [779, 287] width 384 height 46
click at [706, 353] on div "Select..." at bounding box center [718, 367] width 263 height 28
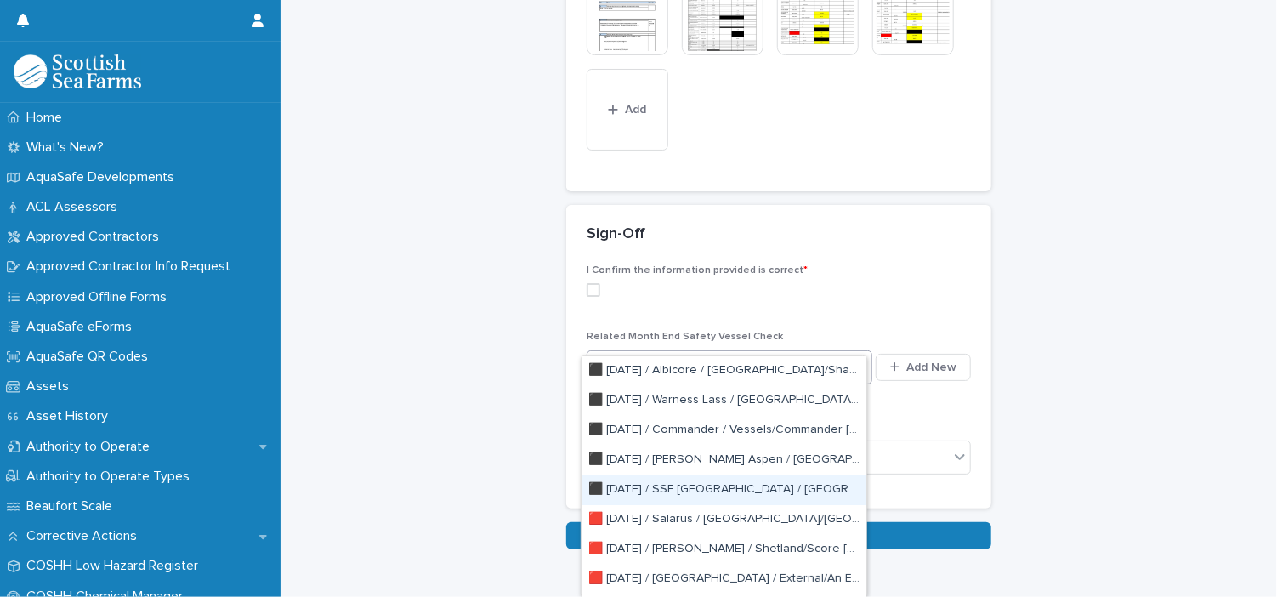
click at [724, 487] on div "⬛️ [DATE] / SSF [GEOGRAPHIC_DATA] / [GEOGRAPHIC_DATA]/[GEOGRAPHIC_DATA] [MESC21…" at bounding box center [724, 490] width 285 height 30
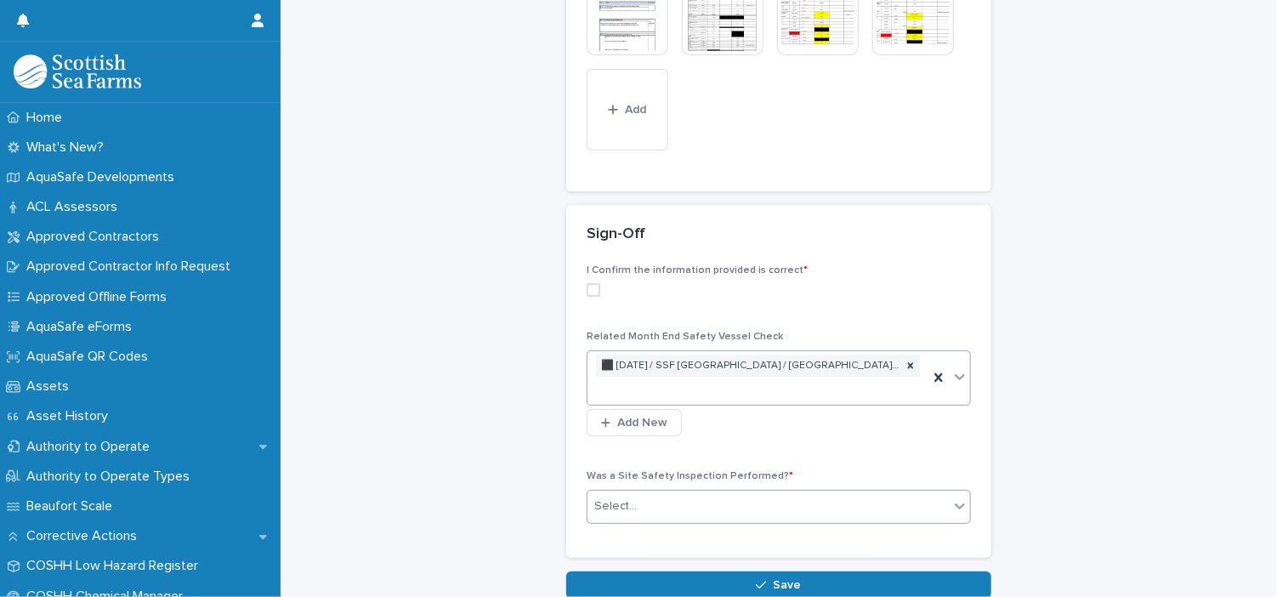
click at [747, 492] on div "Select..." at bounding box center [767, 506] width 361 height 28
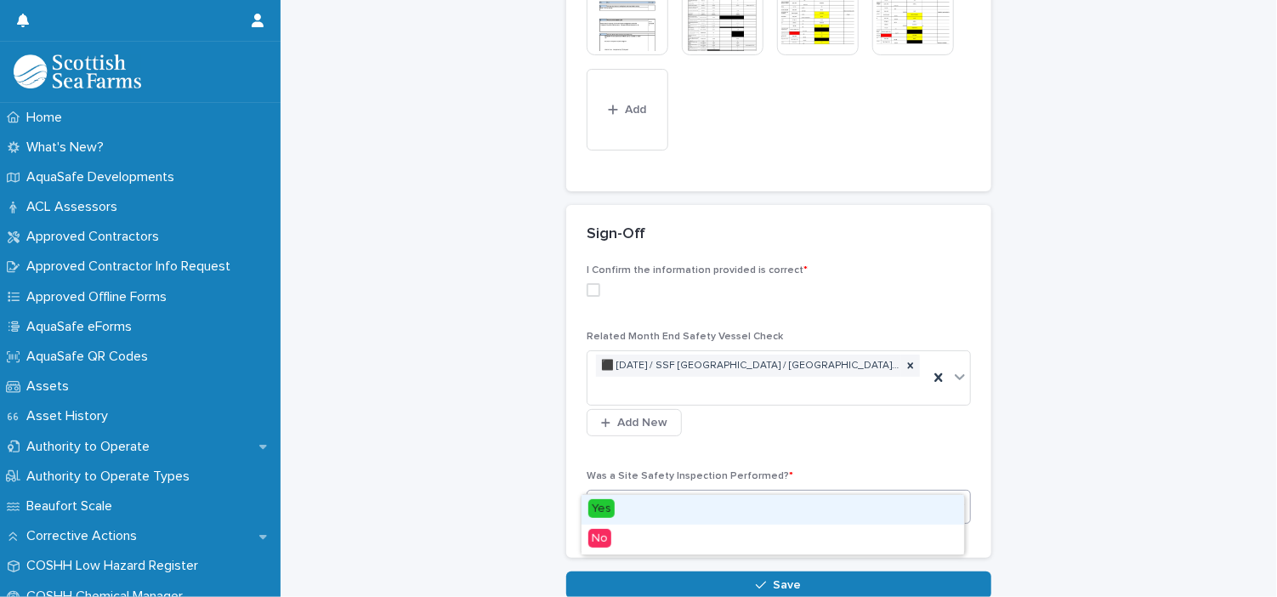
click at [597, 511] on span "Yes" at bounding box center [601, 508] width 26 height 19
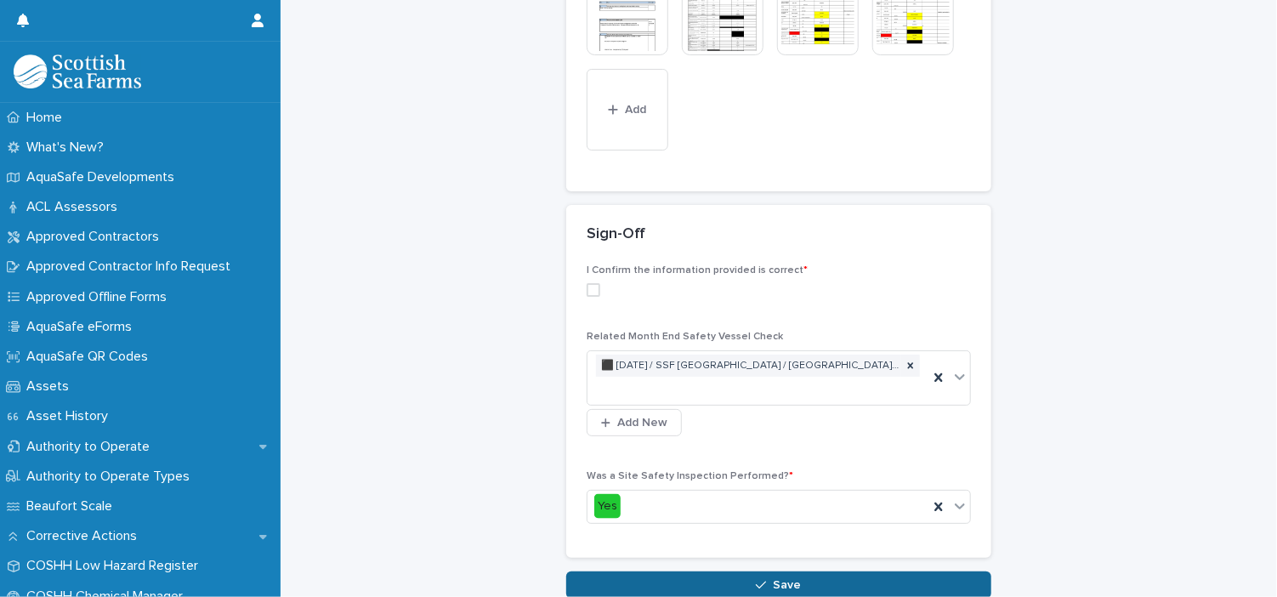
click at [638, 571] on button "Save" at bounding box center [778, 584] width 425 height 27
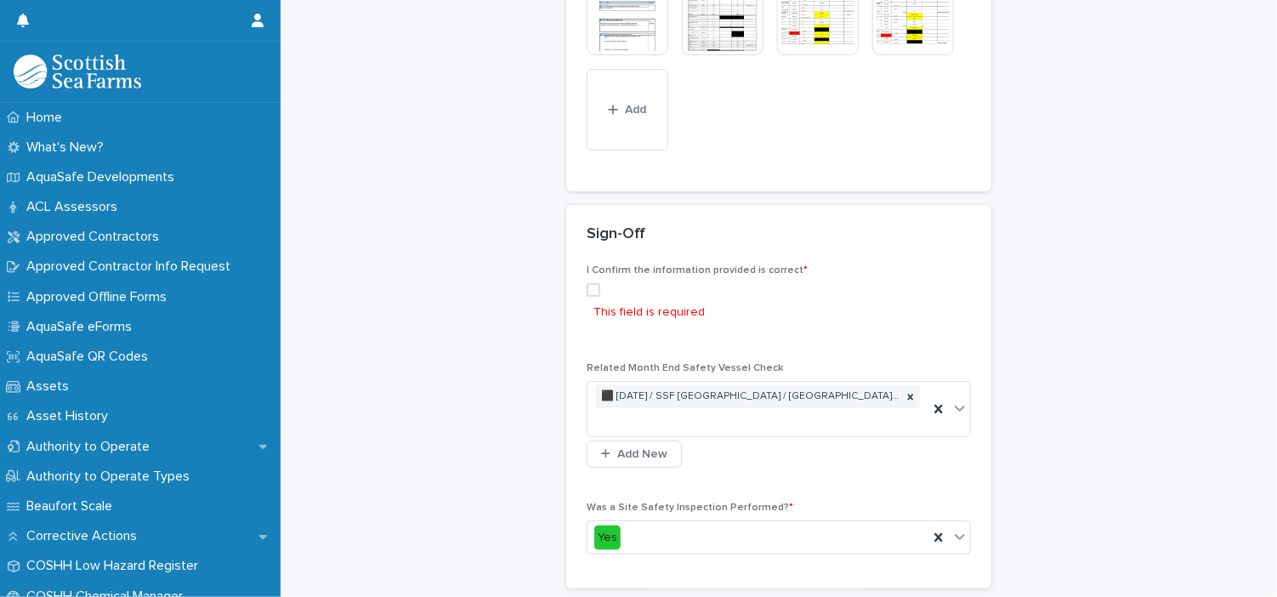
scroll to position [966, 0]
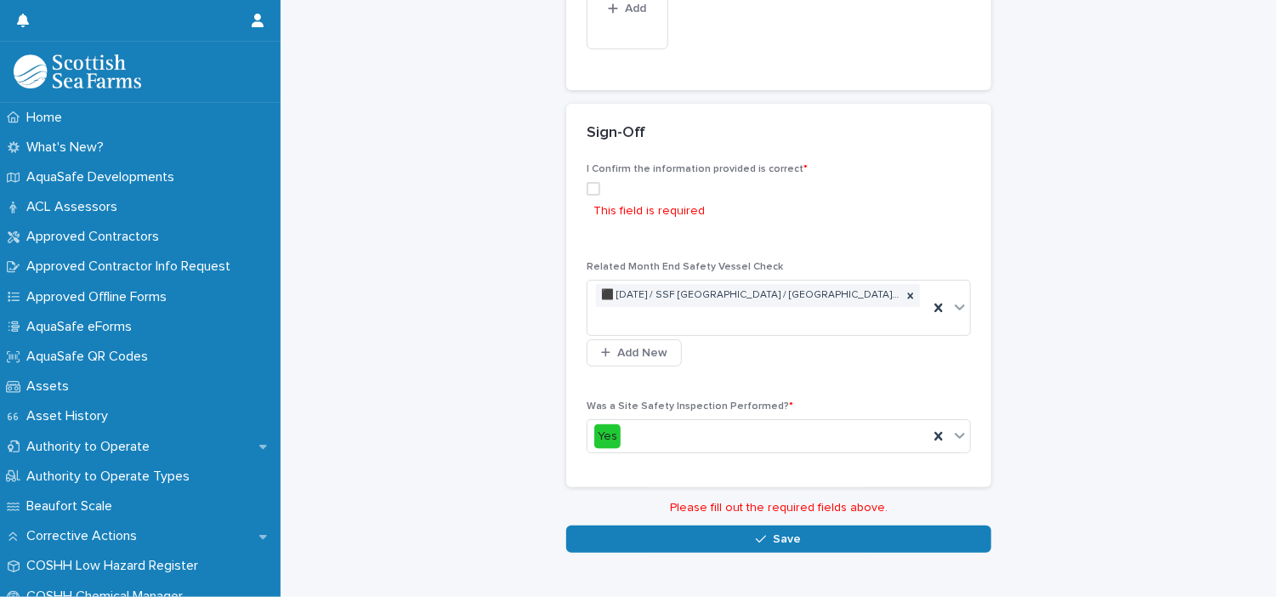
click at [590, 182] on span at bounding box center [594, 189] width 14 height 14
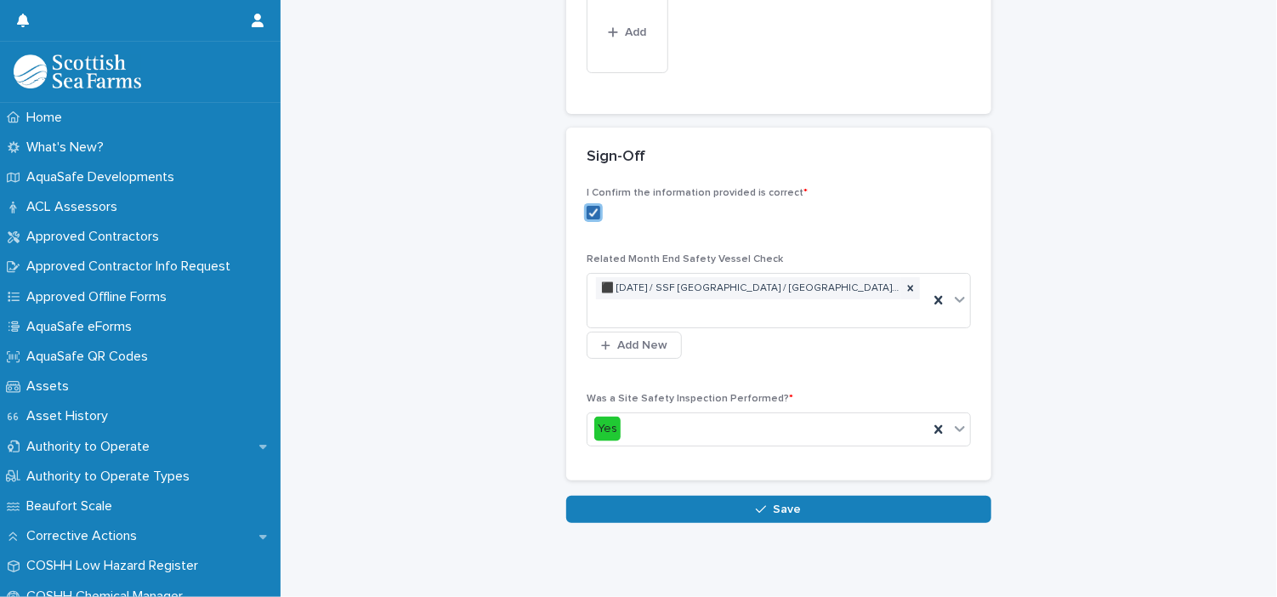
scroll to position [935, 0]
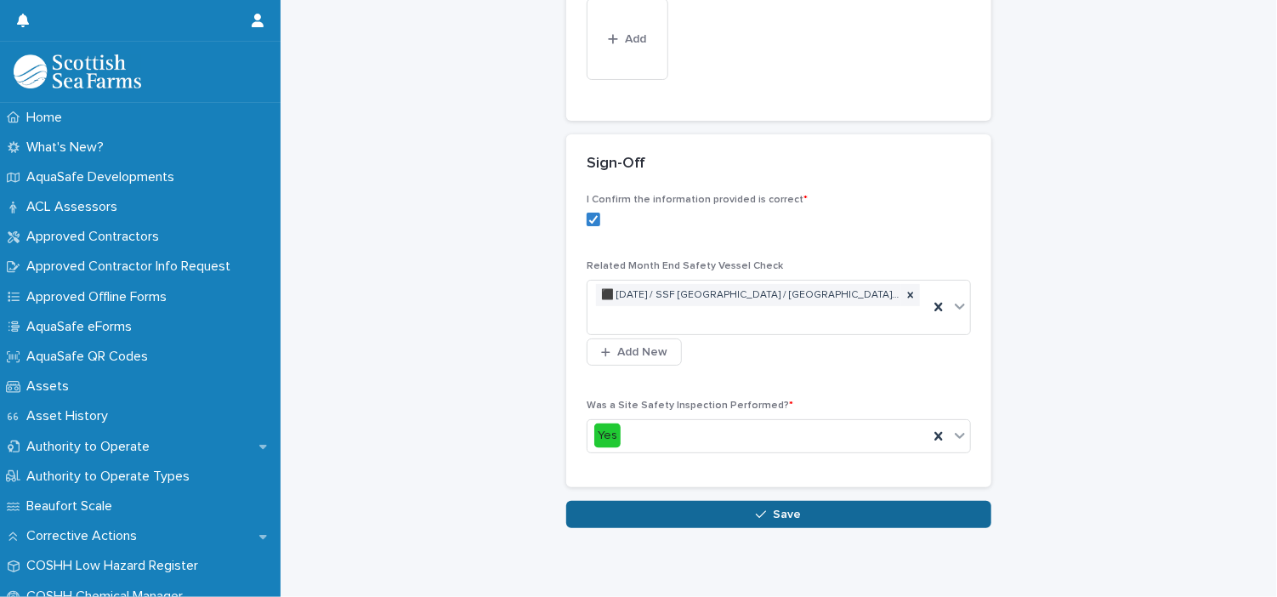
click at [720, 501] on button "Save" at bounding box center [778, 514] width 425 height 27
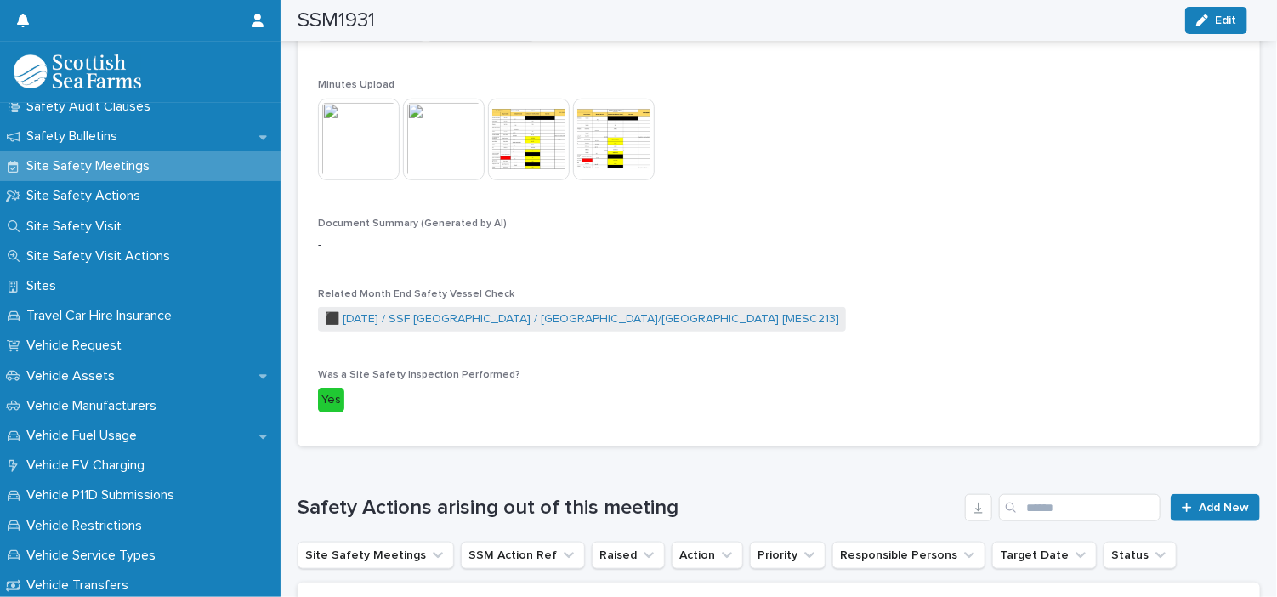
scroll to position [998, 0]
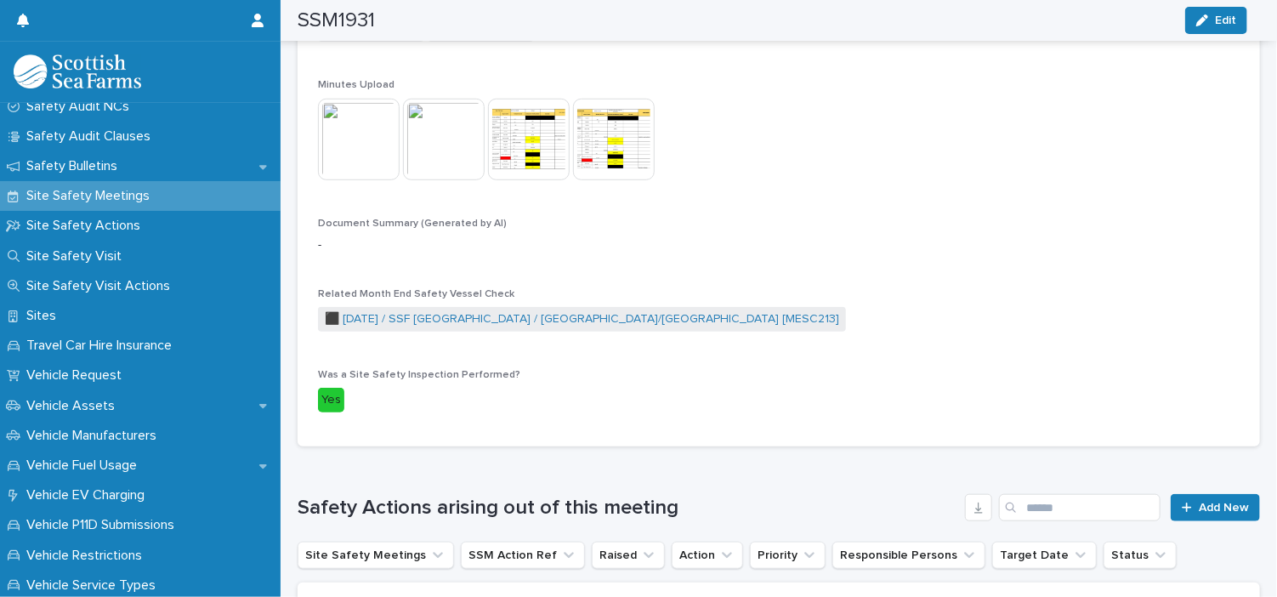
click at [49, 190] on p "Site Safety Meetings" at bounding box center [92, 196] width 144 height 16
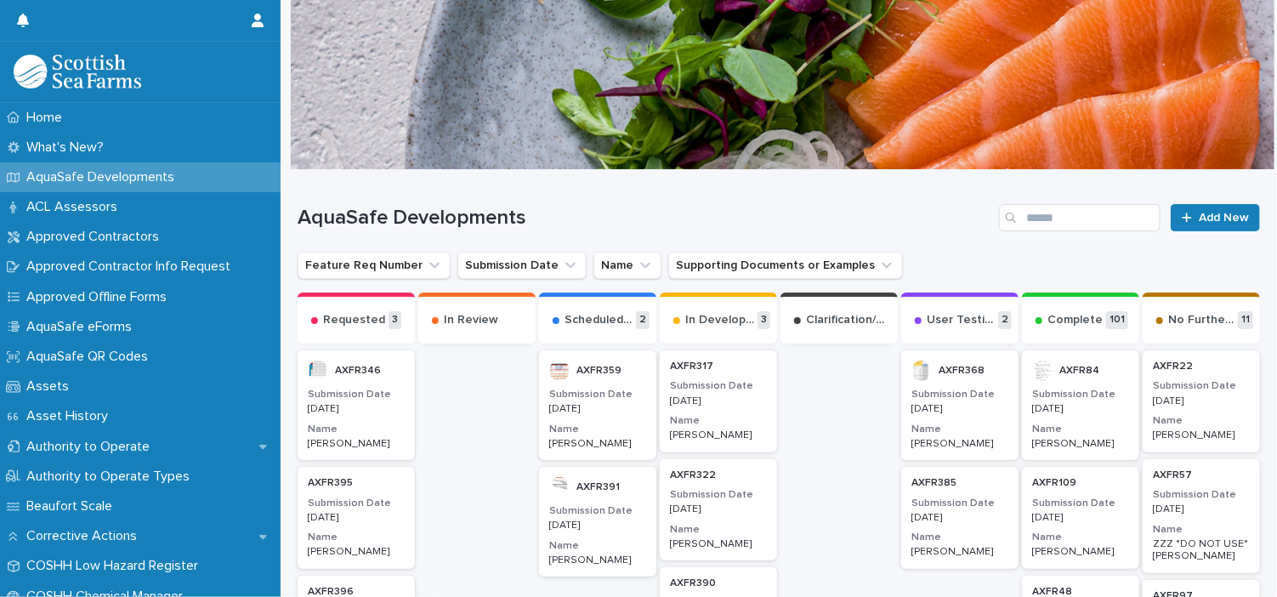
click at [49, 190] on div "AquaSafe Developments" at bounding box center [140, 177] width 281 height 30
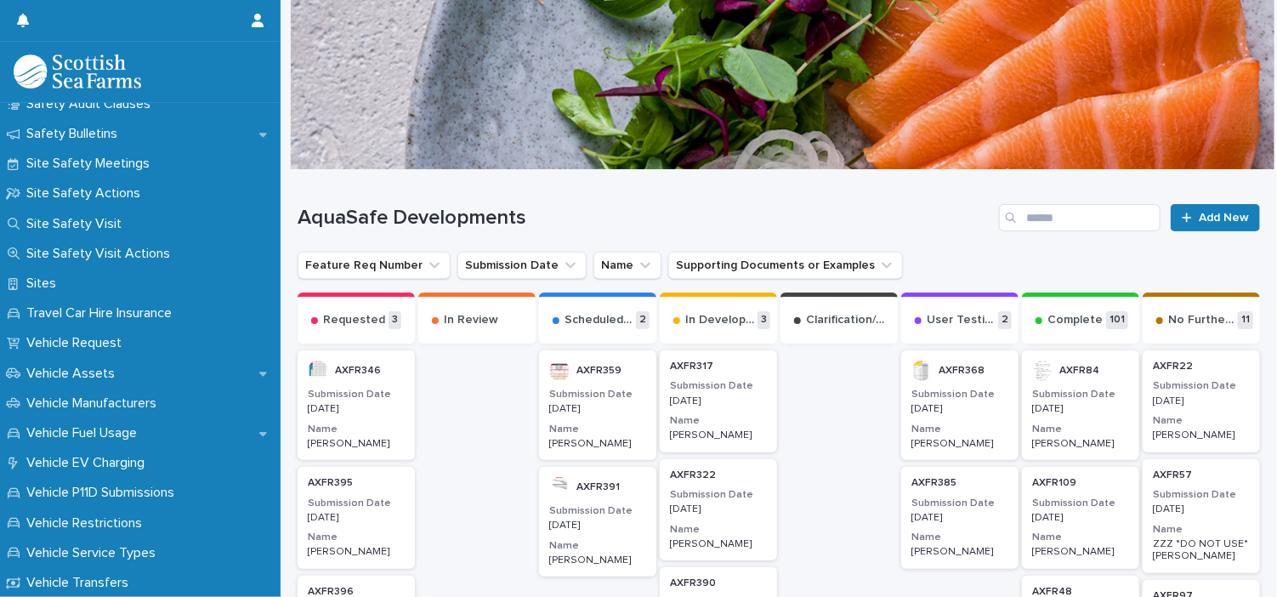
scroll to position [1030, 0]
click at [120, 171] on p "Site Safety Meetings" at bounding box center [92, 164] width 144 height 16
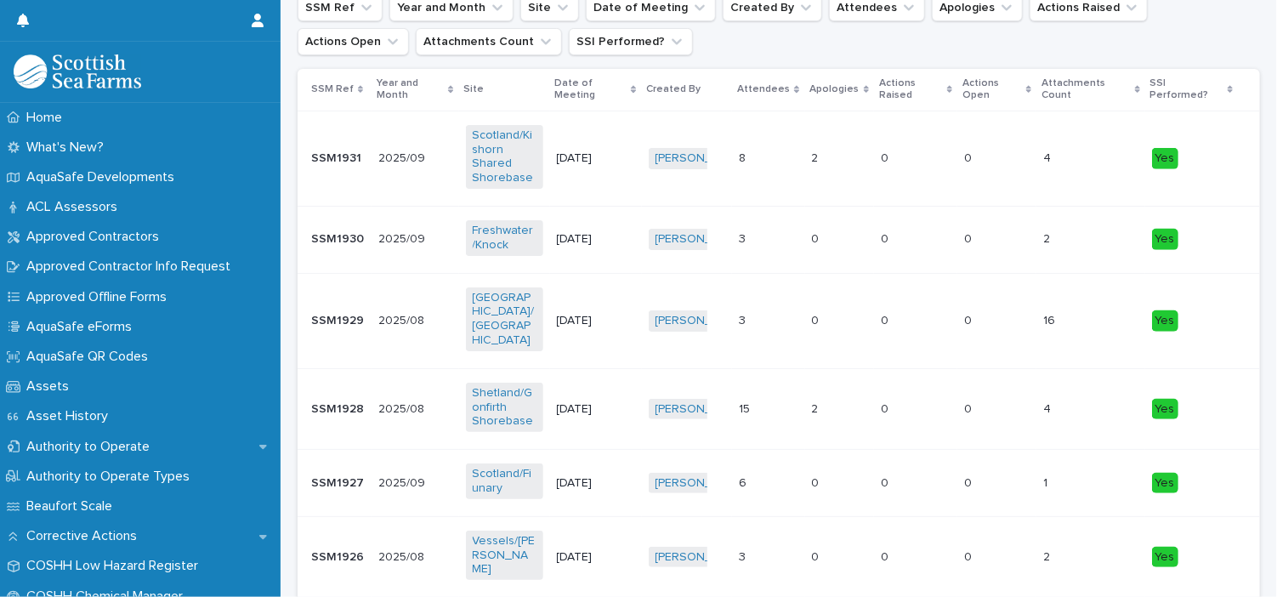
scroll to position [253, 0]
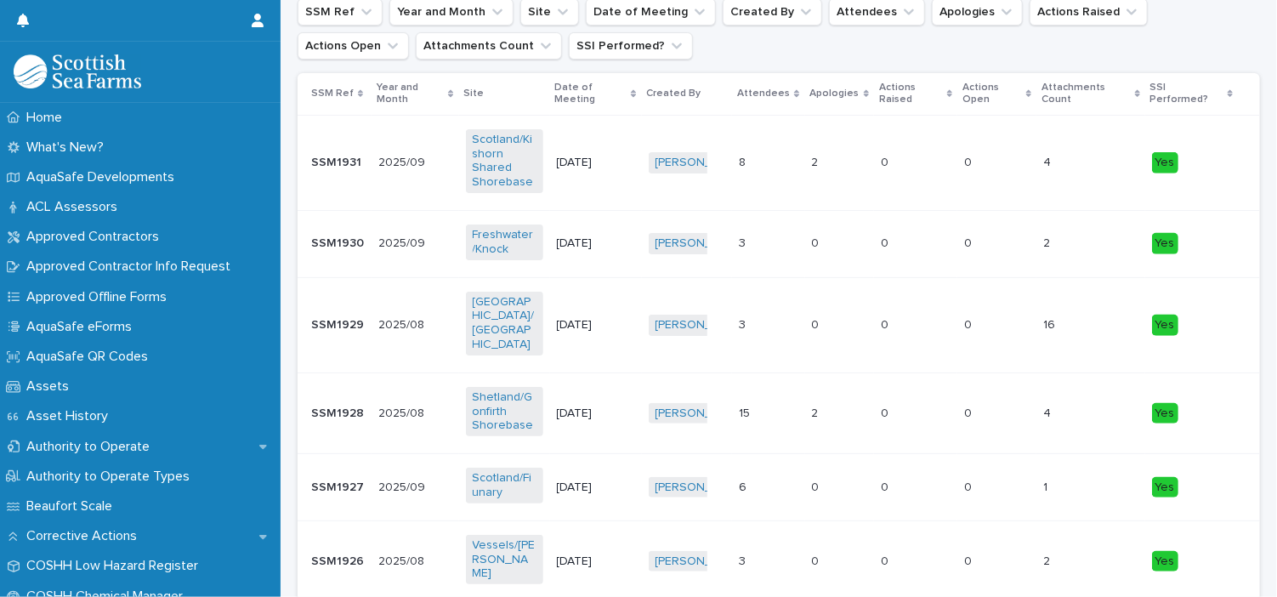
click at [383, 319] on p "2025/08" at bounding box center [402, 324] width 49 height 18
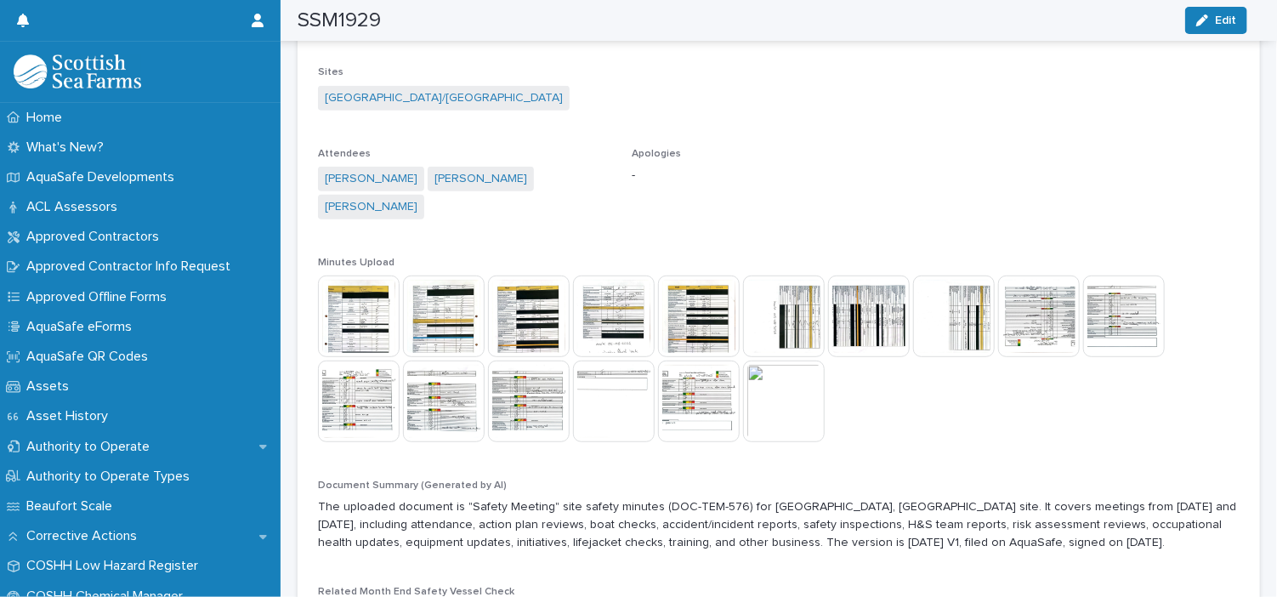
scroll to position [328, 0]
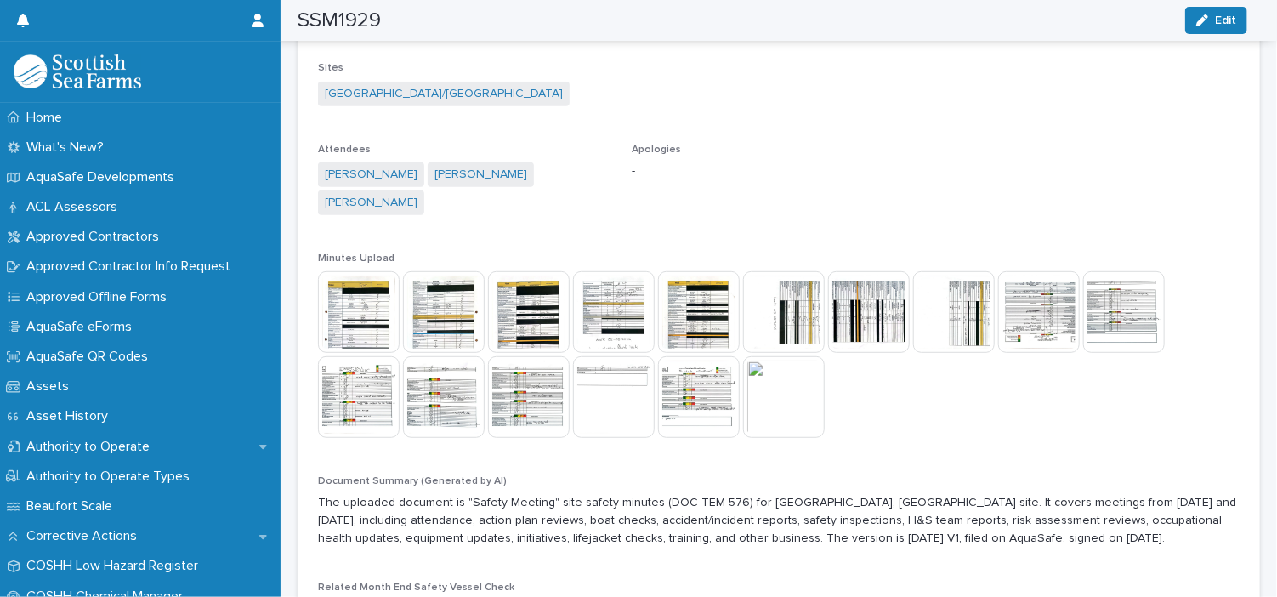
click at [763, 397] on img at bounding box center [784, 397] width 82 height 82
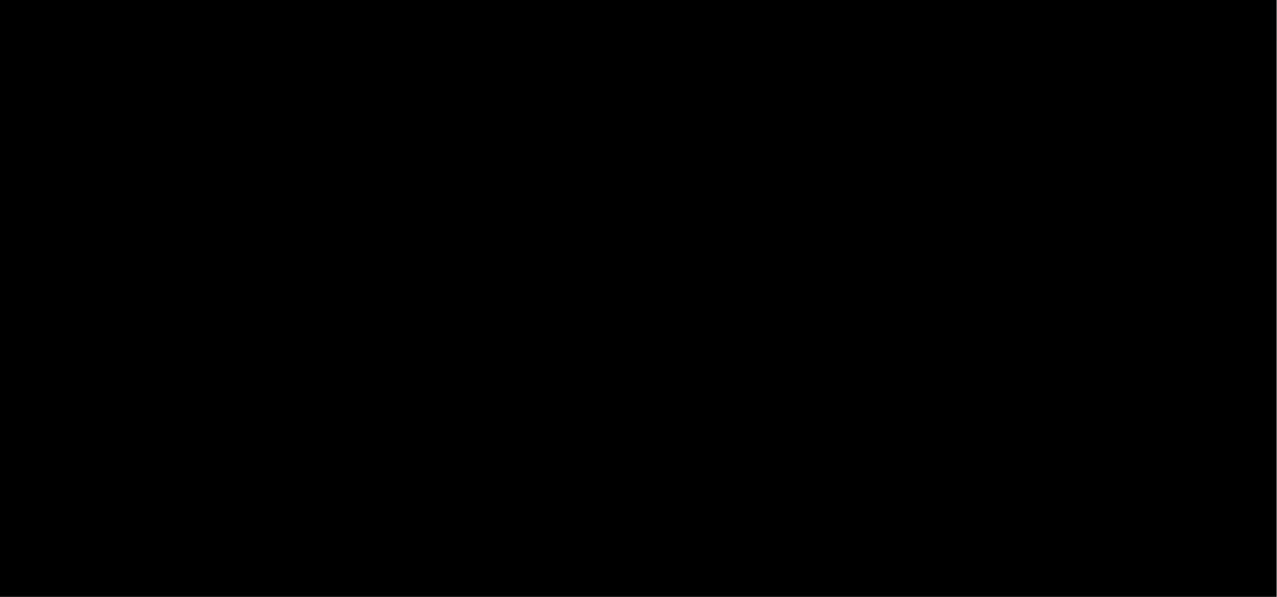
click at [763, 397] on div at bounding box center [638, 276] width 1277 height 472
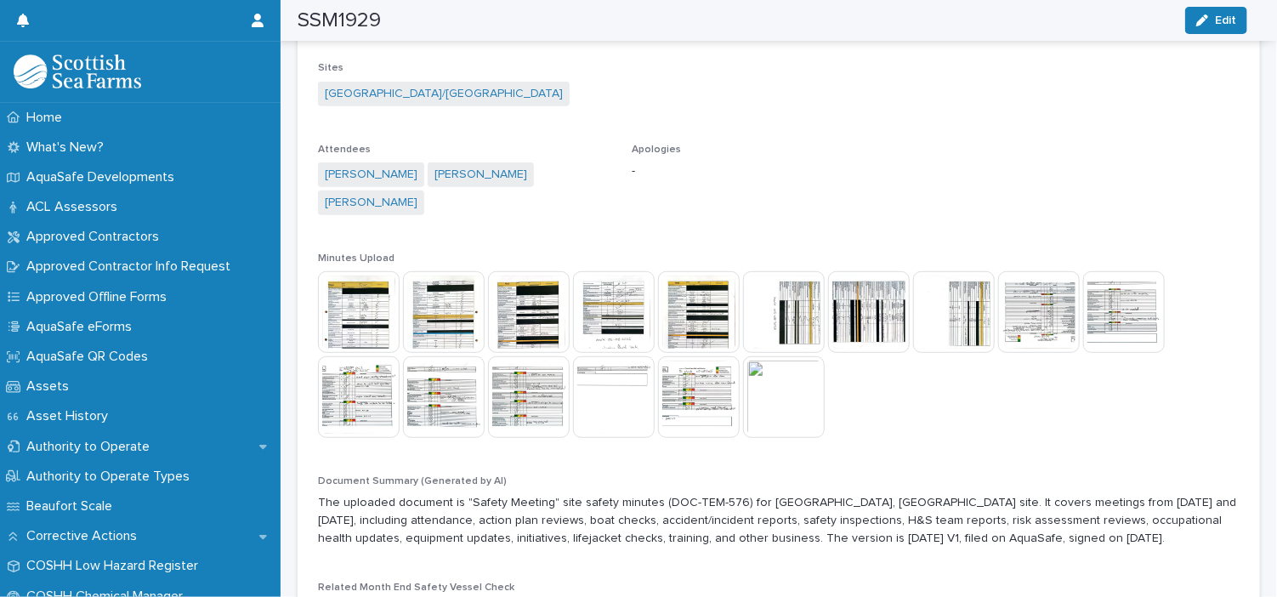
click at [763, 397] on img at bounding box center [784, 397] width 82 height 82
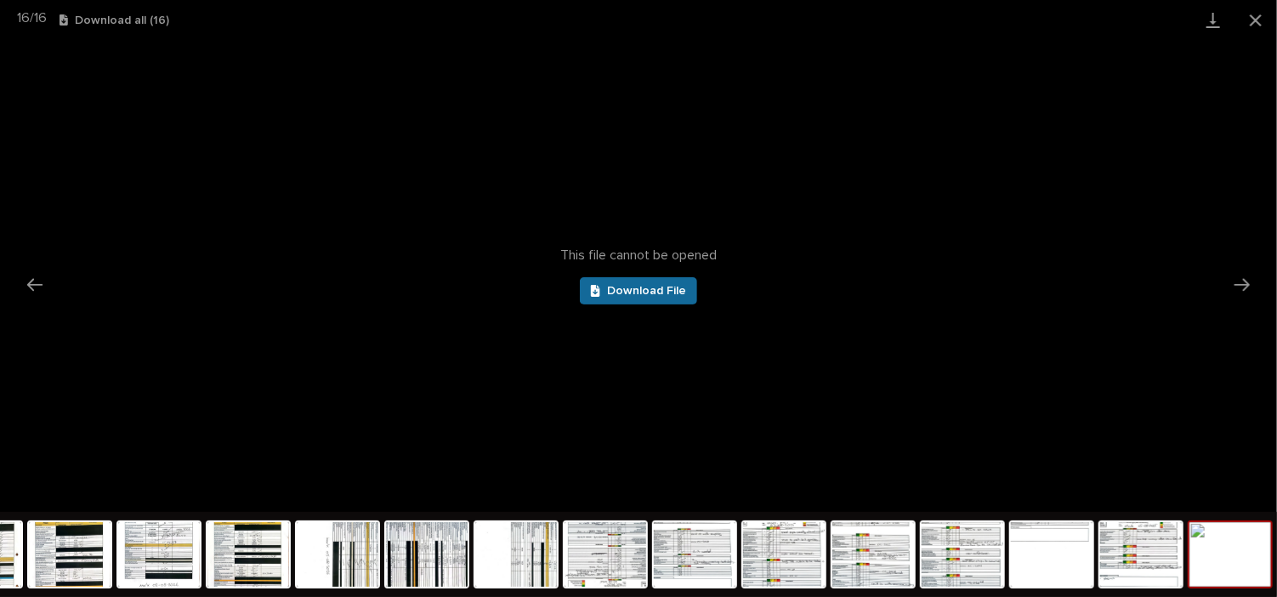
scroll to position [0, 0]
click at [679, 287] on span "Download File" at bounding box center [646, 291] width 79 height 12
